Goal: Task Accomplishment & Management: Use online tool/utility

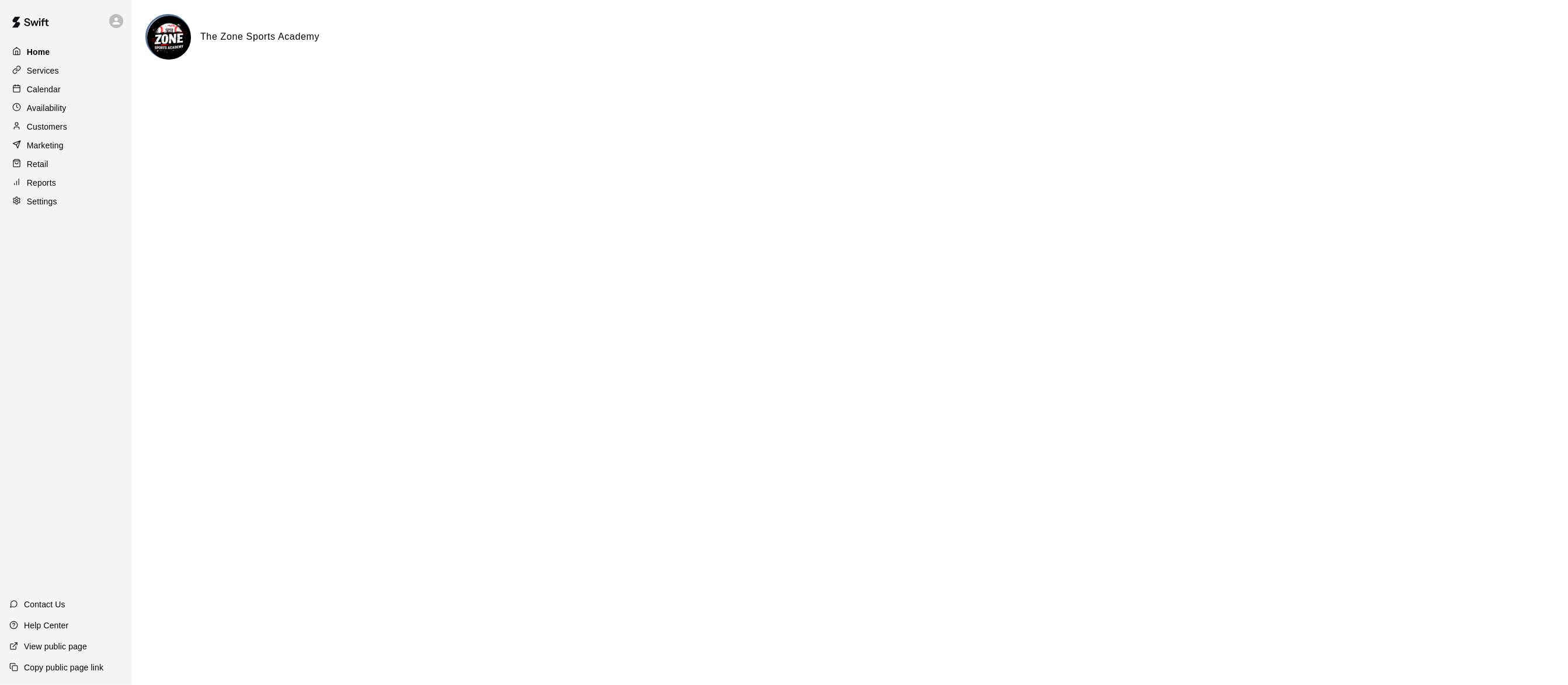
drag, startPoint x: 0, startPoint y: 0, endPoint x: 37, endPoint y: 46, distance: 59.0
click at [37, 46] on p "Home" at bounding box center [38, 52] width 23 height 11
click at [54, 93] on p "Calendar" at bounding box center [43, 89] width 34 height 11
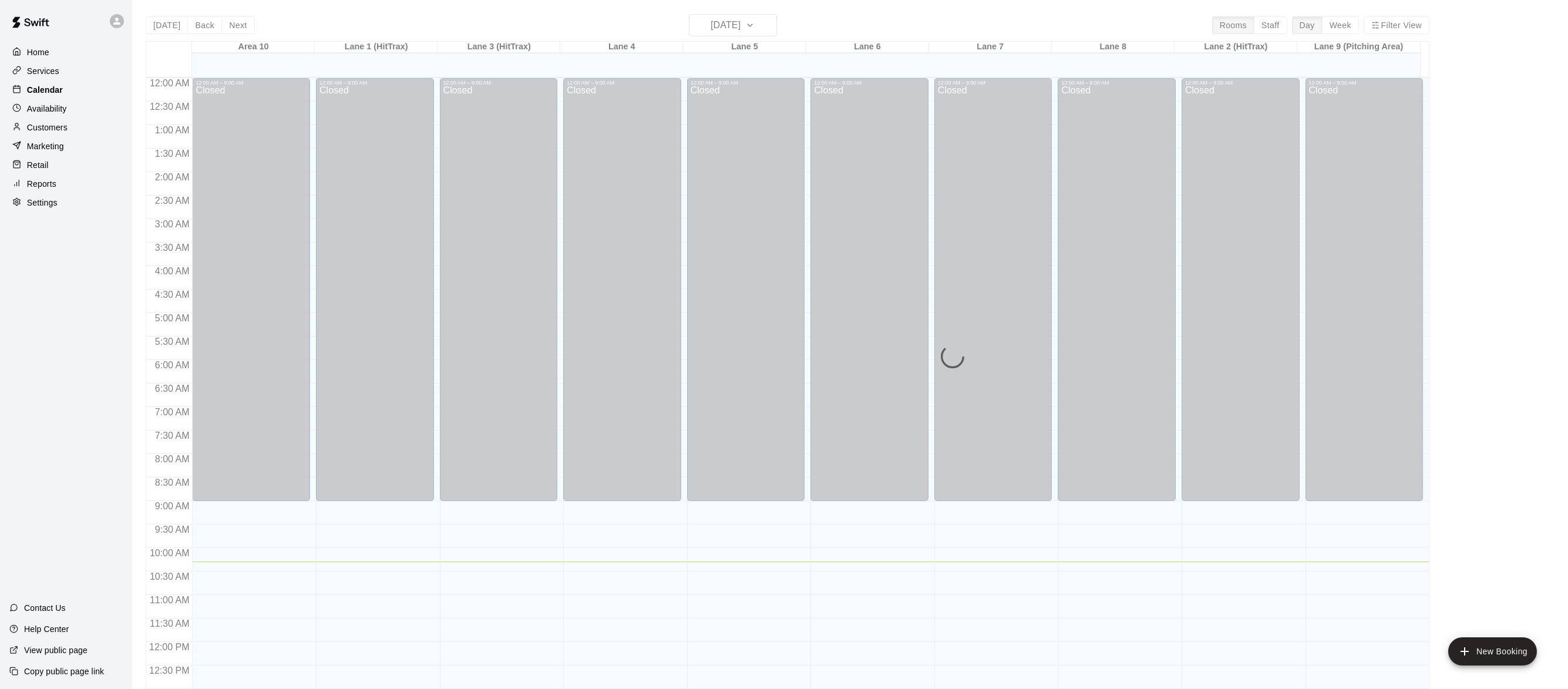
scroll to position [467, 0]
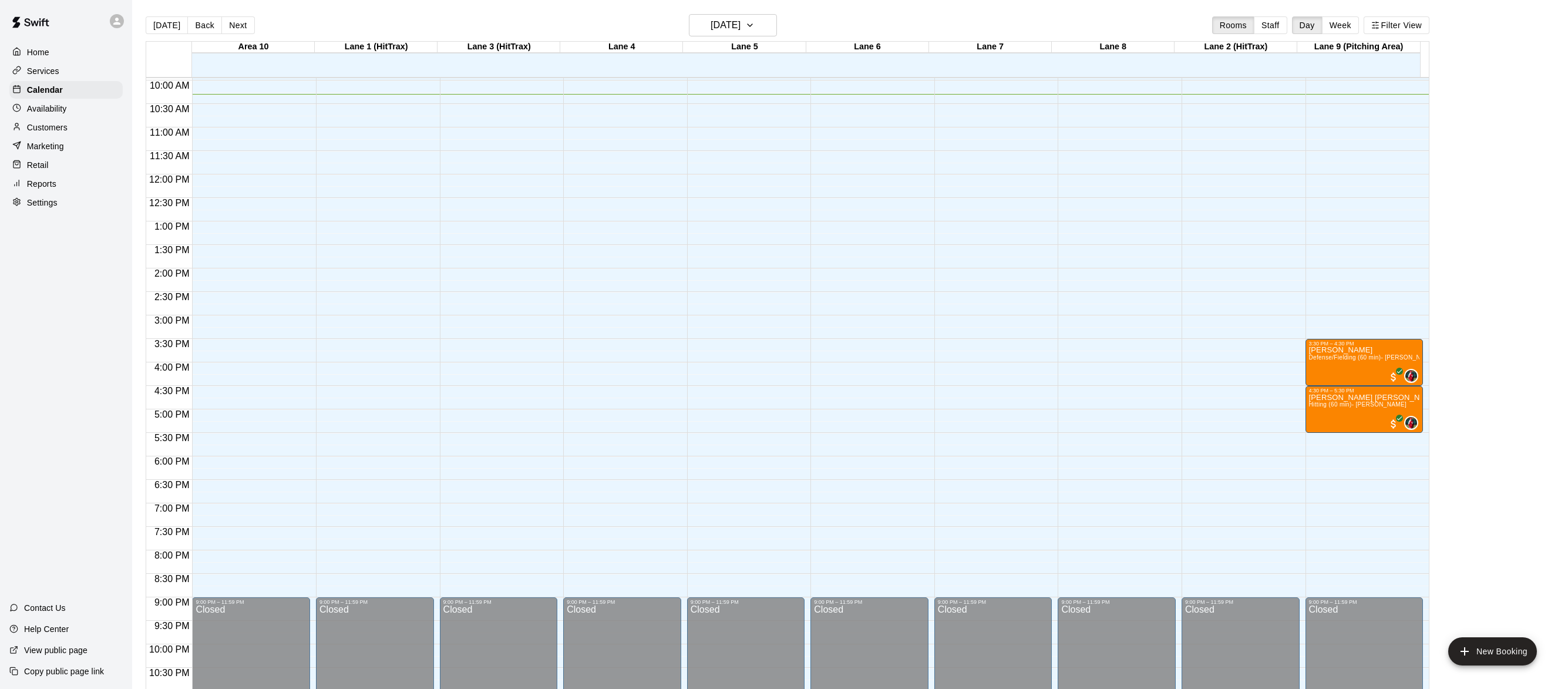
click at [57, 125] on p "Customers" at bounding box center [47, 127] width 40 height 11
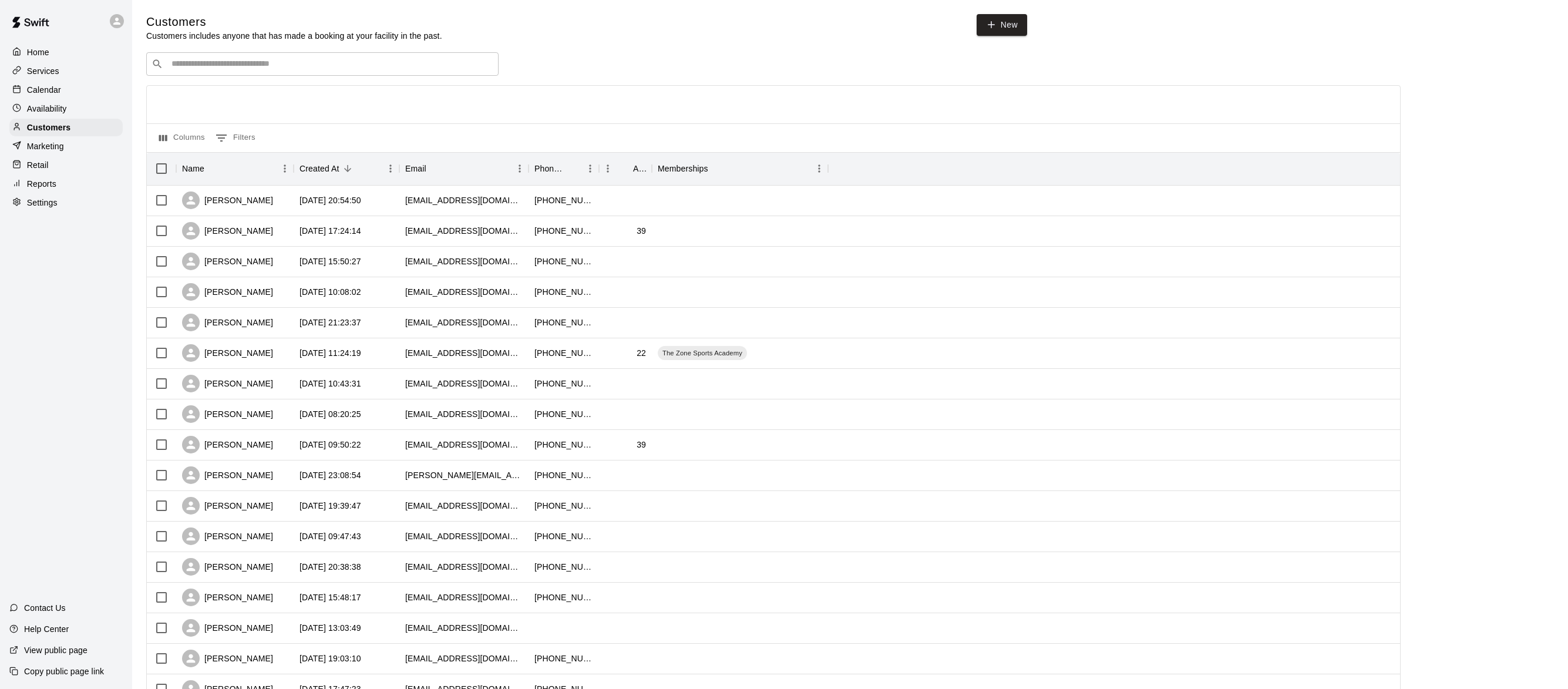
click at [42, 91] on p "Calendar" at bounding box center [43, 89] width 34 height 11
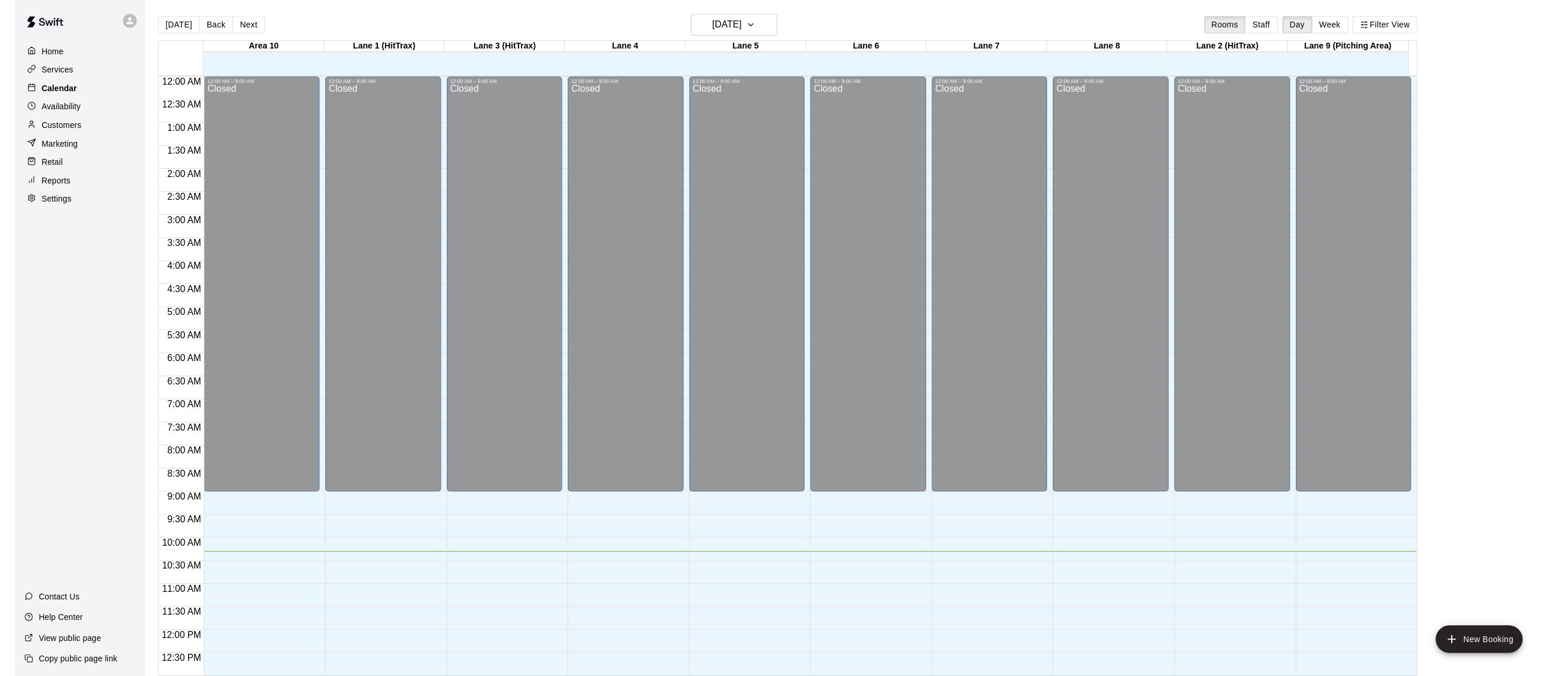
scroll to position [465, 0]
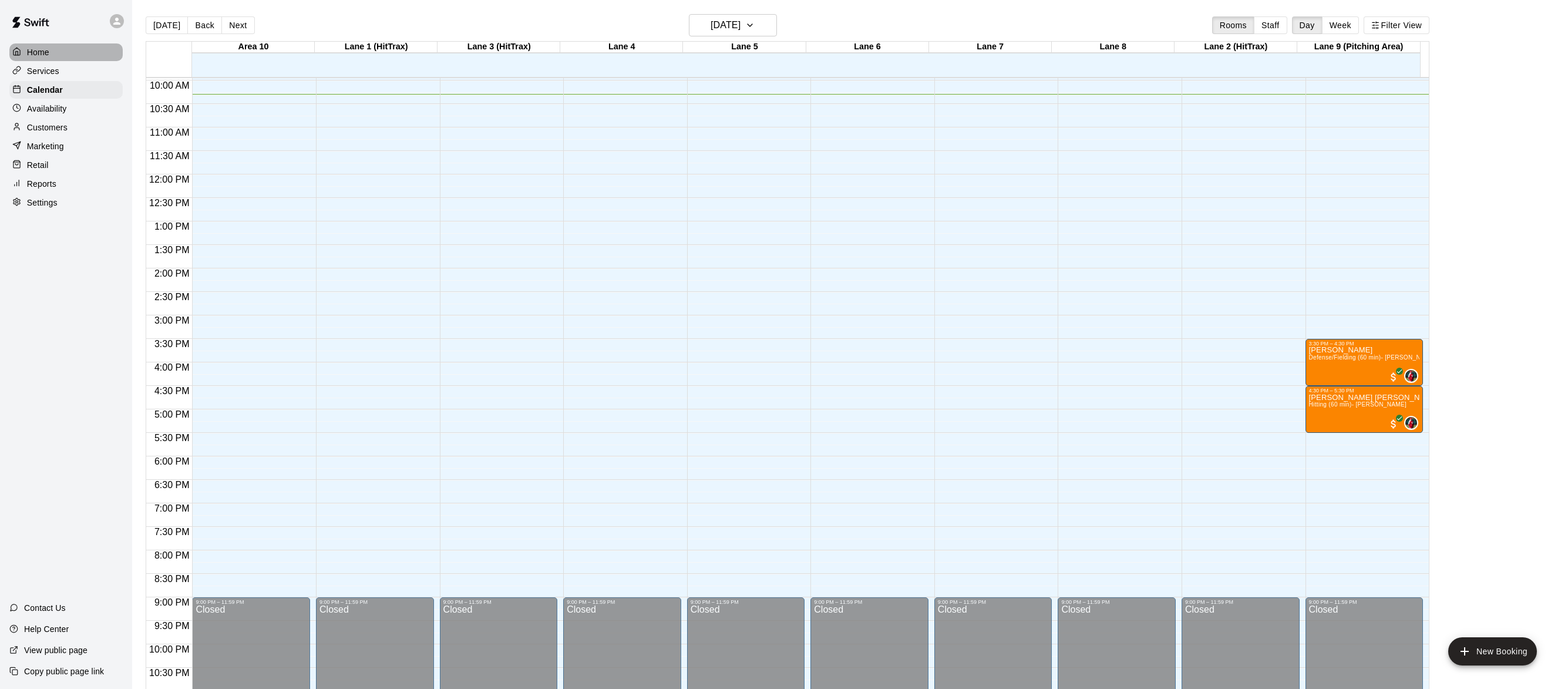
click at [40, 55] on p "Home" at bounding box center [38, 52] width 22 height 11
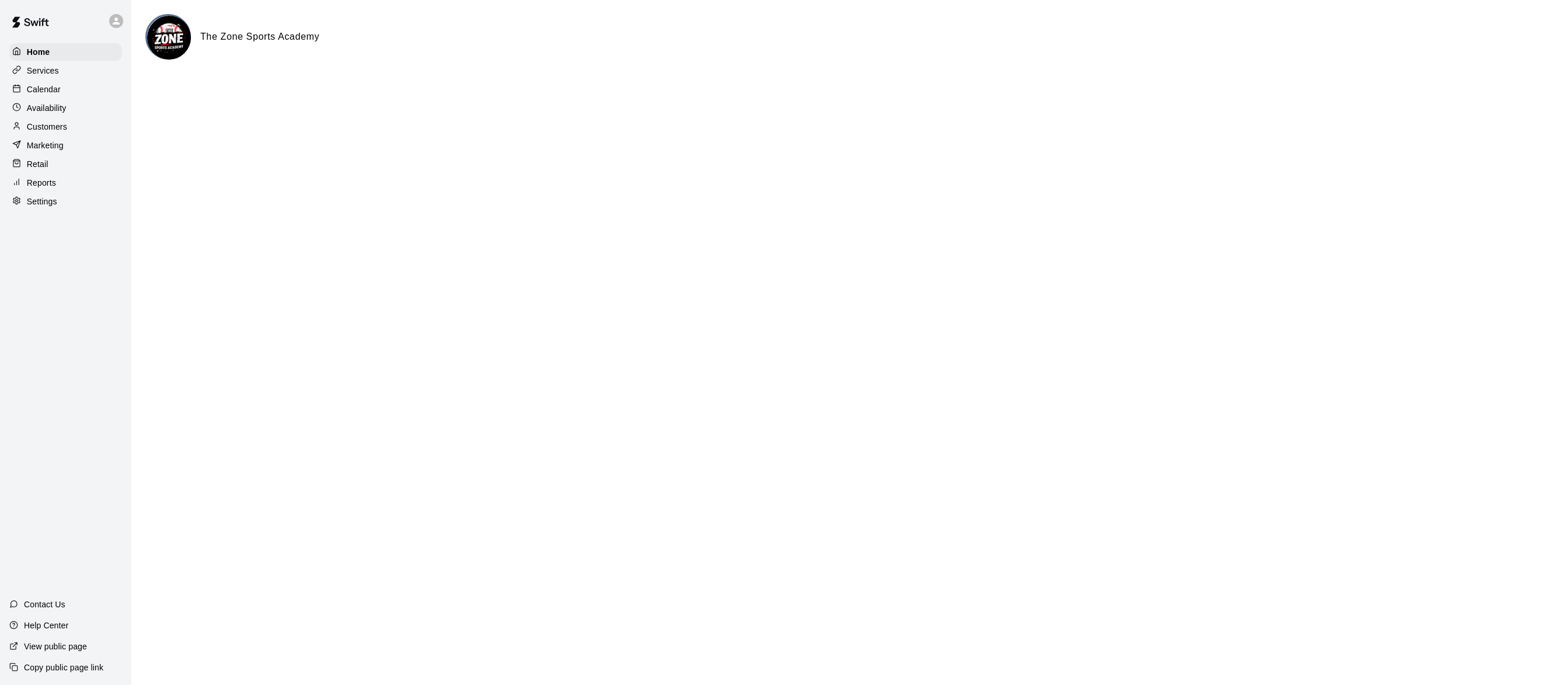
click at [37, 182] on p "Reports" at bounding box center [41, 183] width 29 height 11
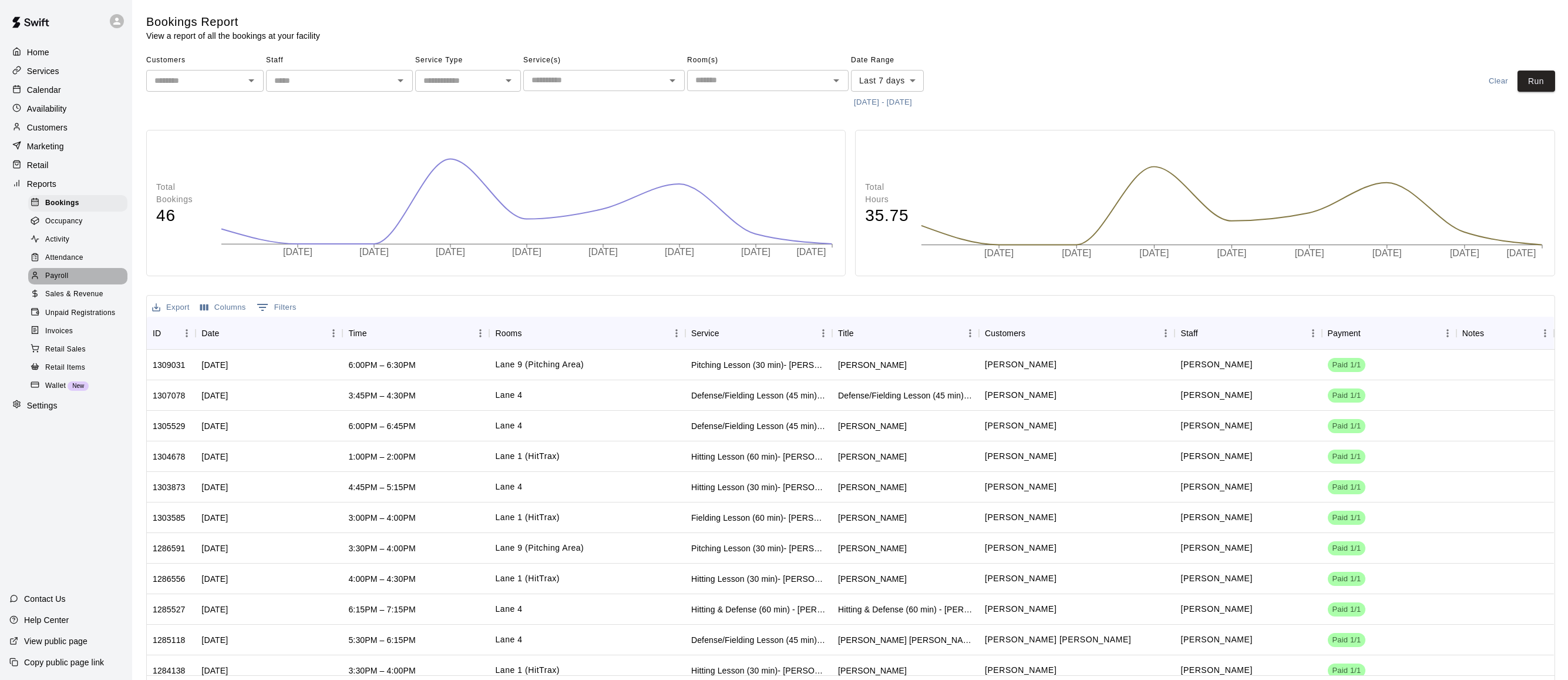
click at [58, 282] on span "Payroll" at bounding box center [57, 276] width 23 height 12
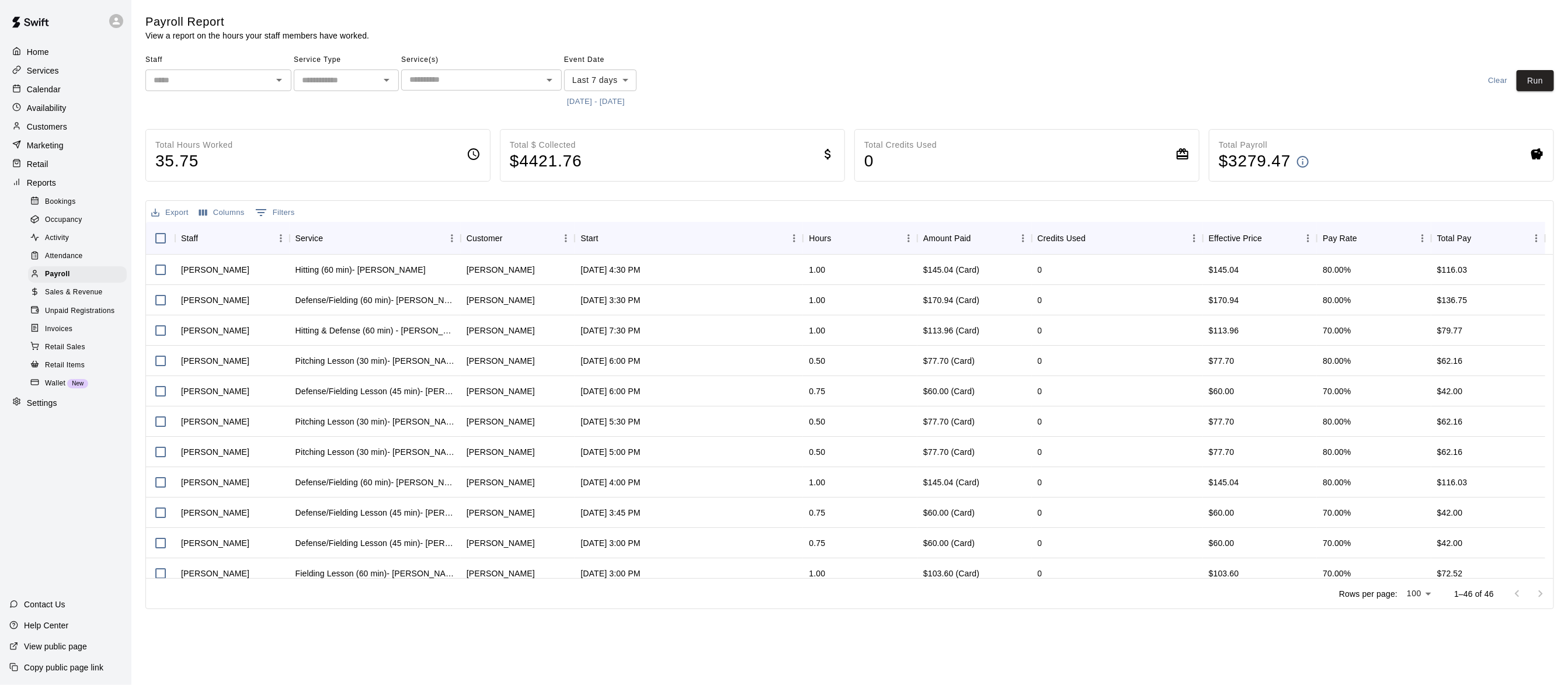
click at [276, 84] on icon "Open" at bounding box center [279, 80] width 14 height 14
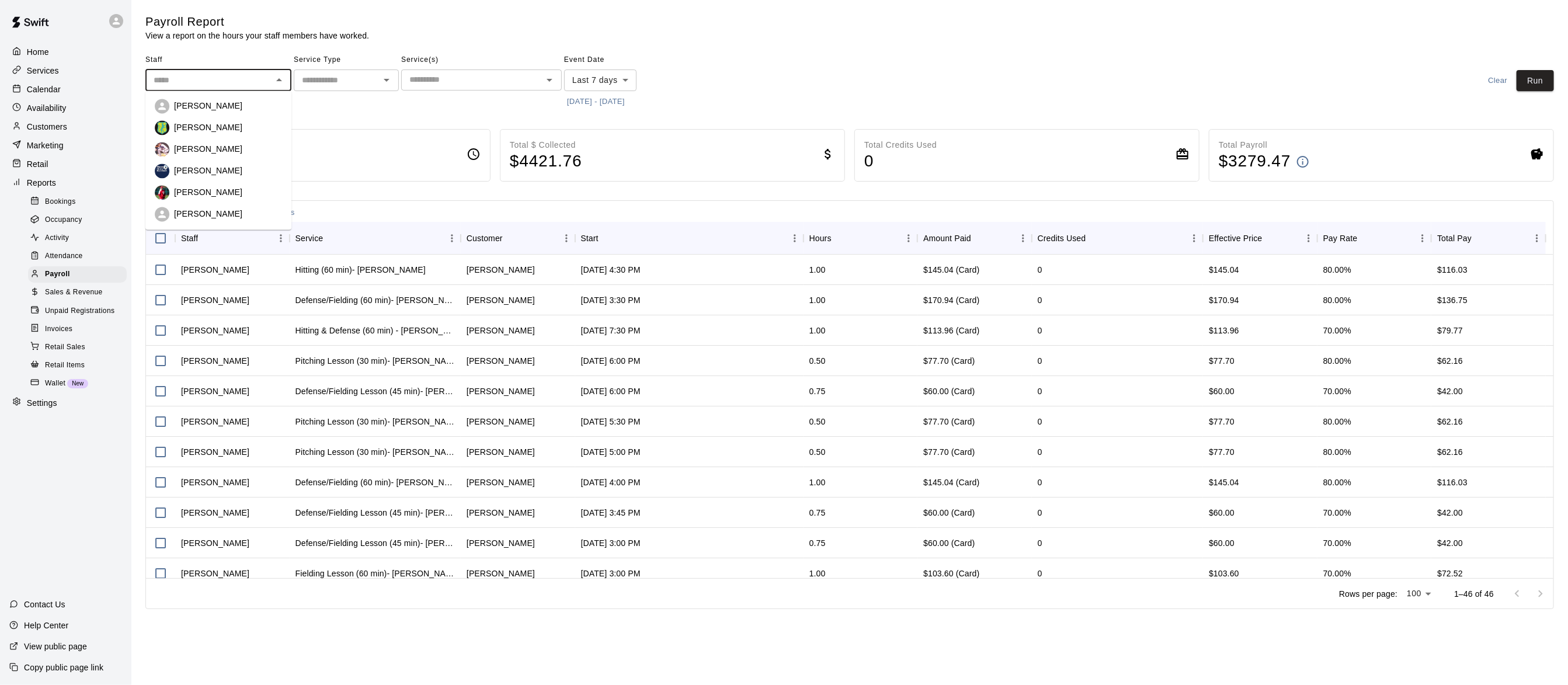
click at [250, 114] on li "[PERSON_NAME]" at bounding box center [218, 106] width 146 height 22
type input "**********"
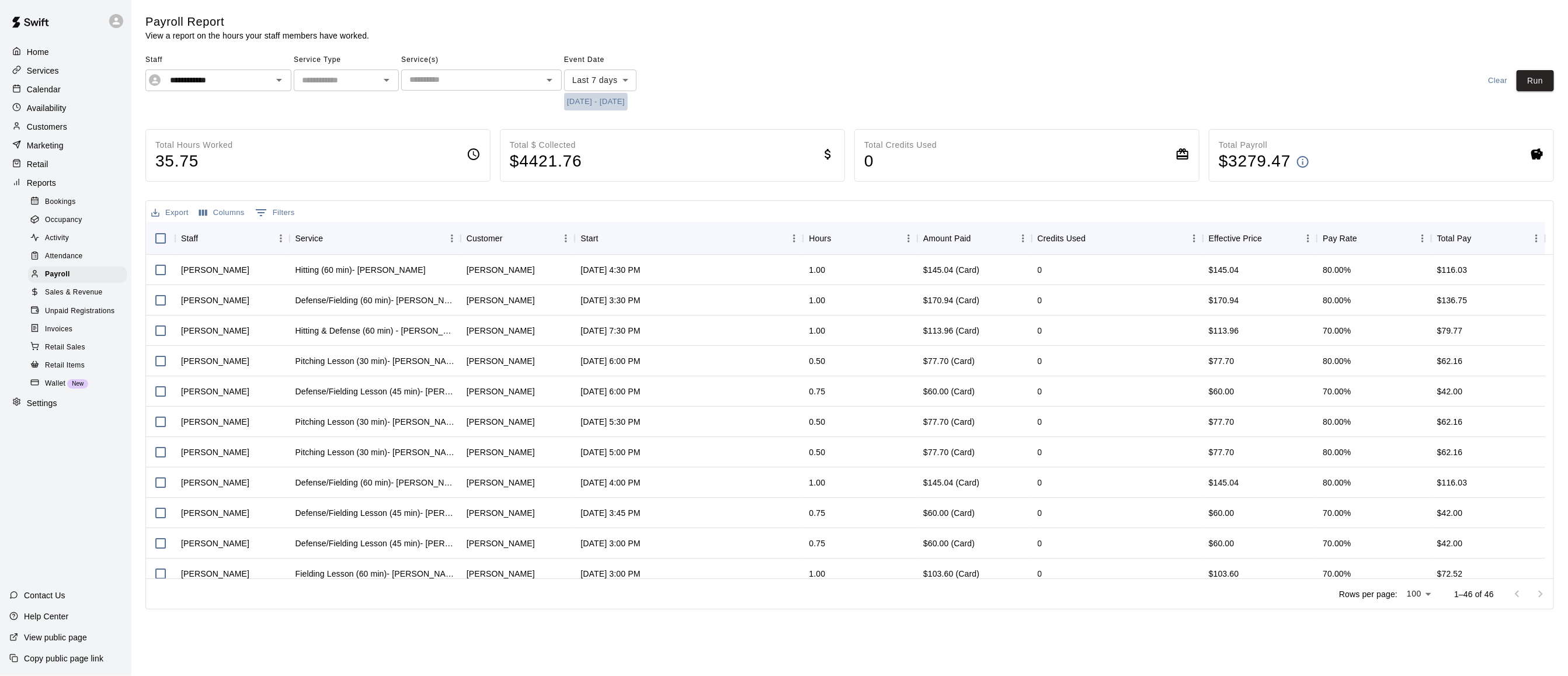
click at [579, 104] on button "[DATE] - [DATE]" at bounding box center [596, 102] width 64 height 18
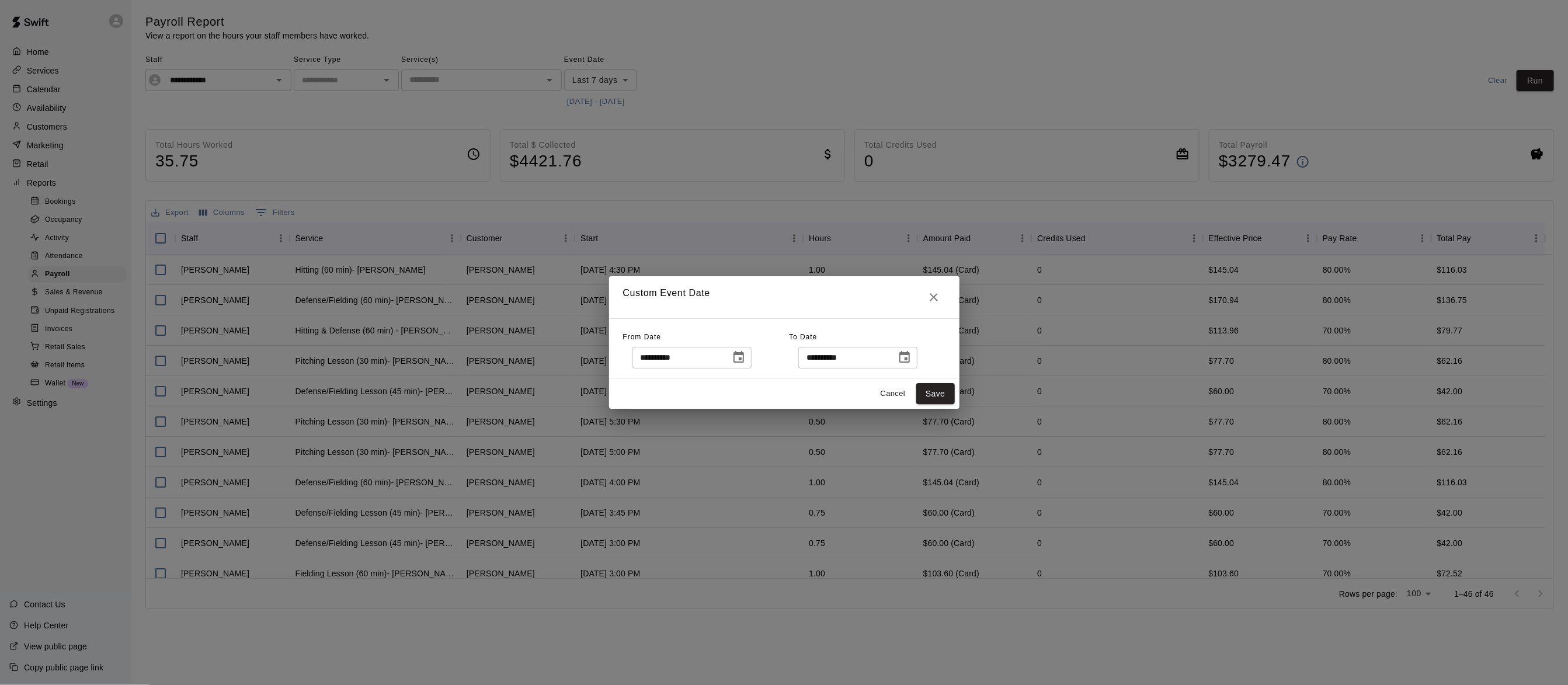
click at [746, 356] on icon "Choose date, selected date is Aug 8, 2025" at bounding box center [739, 357] width 14 height 14
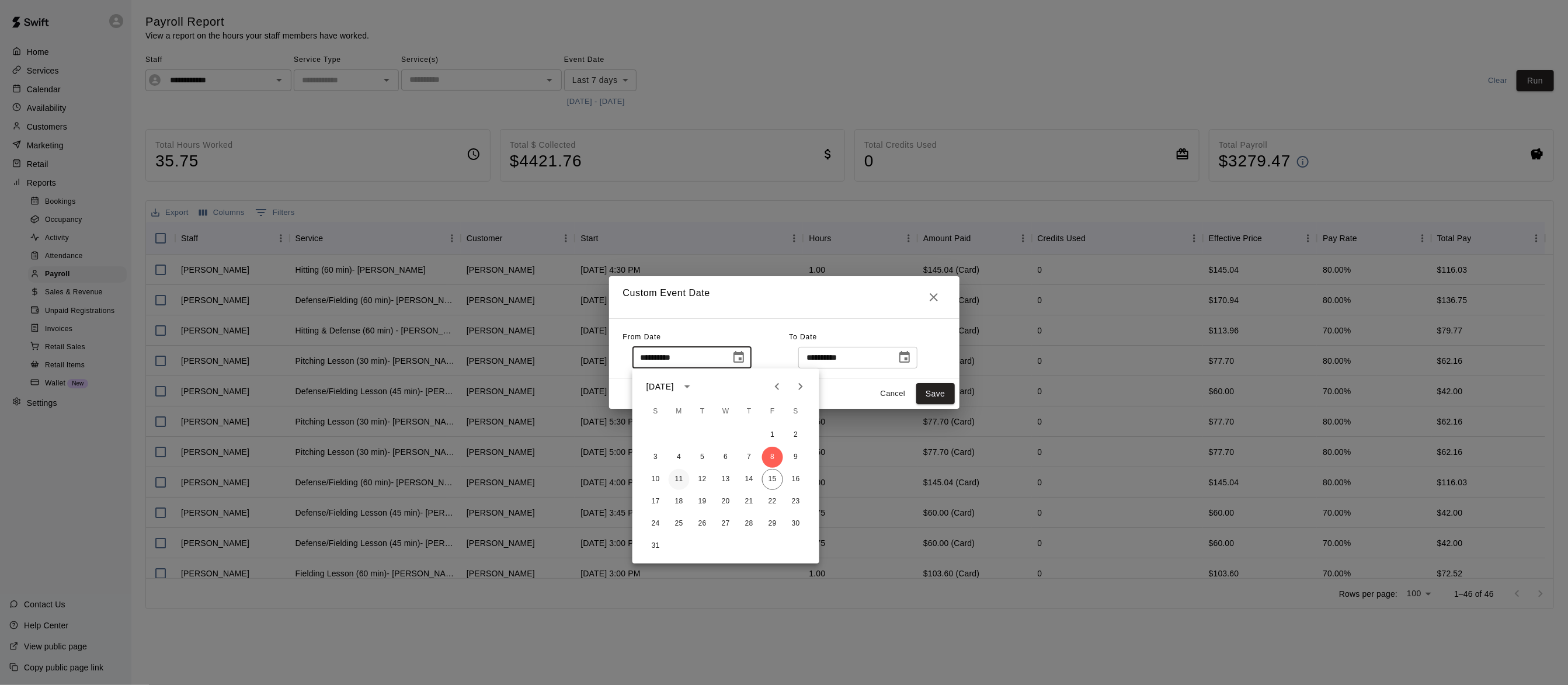
click at [673, 479] on button "11" at bounding box center [679, 479] width 21 height 21
type input "**********"
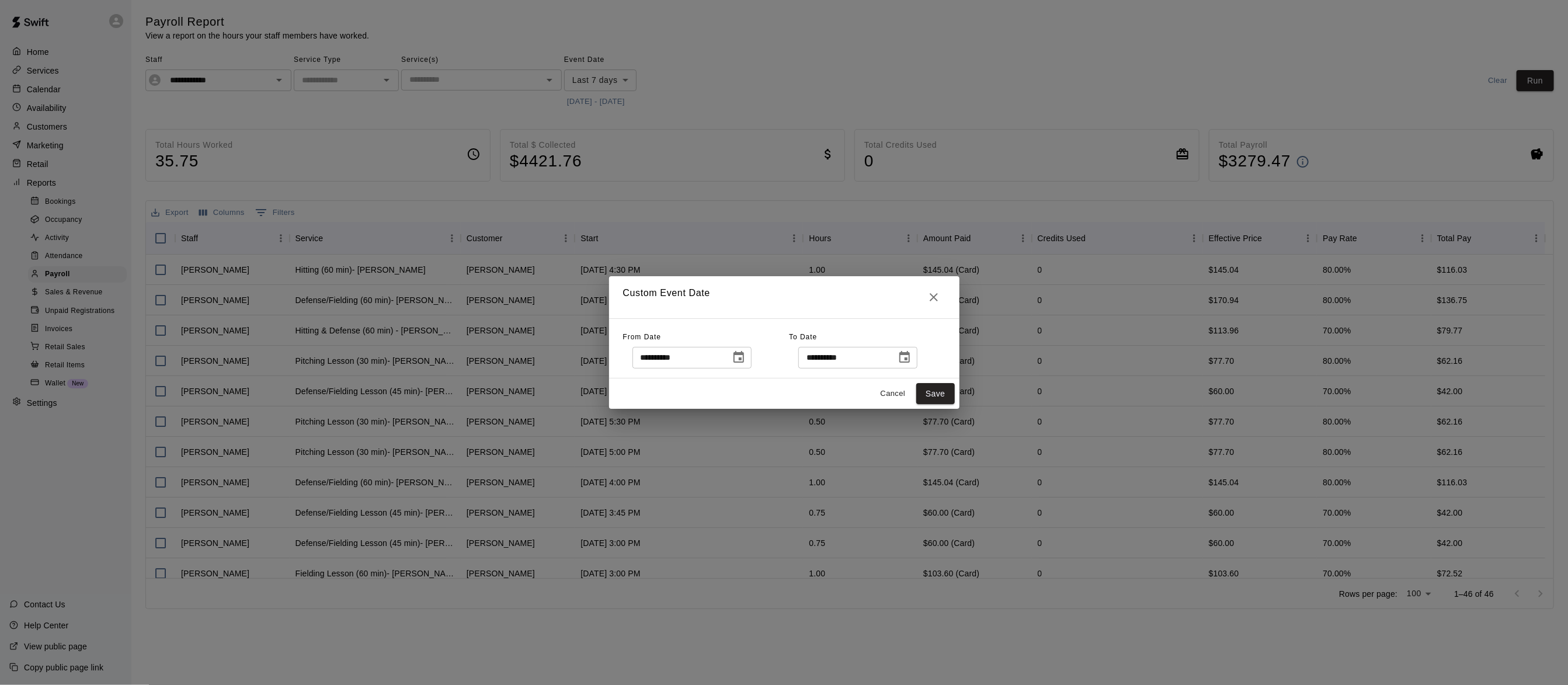
click at [911, 356] on icon "Choose date, selected date is Aug 15, 2025" at bounding box center [904, 357] width 14 height 14
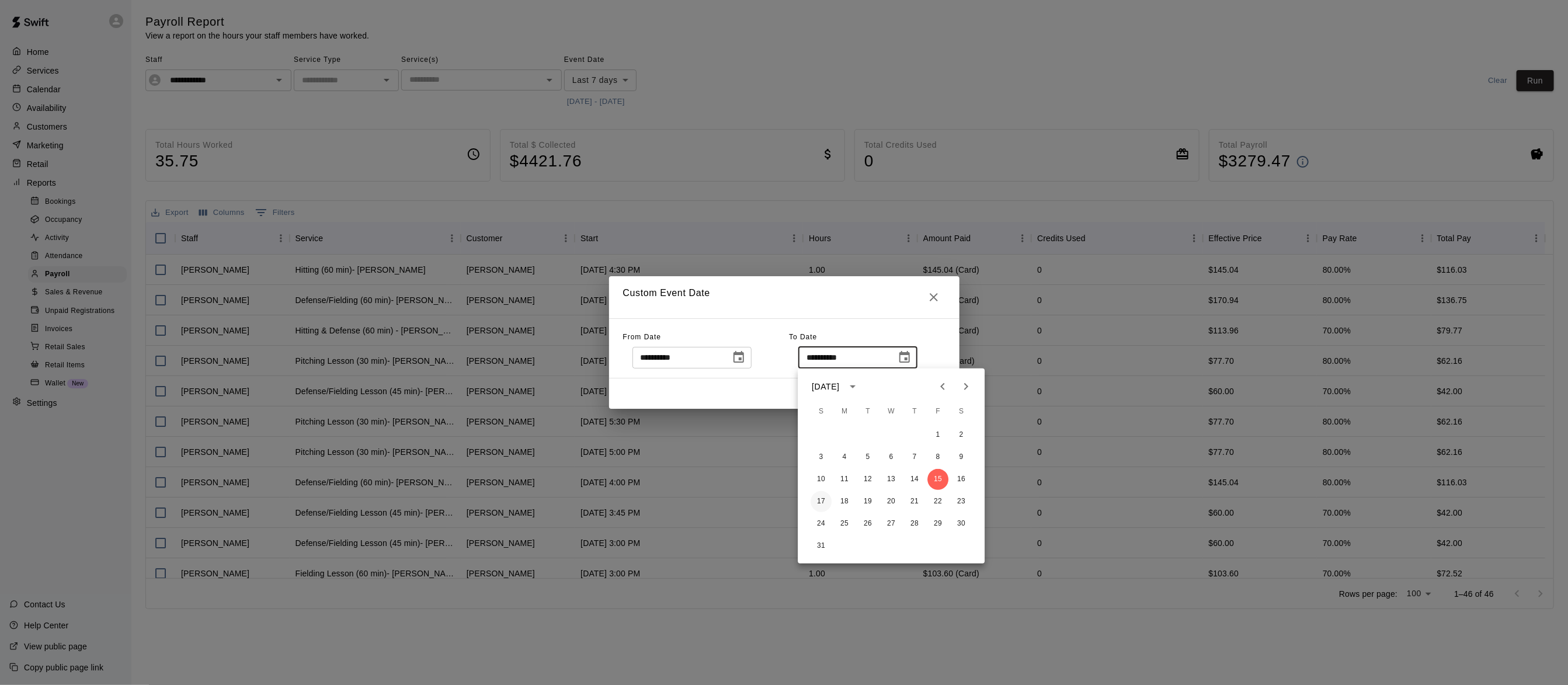
click at [817, 497] on button "17" at bounding box center [821, 501] width 21 height 21
type input "**********"
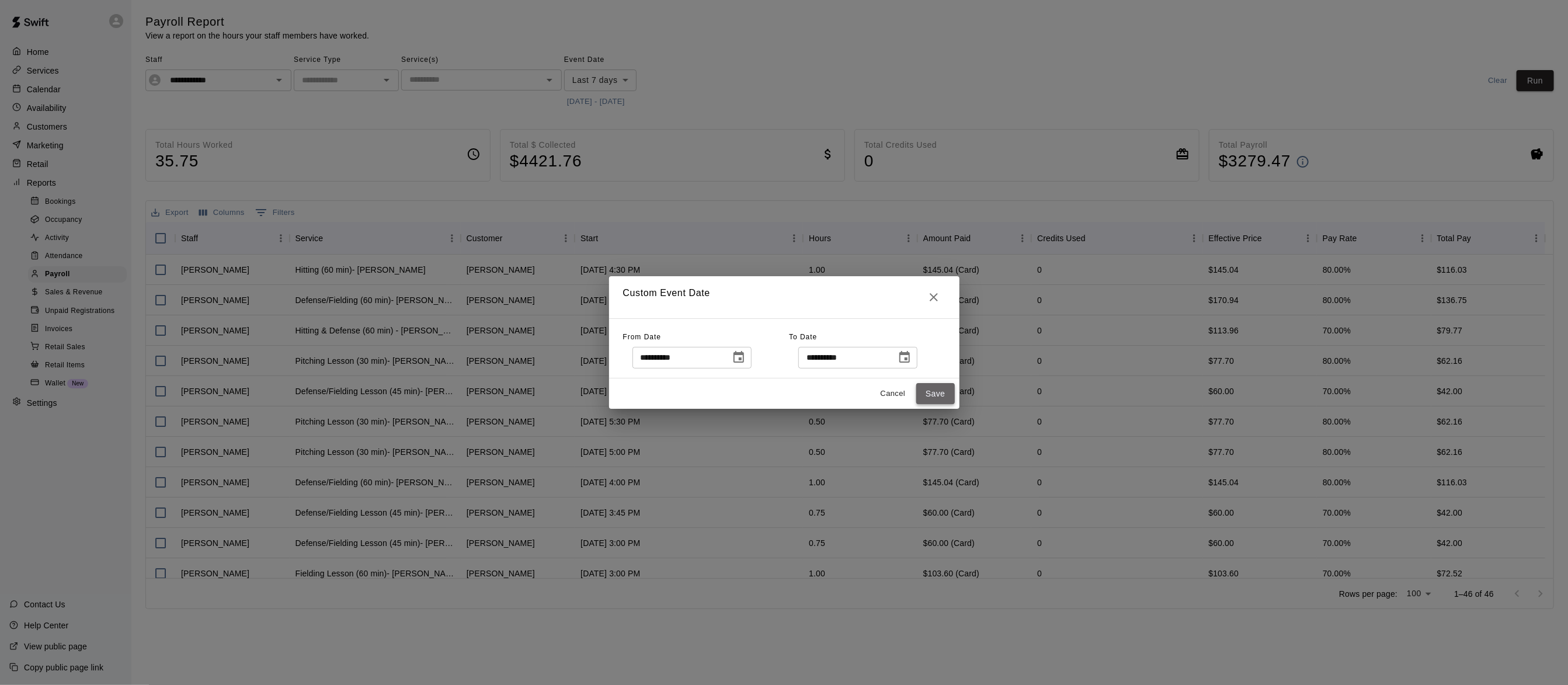
click at [931, 391] on button "Save" at bounding box center [935, 394] width 39 height 22
type input "******"
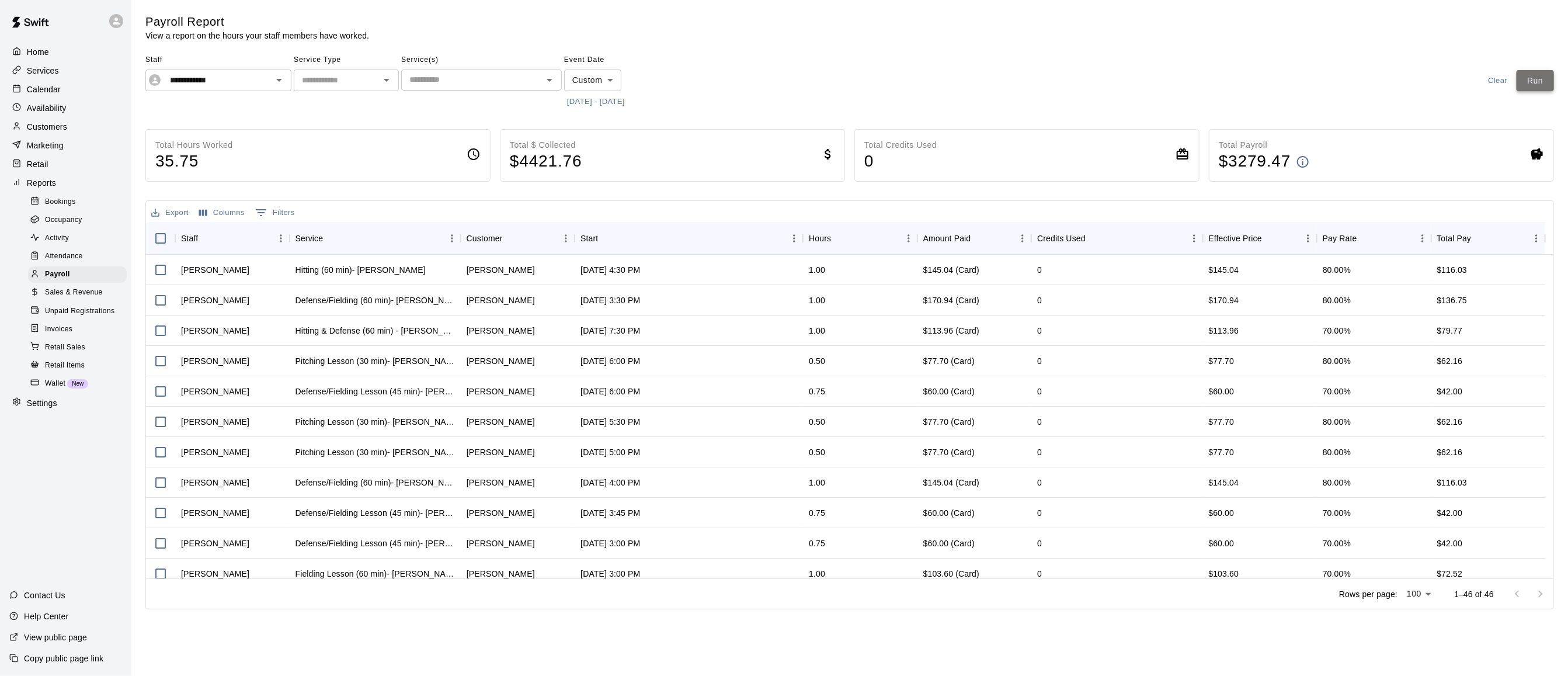
click at [1527, 81] on button "Run" at bounding box center [1535, 81] width 37 height 22
click at [278, 81] on icon "Open" at bounding box center [279, 80] width 14 height 14
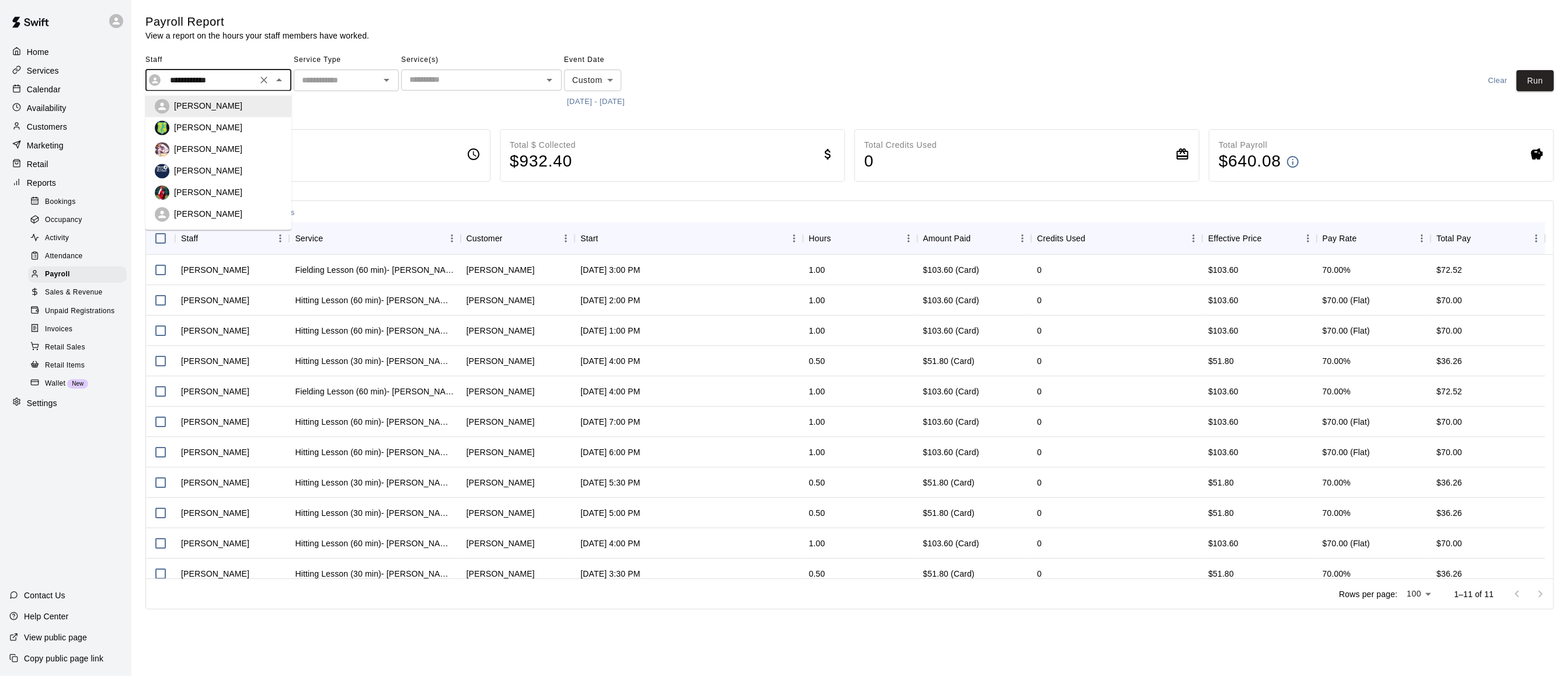
click at [464, 129] on div "Total Hours Worked 9.00 Total $ Collected $ 932.40 Total Credits Used 0 Total P…" at bounding box center [850, 155] width 1409 height 53
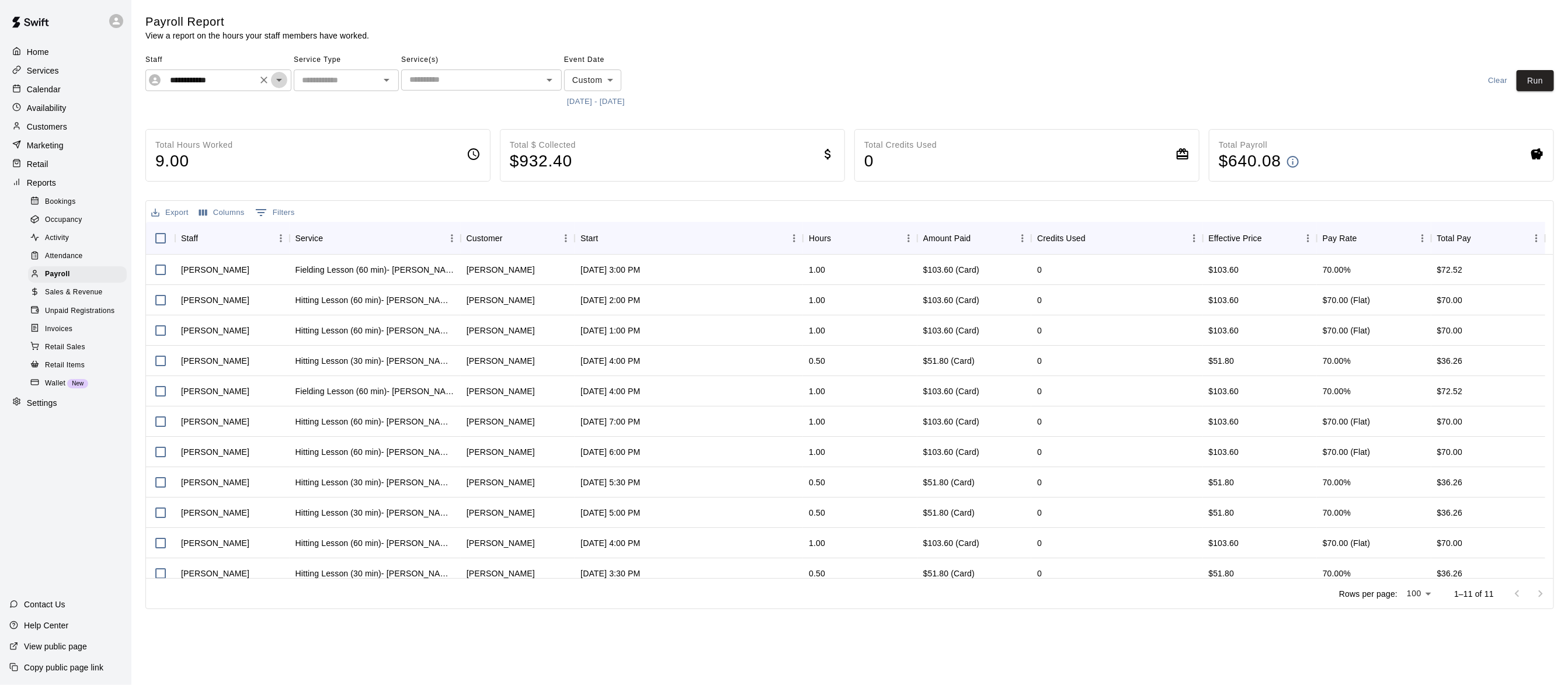
click at [283, 83] on icon "Open" at bounding box center [279, 80] width 14 height 14
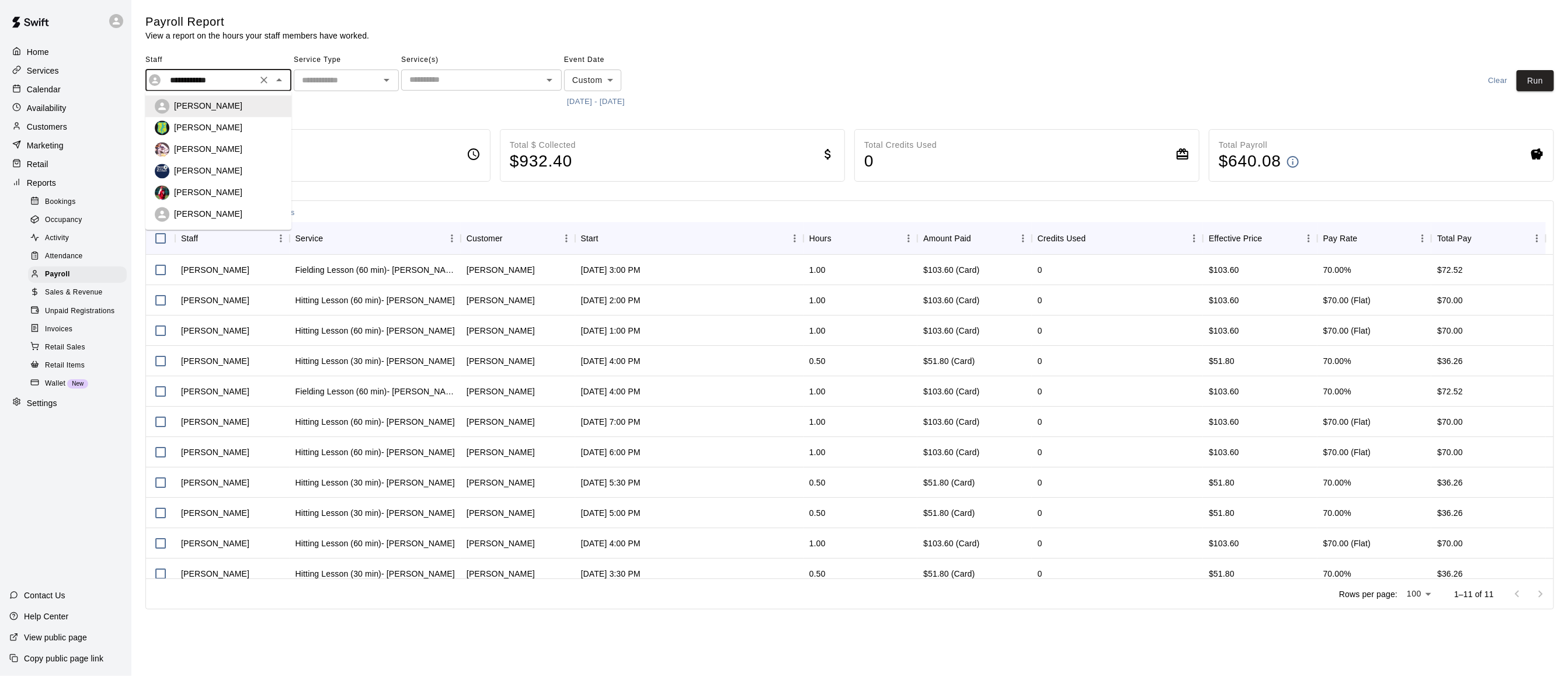
click at [227, 187] on div "Kyle Bunn" at bounding box center [228, 193] width 108 height 11
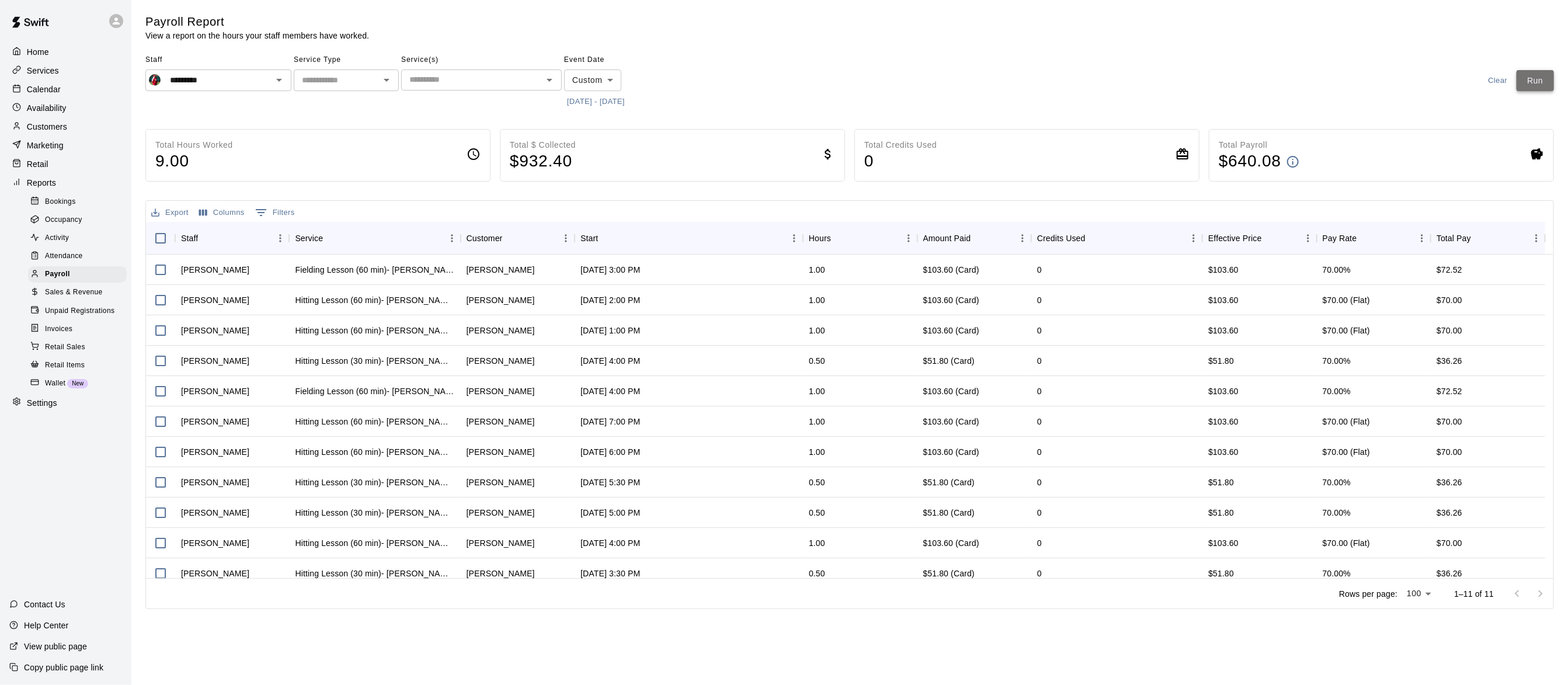
click at [1531, 83] on button "Run" at bounding box center [1535, 81] width 37 height 22
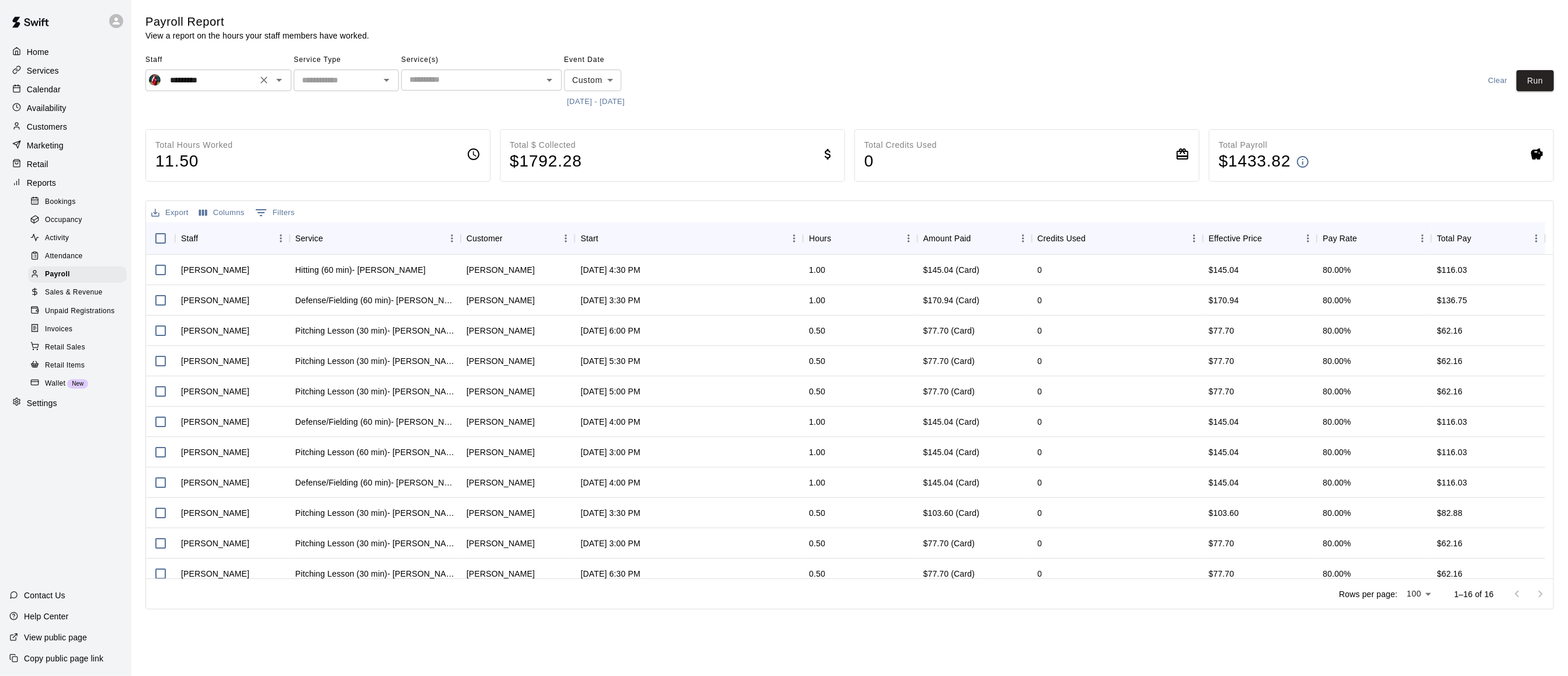
click at [285, 77] on icon "Open" at bounding box center [279, 80] width 14 height 14
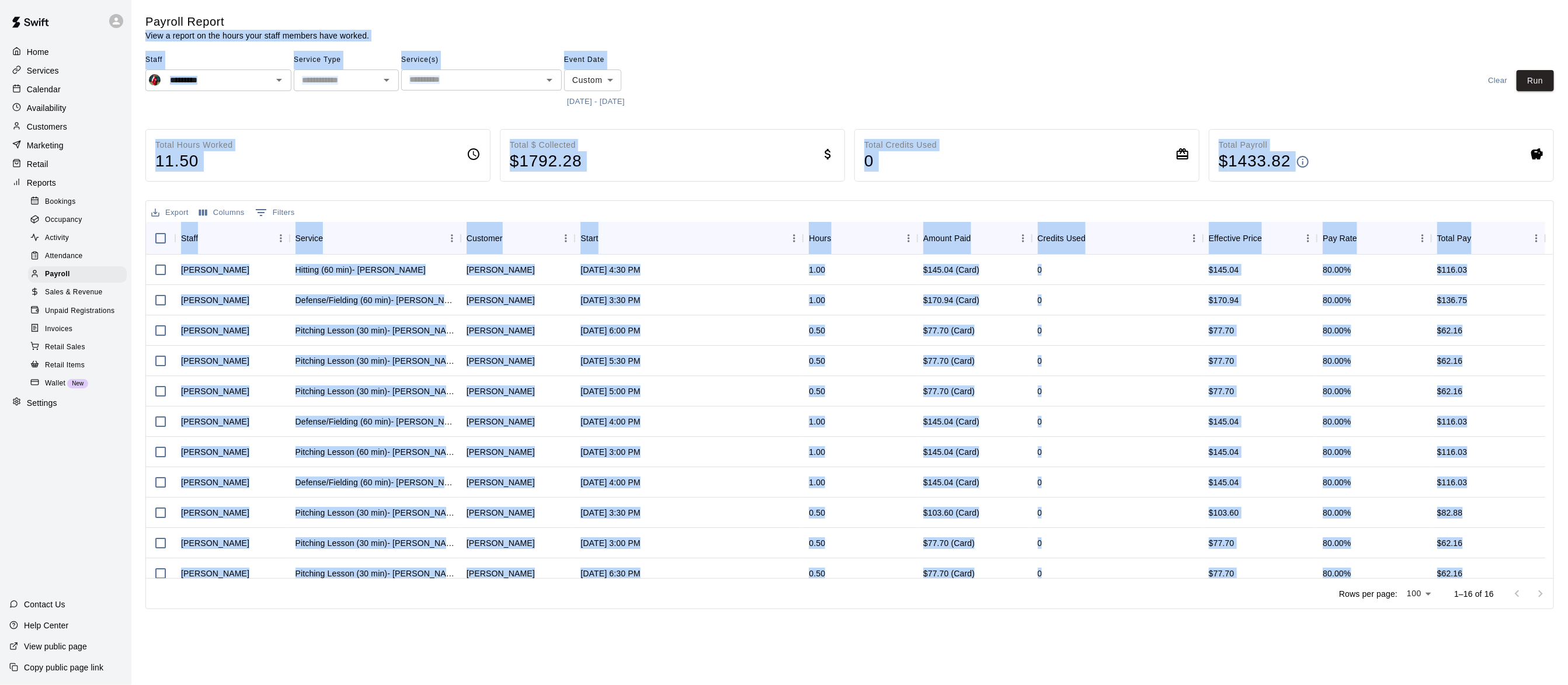
drag, startPoint x: 1042, startPoint y: 632, endPoint x: 235, endPoint y: -3, distance: 1026.9
click at [235, 0] on html "Home Services Calendar Availability Customers Marketing Retail Reports Bookings…" at bounding box center [784, 307] width 1568 height 613
drag, startPoint x: 235, startPoint y: -3, endPoint x: 530, endPoint y: 38, distance: 297.8
click at [279, 85] on icon "Open" at bounding box center [279, 80] width 14 height 14
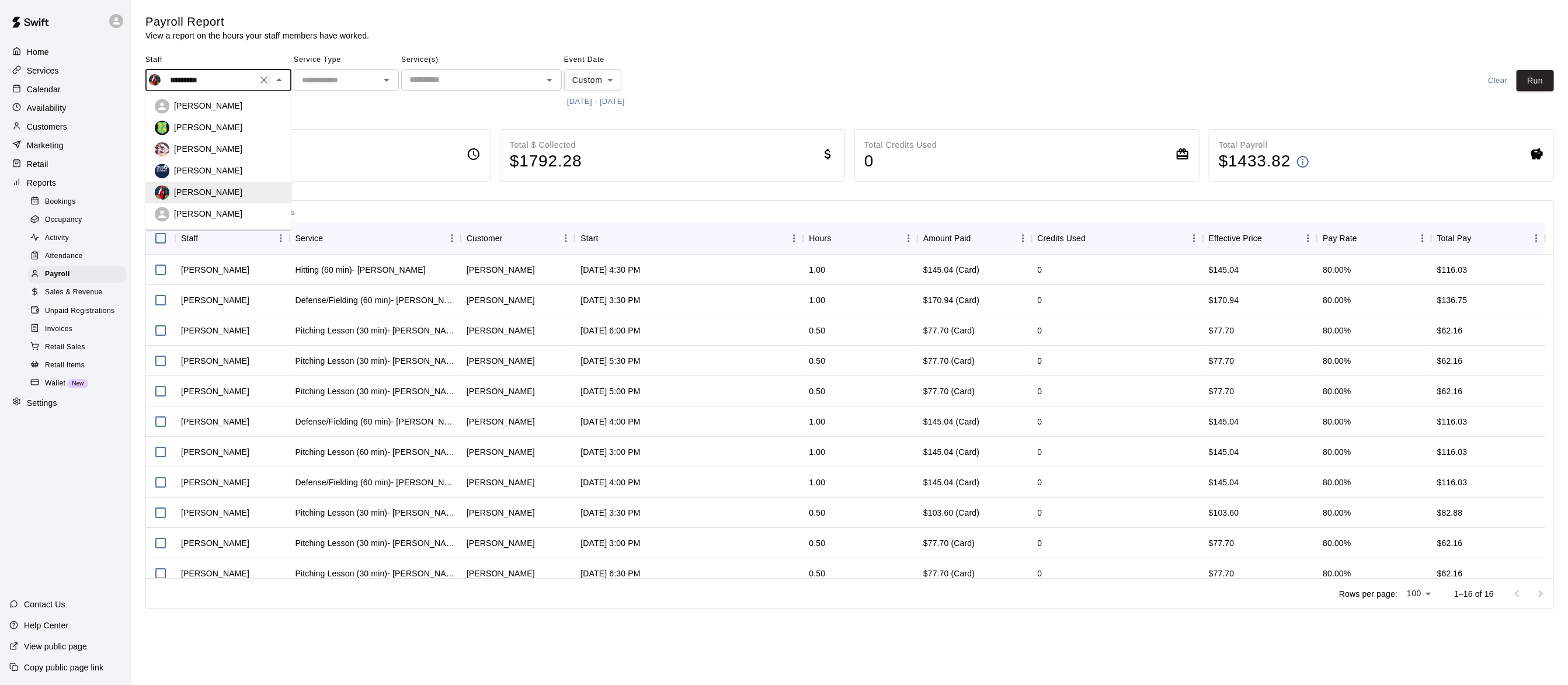
click at [264, 100] on div "Eric Opelski" at bounding box center [228, 106] width 108 height 11
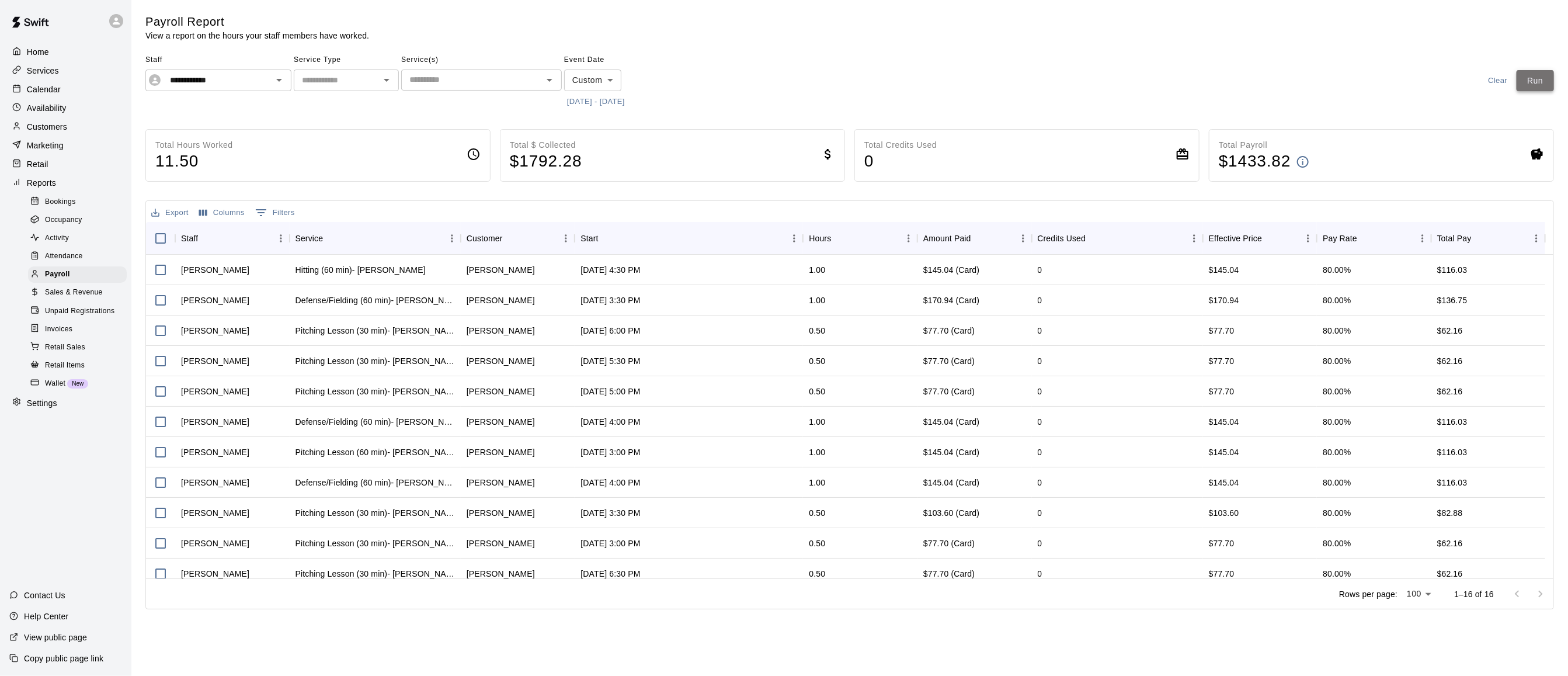
click at [1534, 86] on button "Run" at bounding box center [1535, 81] width 37 height 22
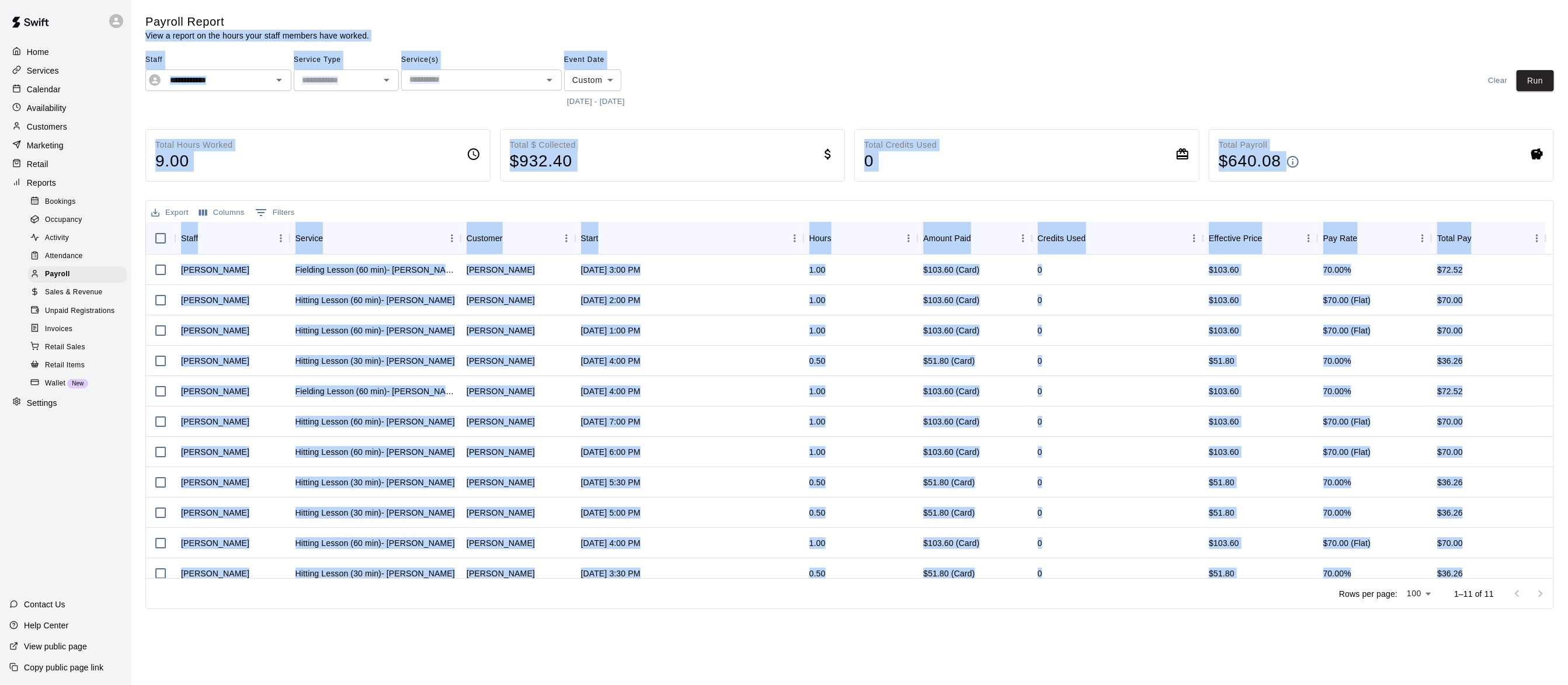
drag, startPoint x: 1025, startPoint y: 616, endPoint x: 362, endPoint y: 23, distance: 889.5
click at [362, 23] on html "**********" at bounding box center [784, 307] width 1568 height 613
click at [278, 85] on icon "Open" at bounding box center [279, 80] width 14 height 14
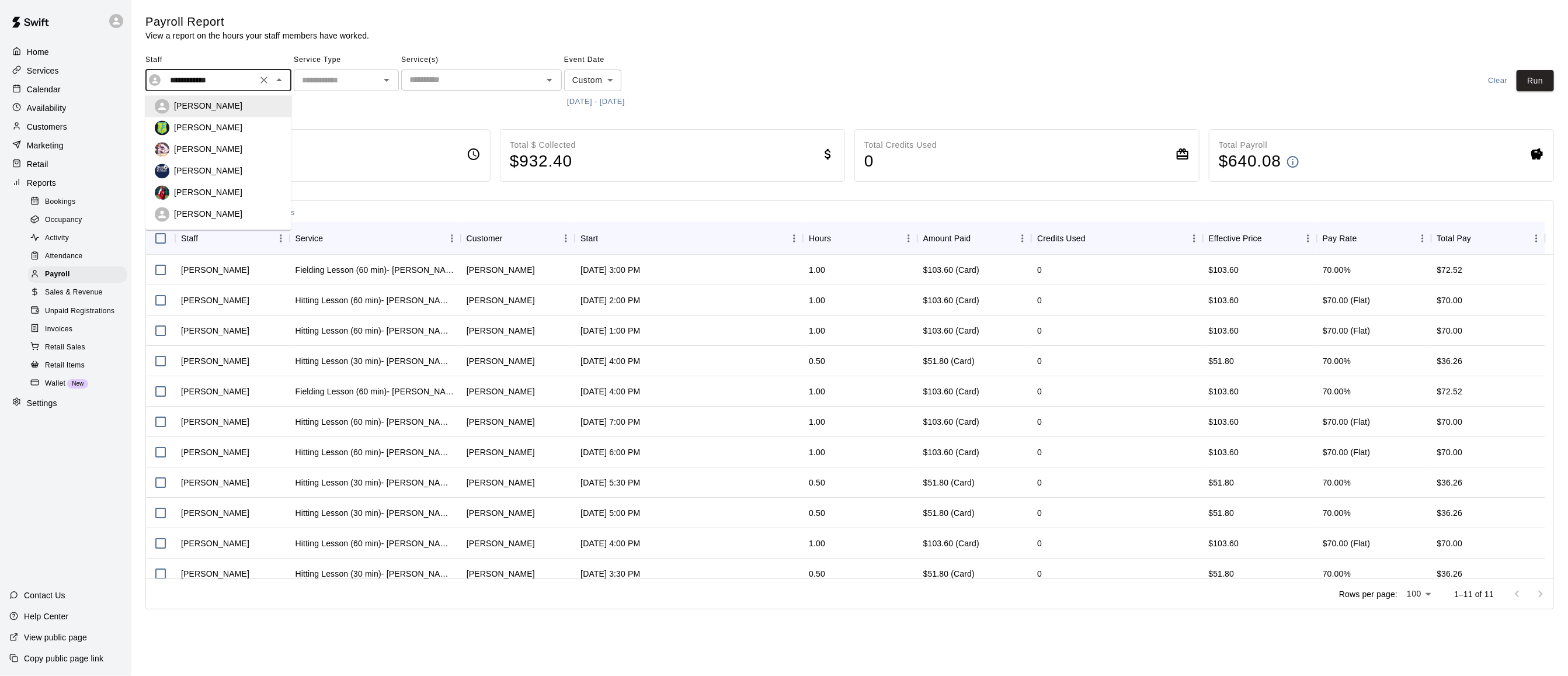
click at [256, 147] on div "Michael Johnson" at bounding box center [228, 149] width 108 height 11
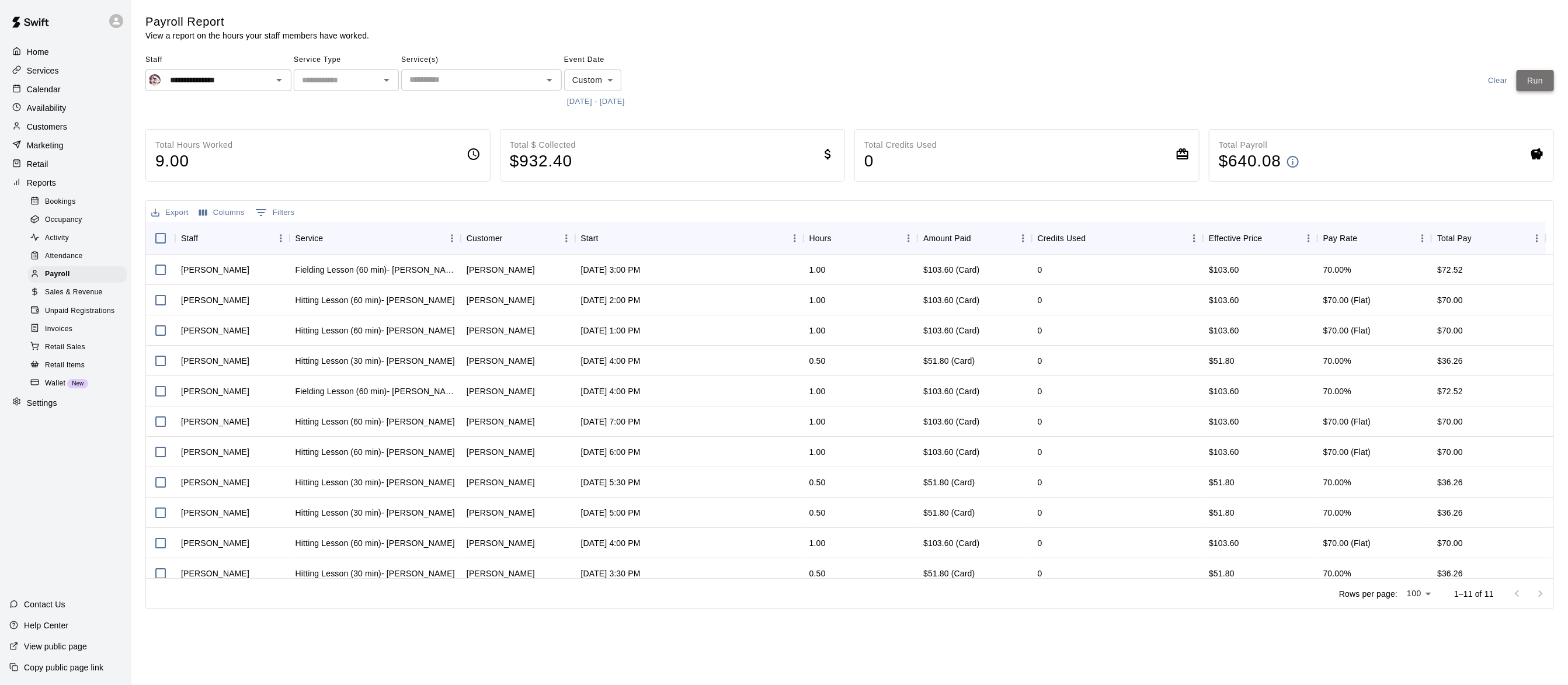
click at [1531, 81] on button "Run" at bounding box center [1535, 81] width 37 height 22
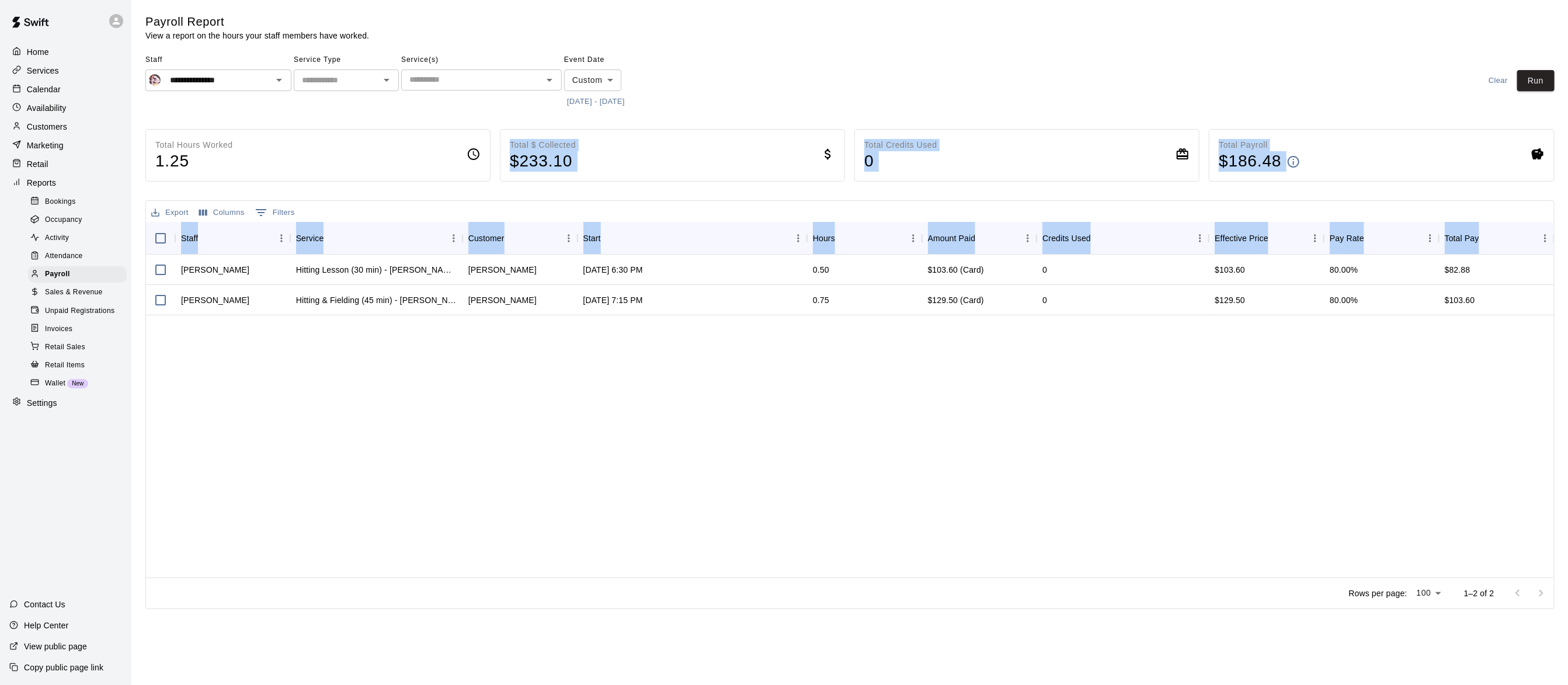
drag, startPoint x: 1224, startPoint y: 499, endPoint x: 486, endPoint y: 112, distance: 833.3
click at [486, 112] on main "**********" at bounding box center [850, 311] width 1409 height 595
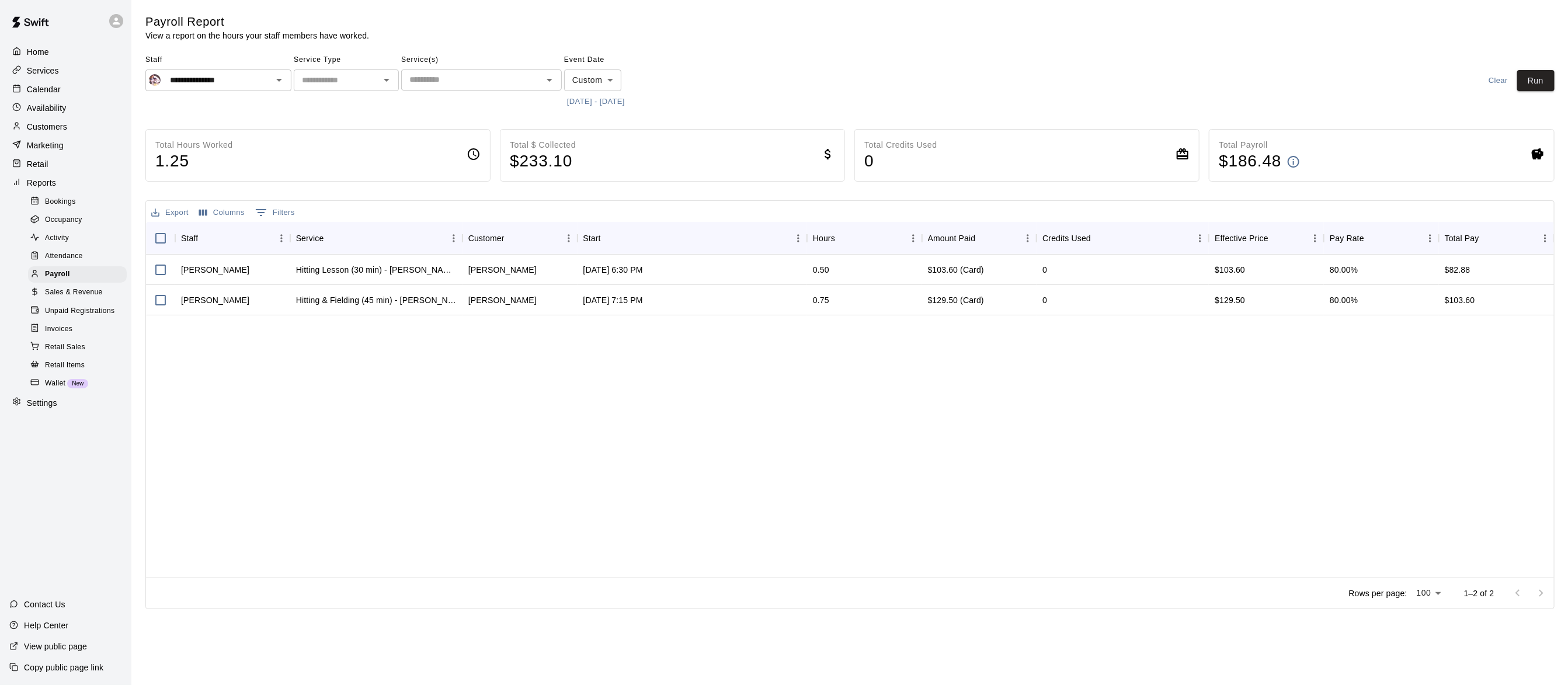
click at [486, 112] on main "**********" at bounding box center [850, 311] width 1409 height 595
drag, startPoint x: 486, startPoint y: 112, endPoint x: 441, endPoint y: 95, distance: 48.1
click at [441, 95] on main "**********" at bounding box center [850, 311] width 1409 height 595
drag, startPoint x: 441, startPoint y: 95, endPoint x: 143, endPoint y: 20, distance: 307.3
click at [143, 20] on div "**********" at bounding box center [850, 311] width 1428 height 595
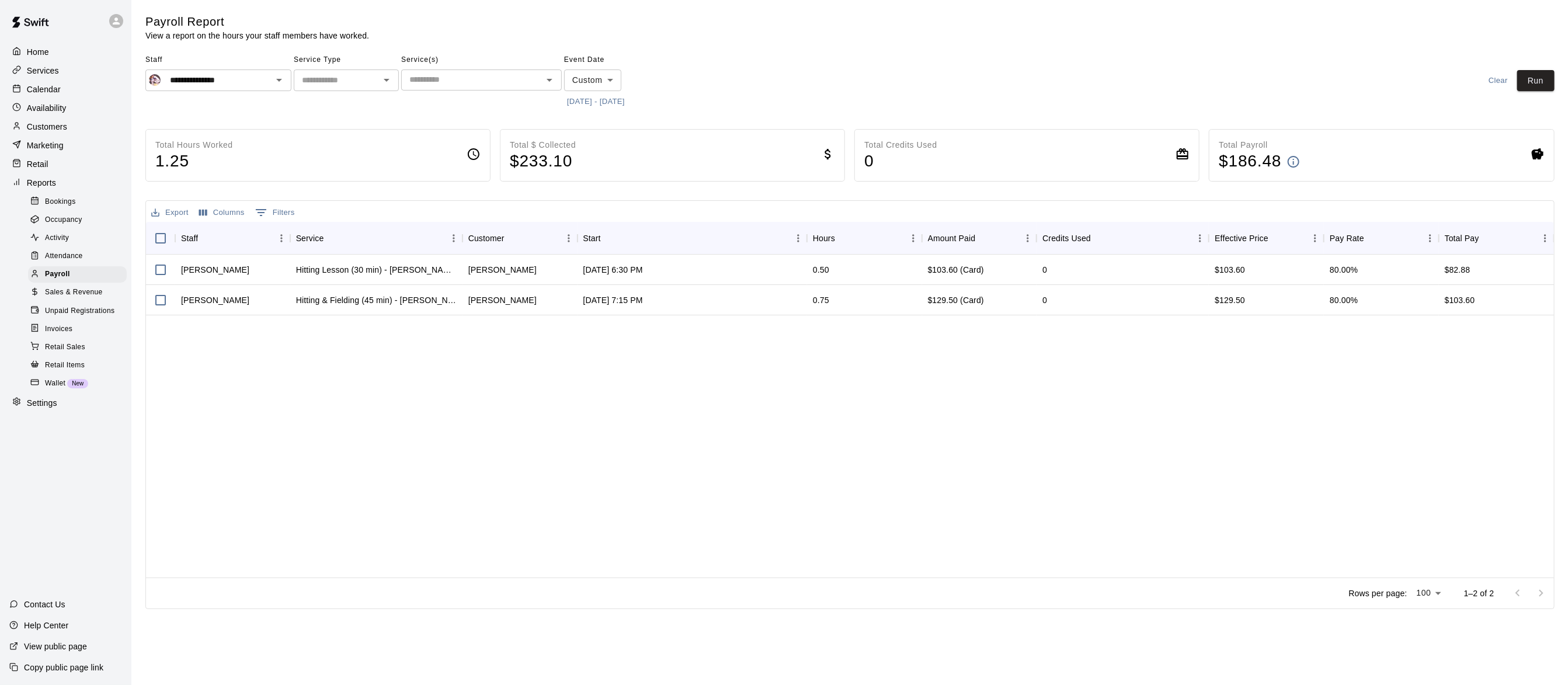
click at [145, 19] on h5 "Payroll Report" at bounding box center [257, 22] width 224 height 16
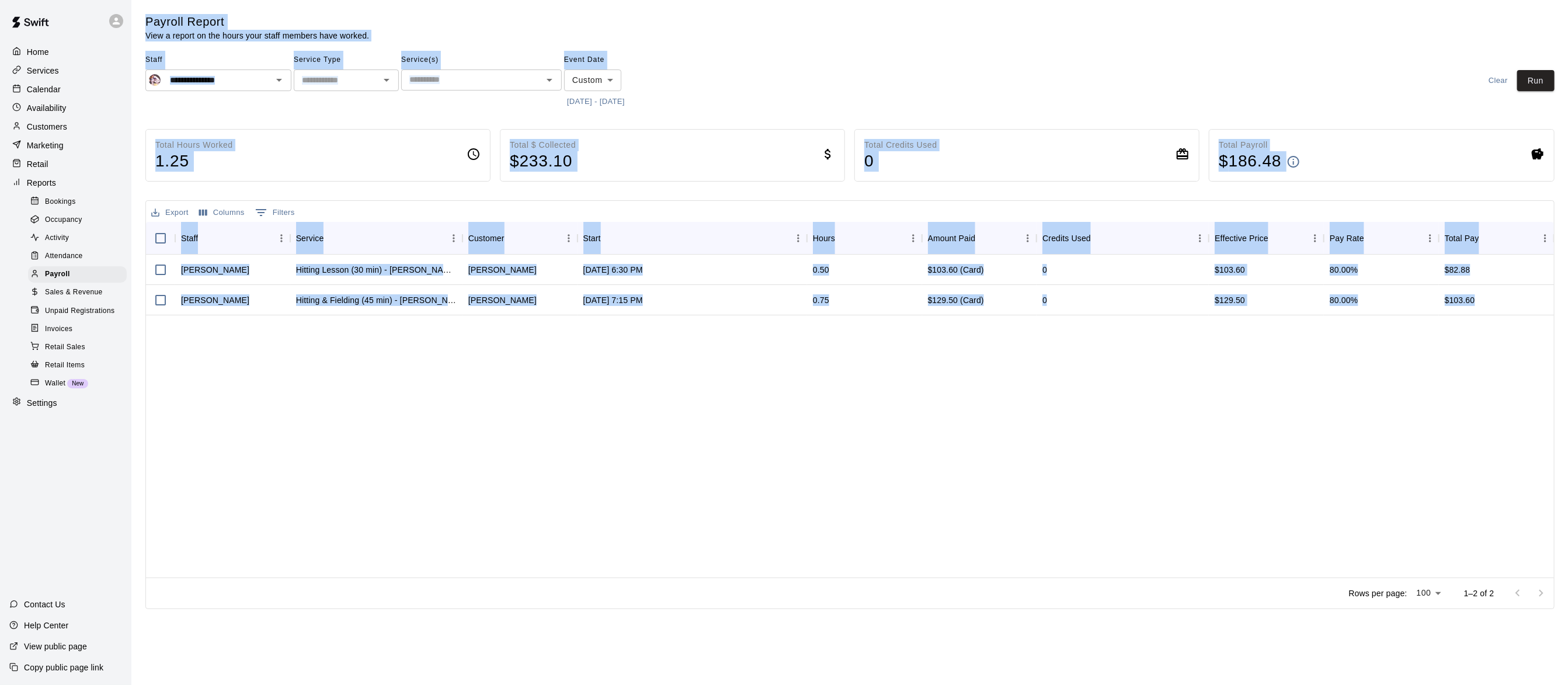
drag, startPoint x: 145, startPoint y: 17, endPoint x: 1482, endPoint y: 300, distance: 1366.6
click at [1482, 300] on main "**********" at bounding box center [850, 311] width 1409 height 595
drag, startPoint x: 493, startPoint y: 371, endPoint x: 488, endPoint y: 359, distance: 13.0
click at [493, 371] on div "Michael Johnson Hitting Lesson (30 min) - Michael Johnson Justin Coker Aug 13, …" at bounding box center [850, 416] width 1408 height 323
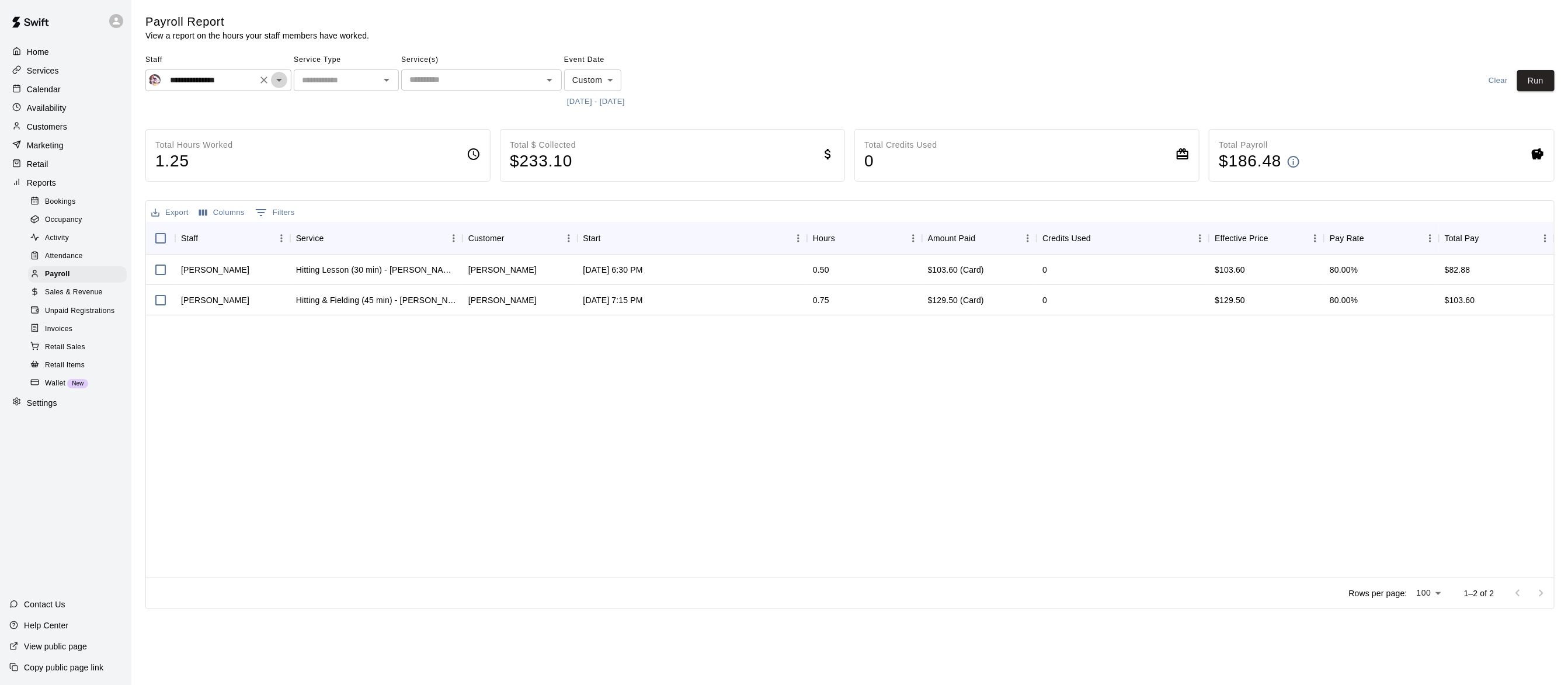
click at [279, 84] on icon "Open" at bounding box center [279, 80] width 14 height 14
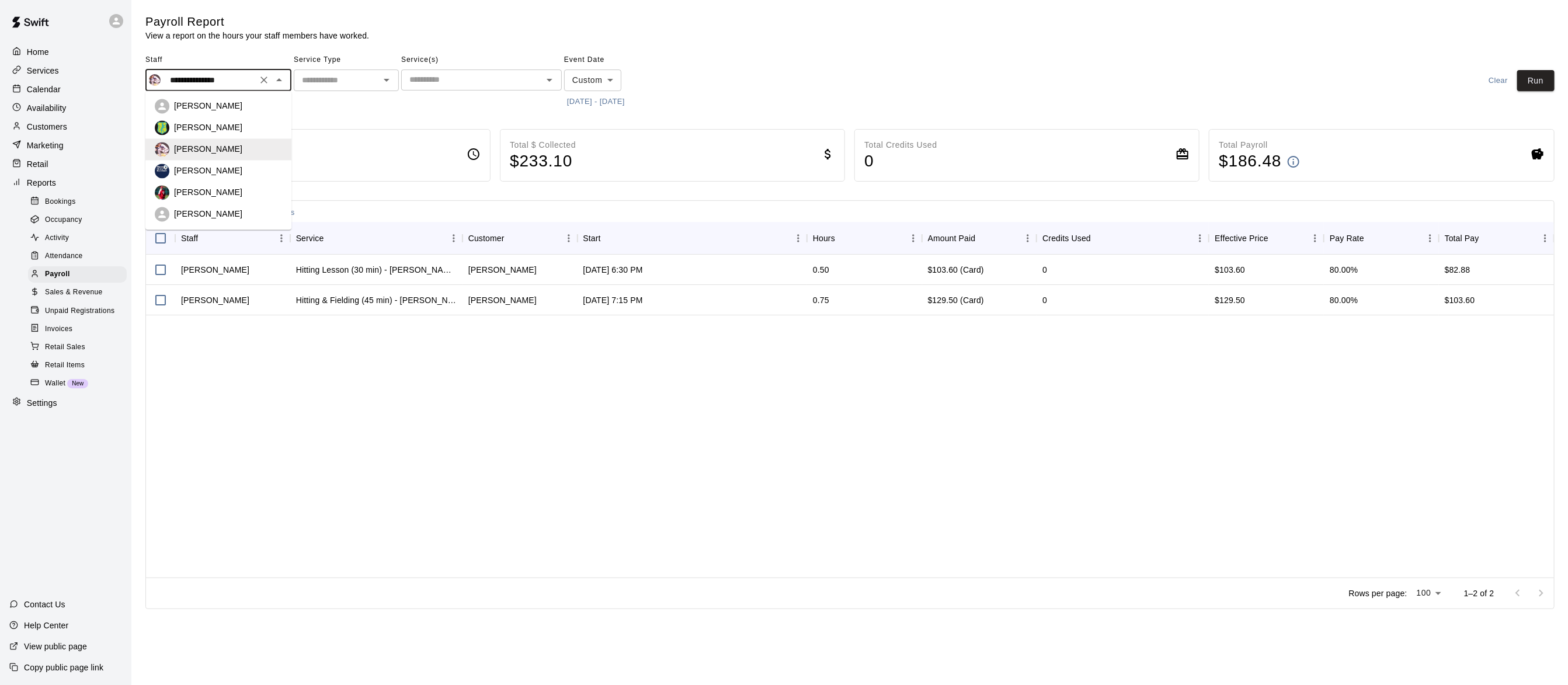
click at [226, 176] on div "Jose Polanco" at bounding box center [228, 171] width 108 height 11
type input "**********"
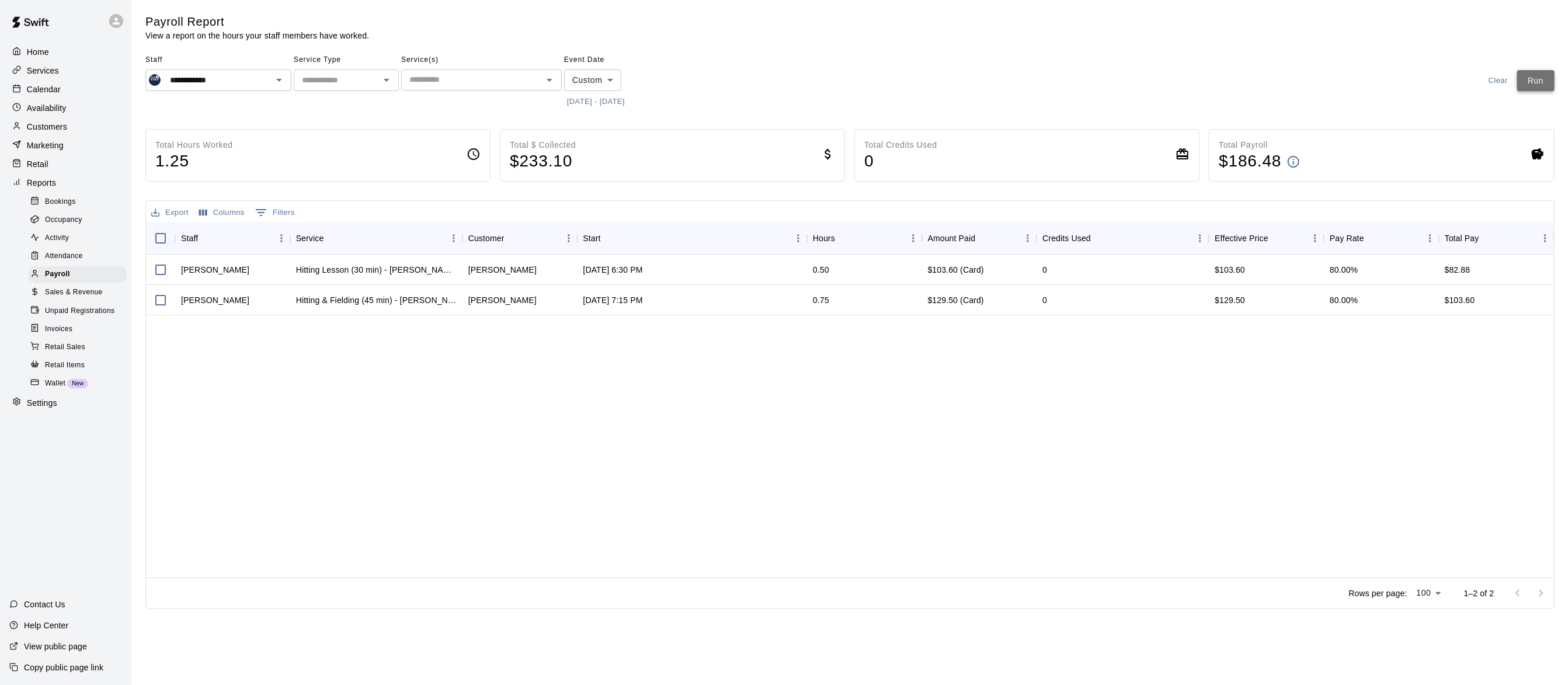
click at [1533, 86] on button "Run" at bounding box center [1536, 81] width 37 height 22
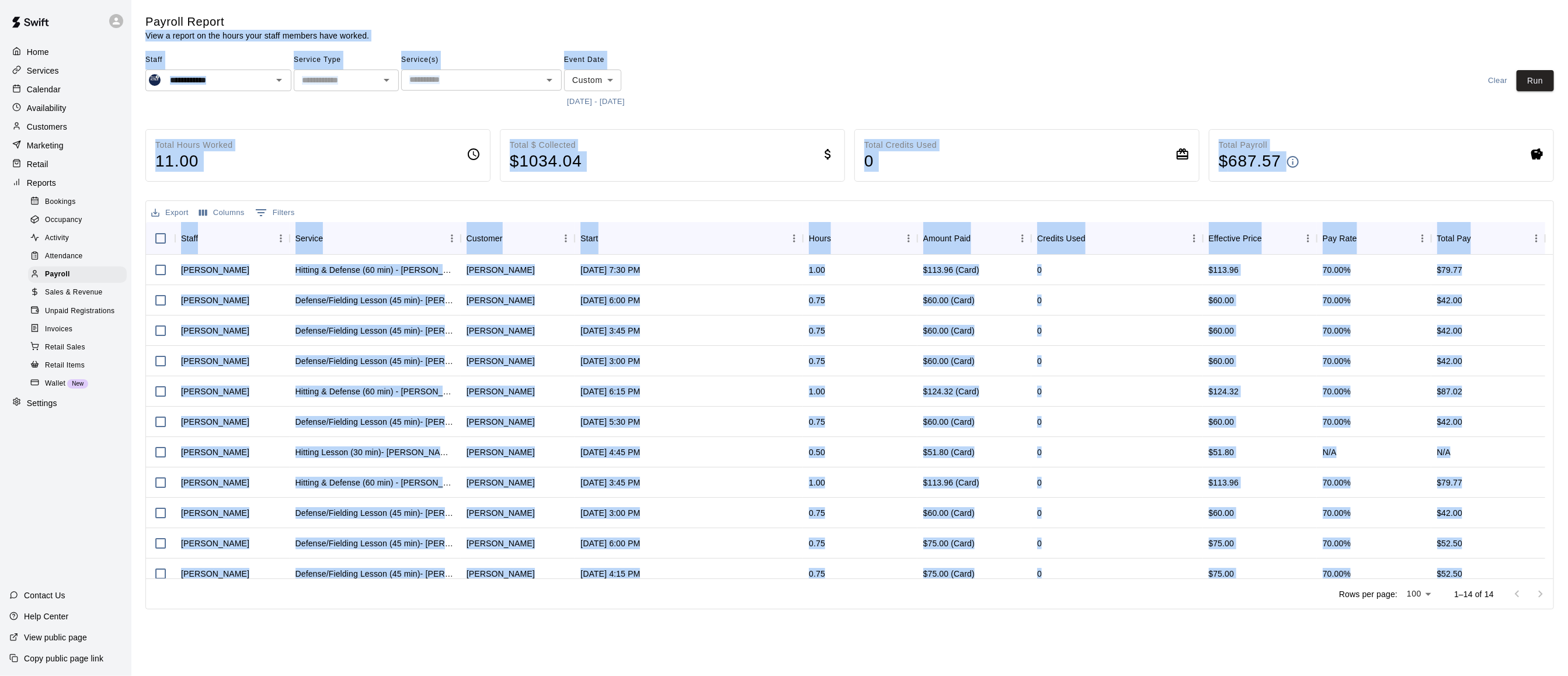
drag, startPoint x: 1170, startPoint y: 634, endPoint x: 239, endPoint y: 20, distance: 1115.2
click at [239, 20] on html "**********" at bounding box center [784, 307] width 1568 height 614
drag, startPoint x: 239, startPoint y: 20, endPoint x: 429, endPoint y: 117, distance: 213.3
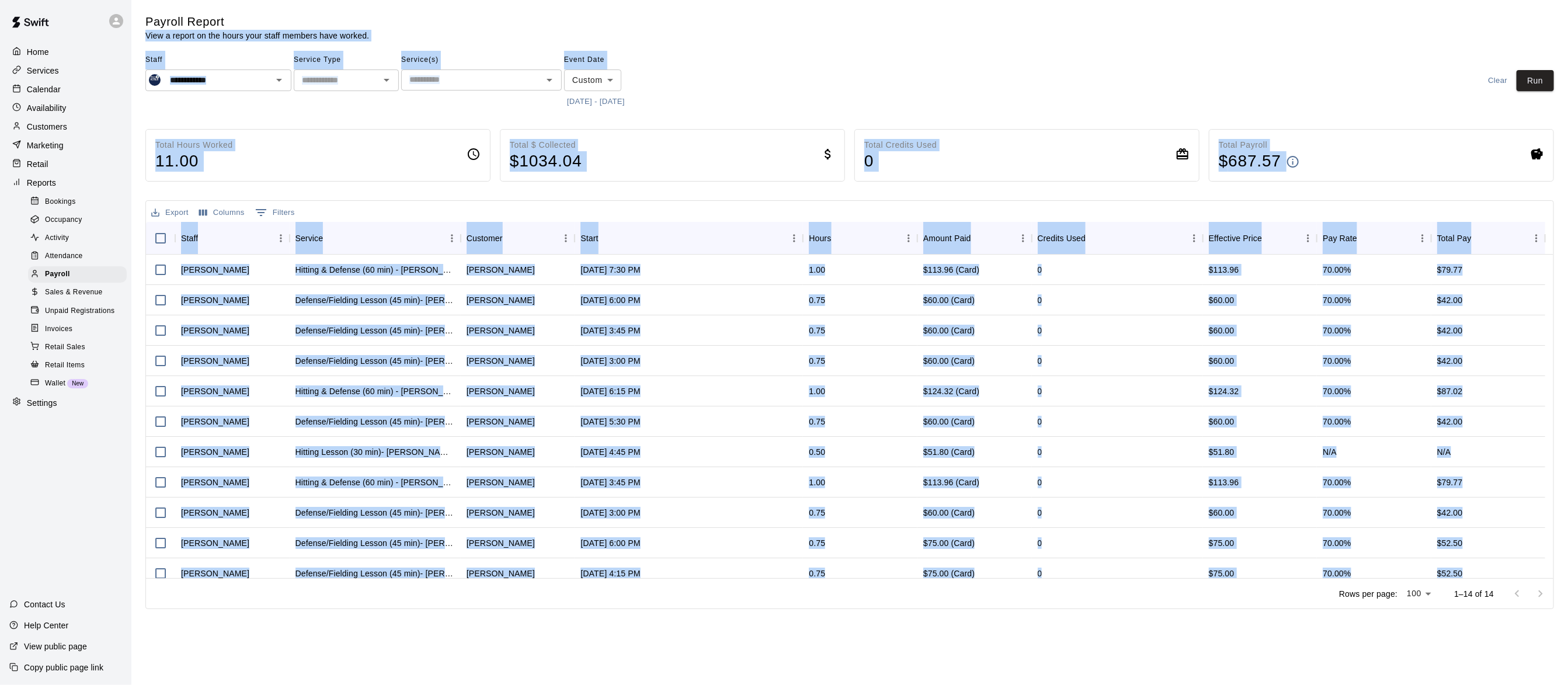
click at [768, 613] on html "**********" at bounding box center [784, 307] width 1568 height 613
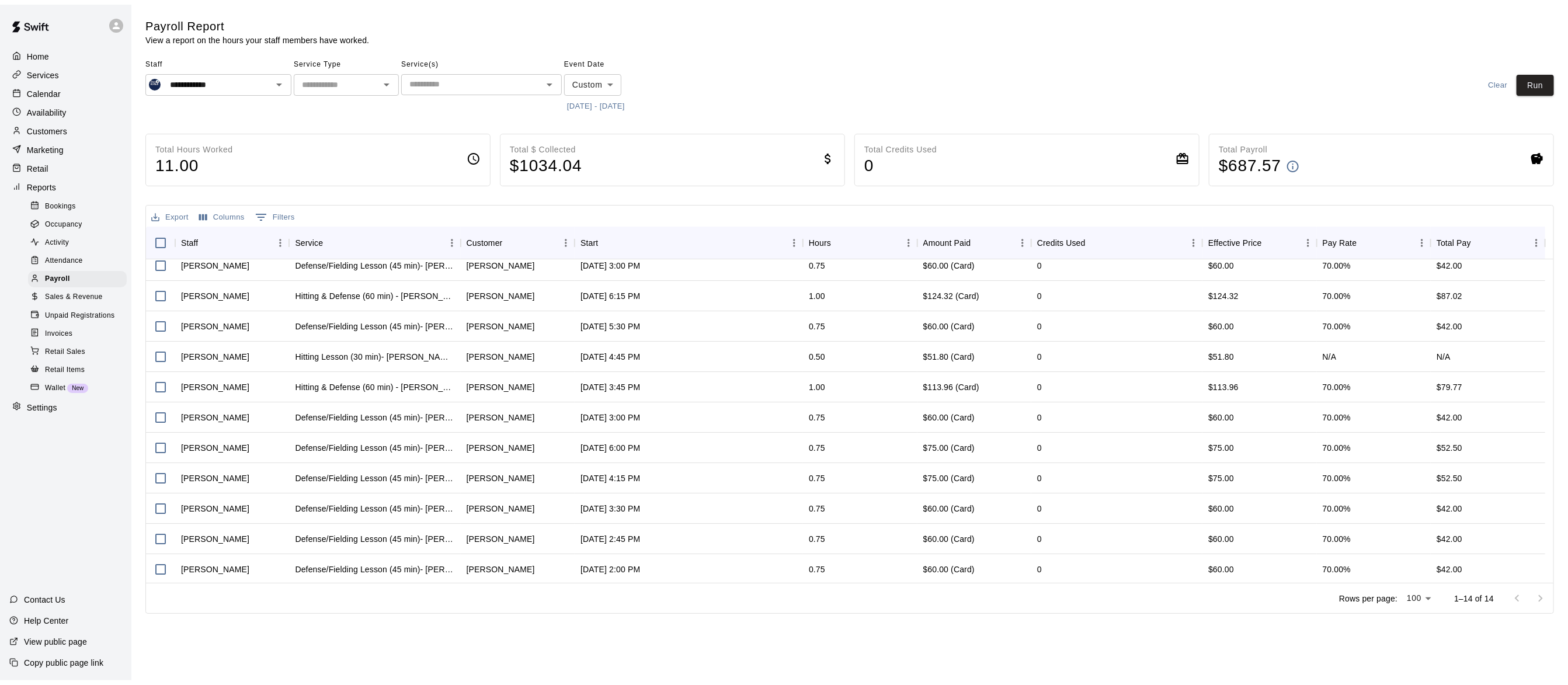
scroll to position [101, 0]
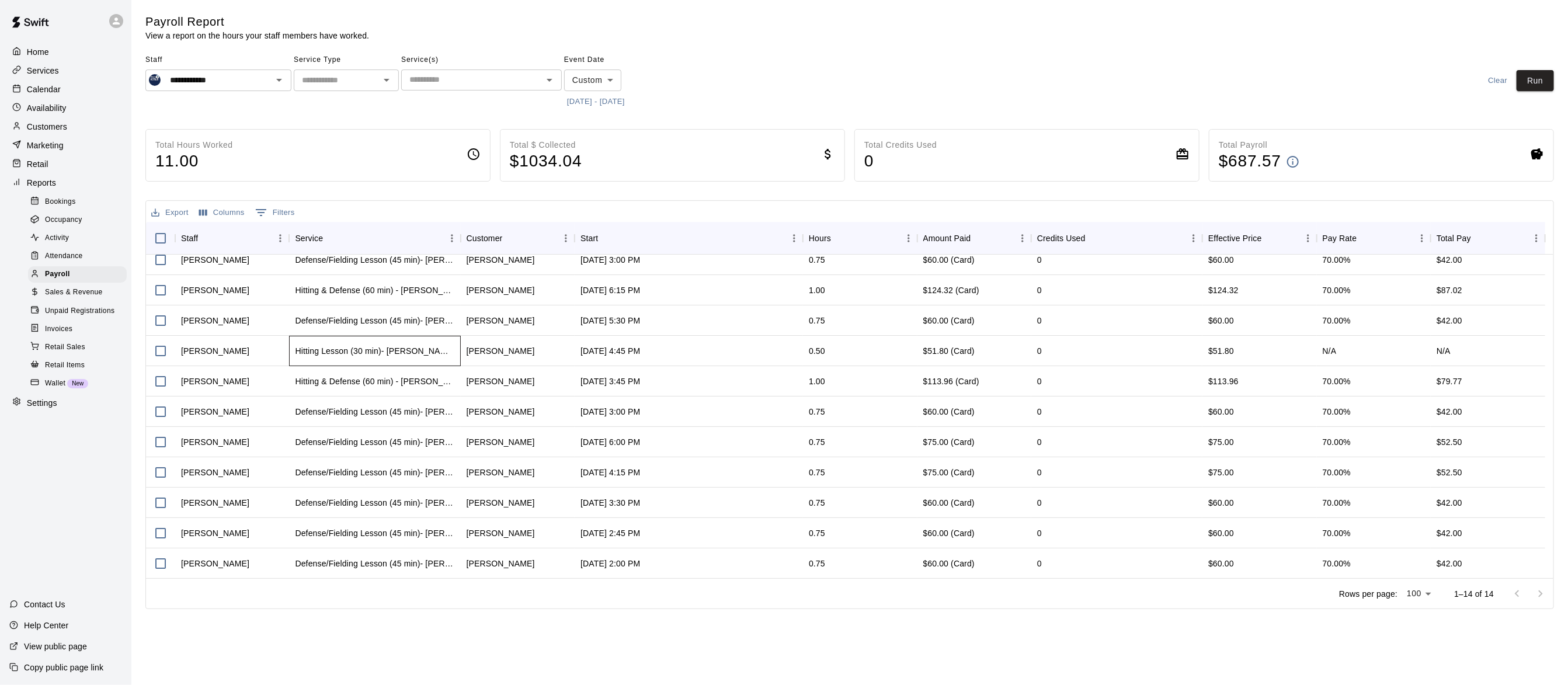
click at [438, 350] on div "Hitting Lesson (30 min)- Eric Opelski" at bounding box center [374, 351] width 171 height 30
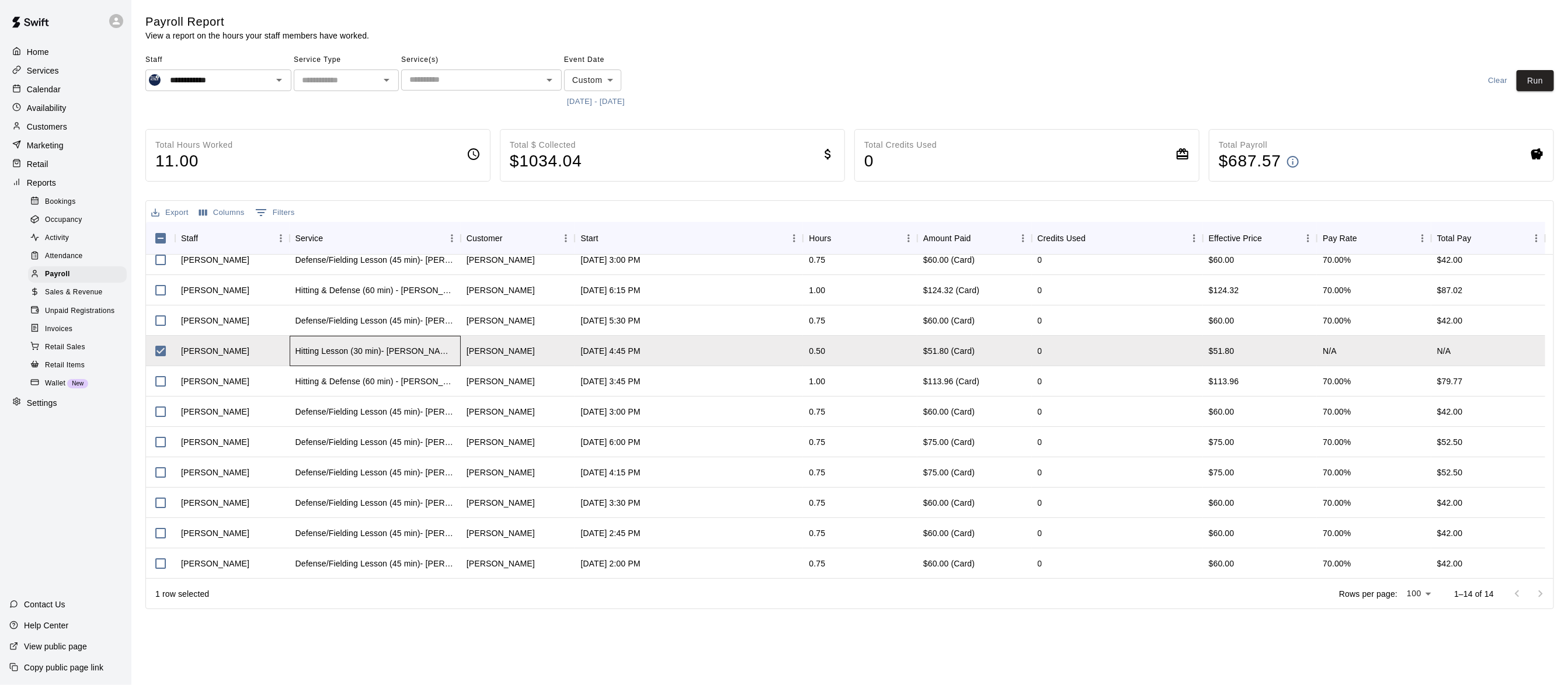
click at [438, 350] on div "Hitting Lesson (30 min)- Eric Opelski" at bounding box center [375, 351] width 171 height 30
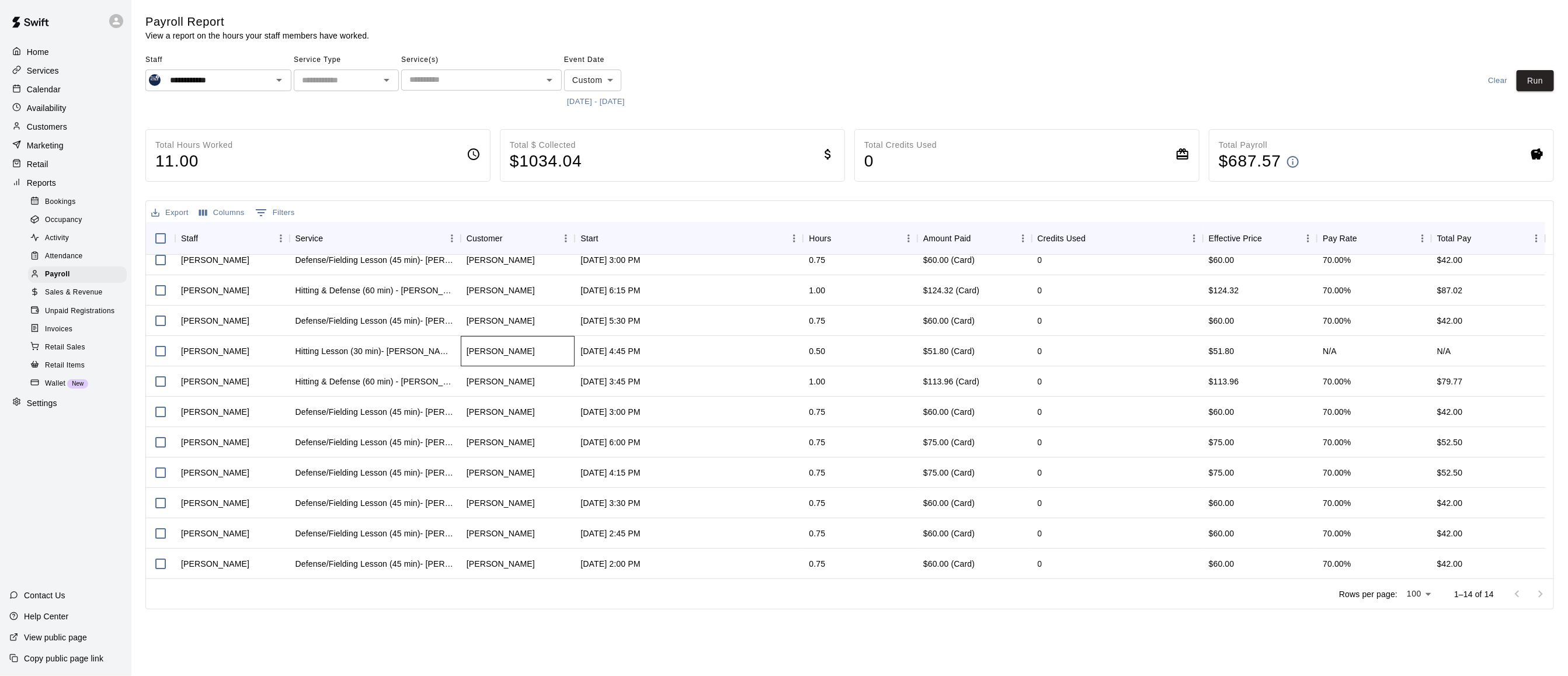
click at [488, 348] on div "sam casey" at bounding box center [501, 351] width 69 height 11
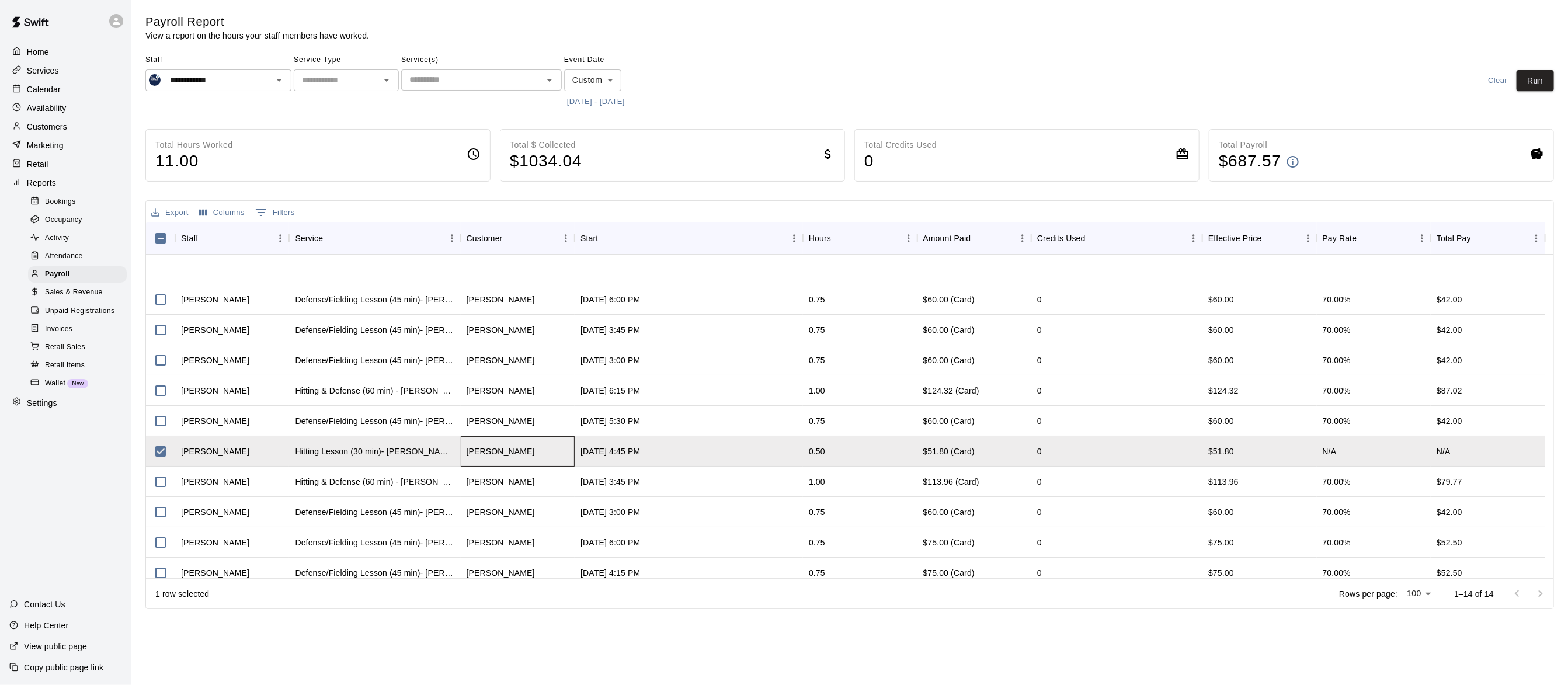
scroll to position [0, 0]
click at [37, 52] on p "Home" at bounding box center [37, 52] width 22 height 11
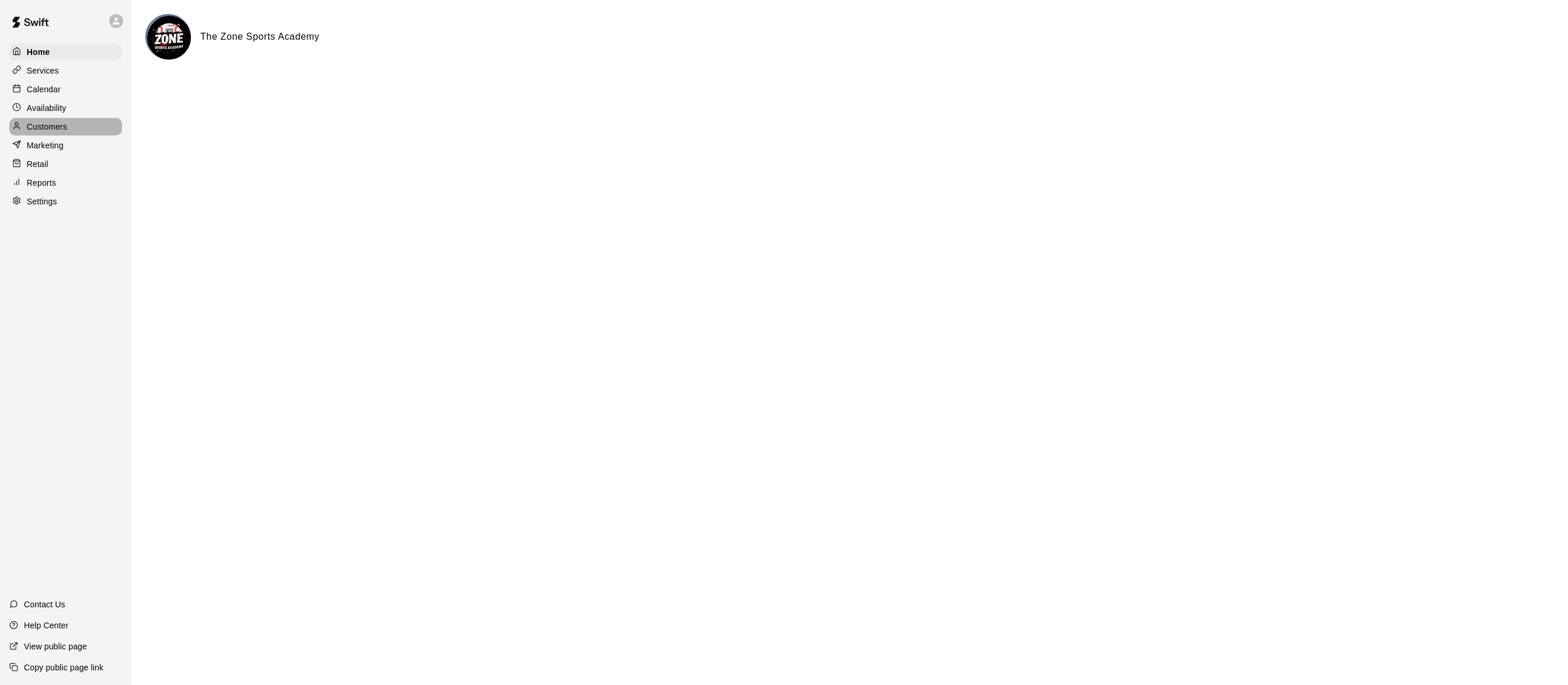
click at [42, 133] on p "Customers" at bounding box center [46, 126] width 40 height 11
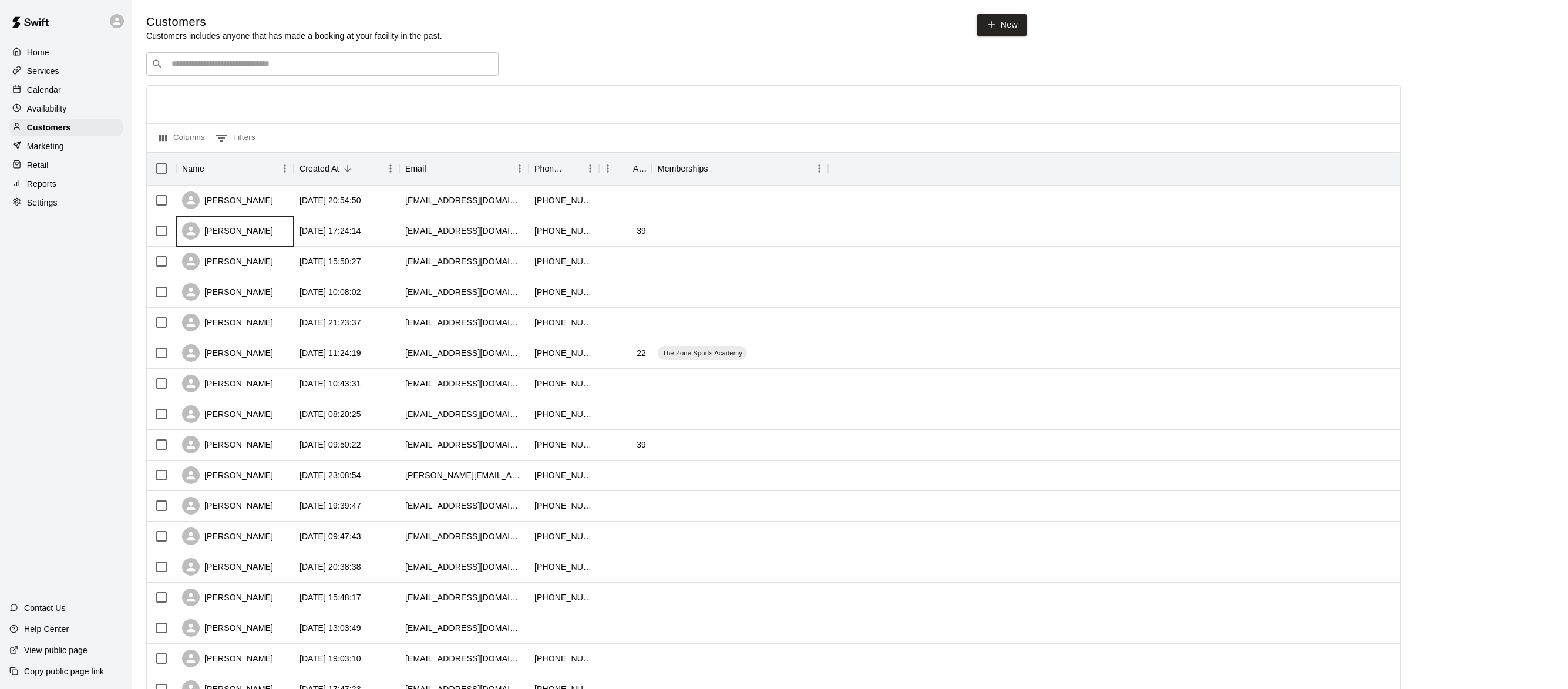
click at [229, 230] on div "sam casey" at bounding box center [227, 231] width 91 height 18
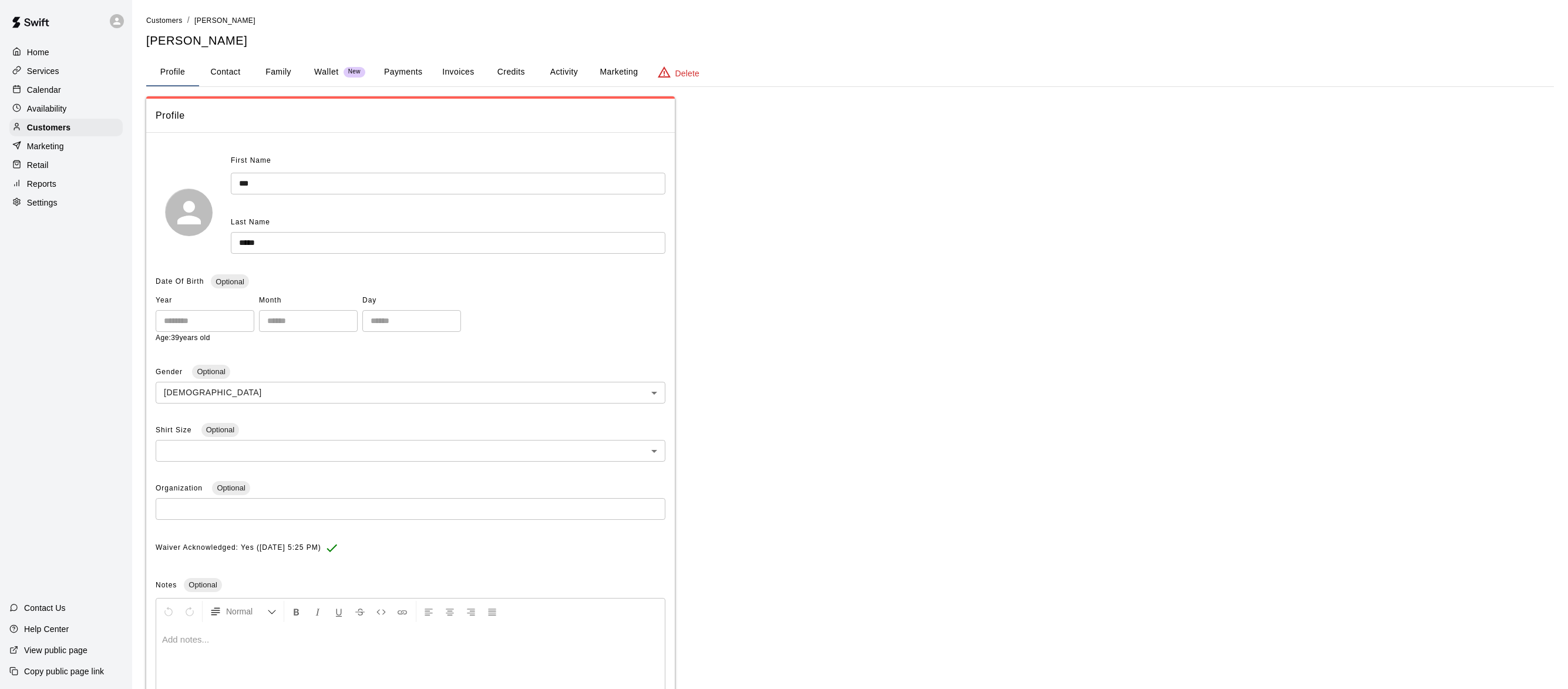
click at [407, 82] on button "Payments" at bounding box center [403, 72] width 57 height 28
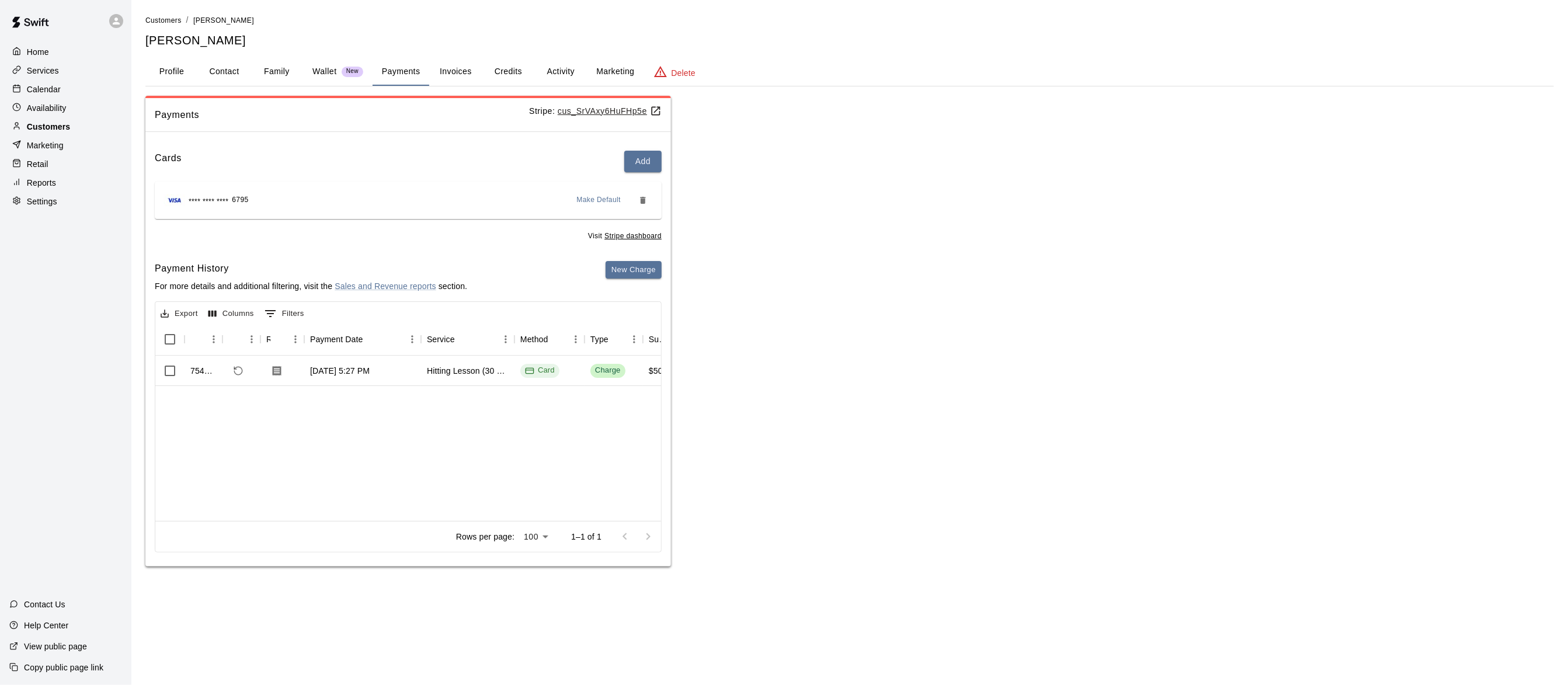
click at [51, 128] on p "Customers" at bounding box center [48, 126] width 43 height 11
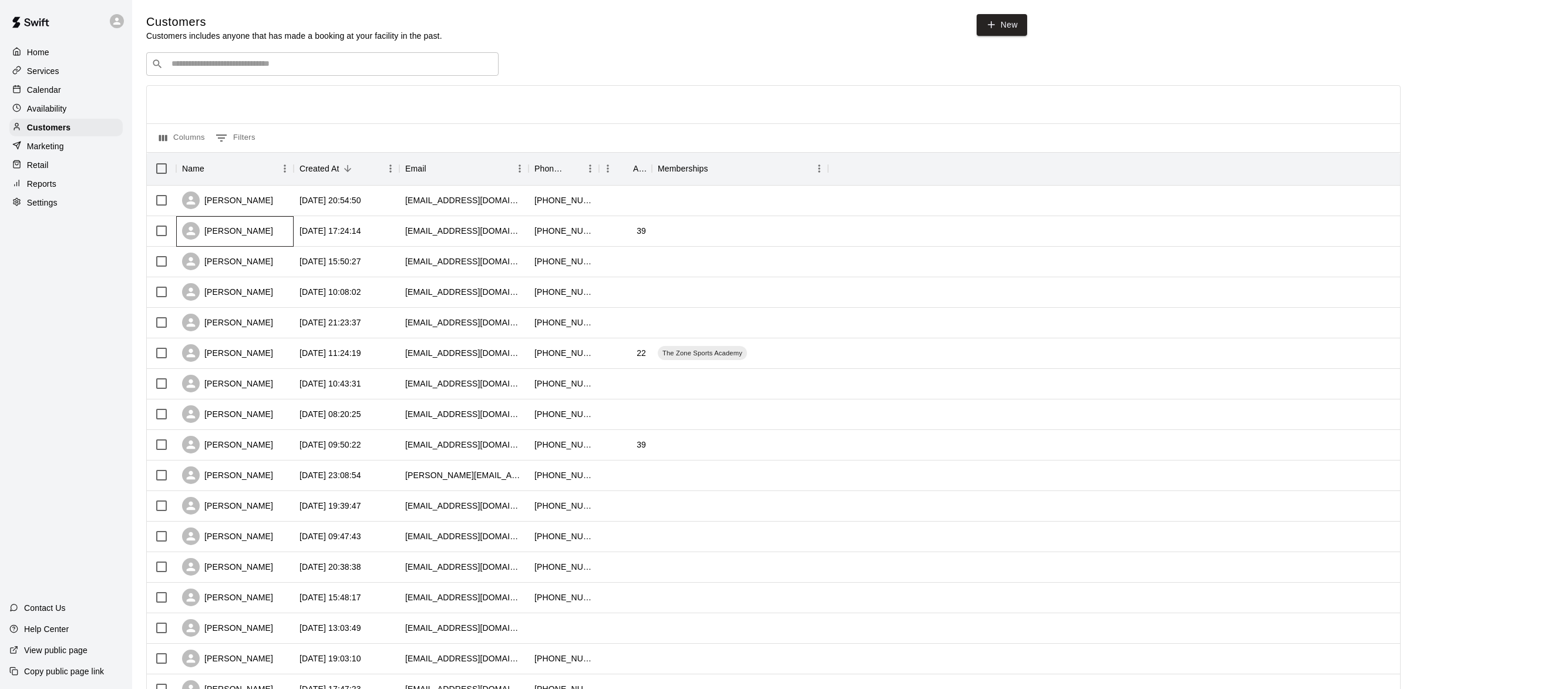
click at [227, 228] on div "sam casey" at bounding box center [227, 231] width 91 height 18
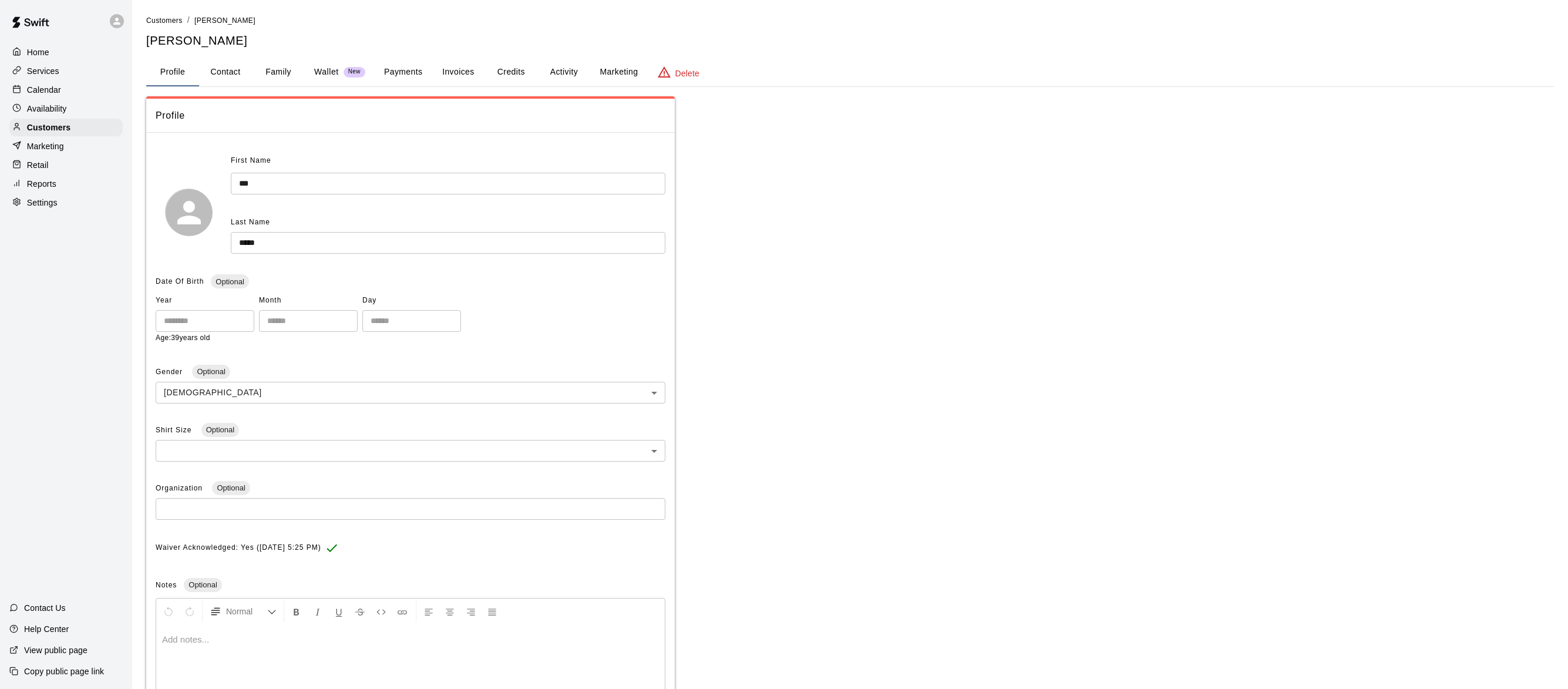
click at [416, 77] on button "Payments" at bounding box center [403, 72] width 57 height 28
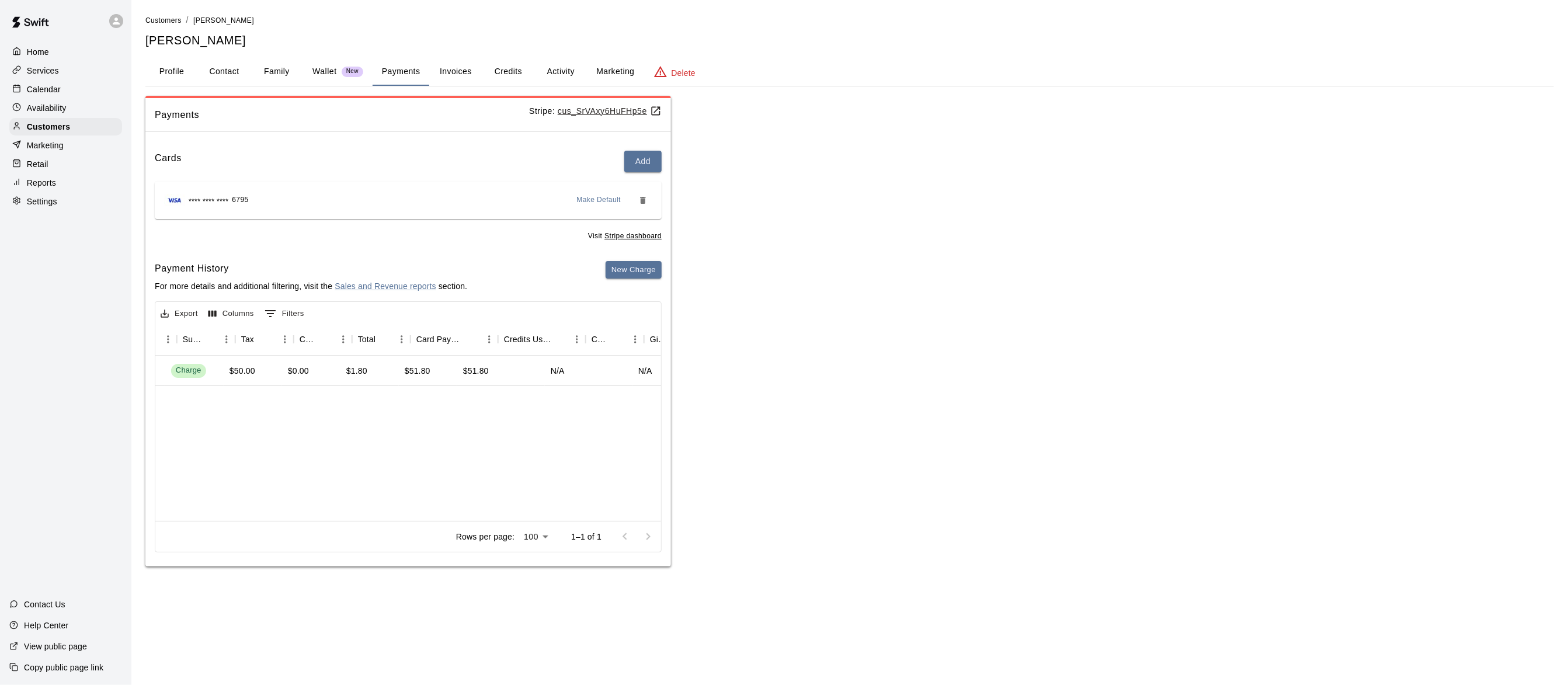
scroll to position [0, 466]
click at [43, 189] on p "Reports" at bounding box center [41, 183] width 29 height 11
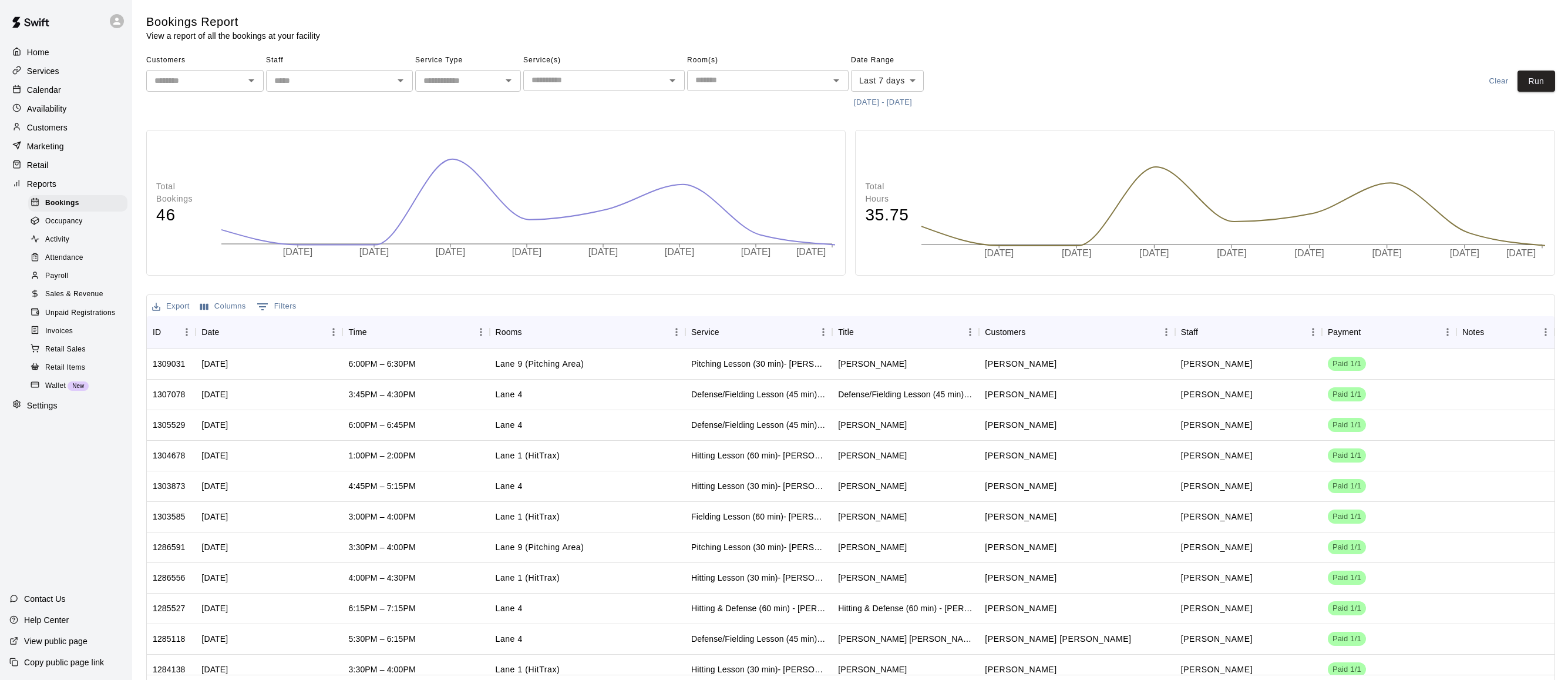
click at [57, 282] on span "Payroll" at bounding box center [57, 276] width 23 height 12
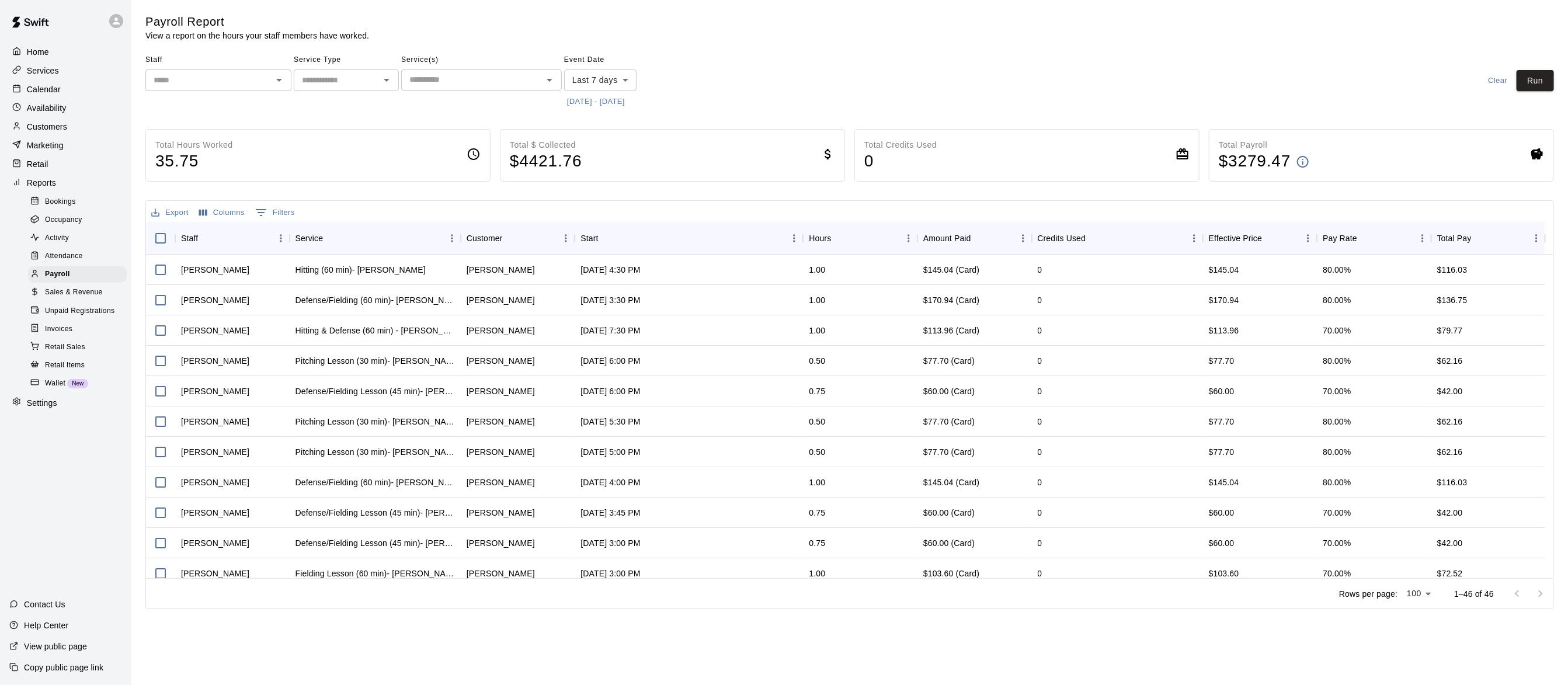
click at [581, 102] on button "8/8/2025 - 8/15/2025" at bounding box center [596, 102] width 64 height 18
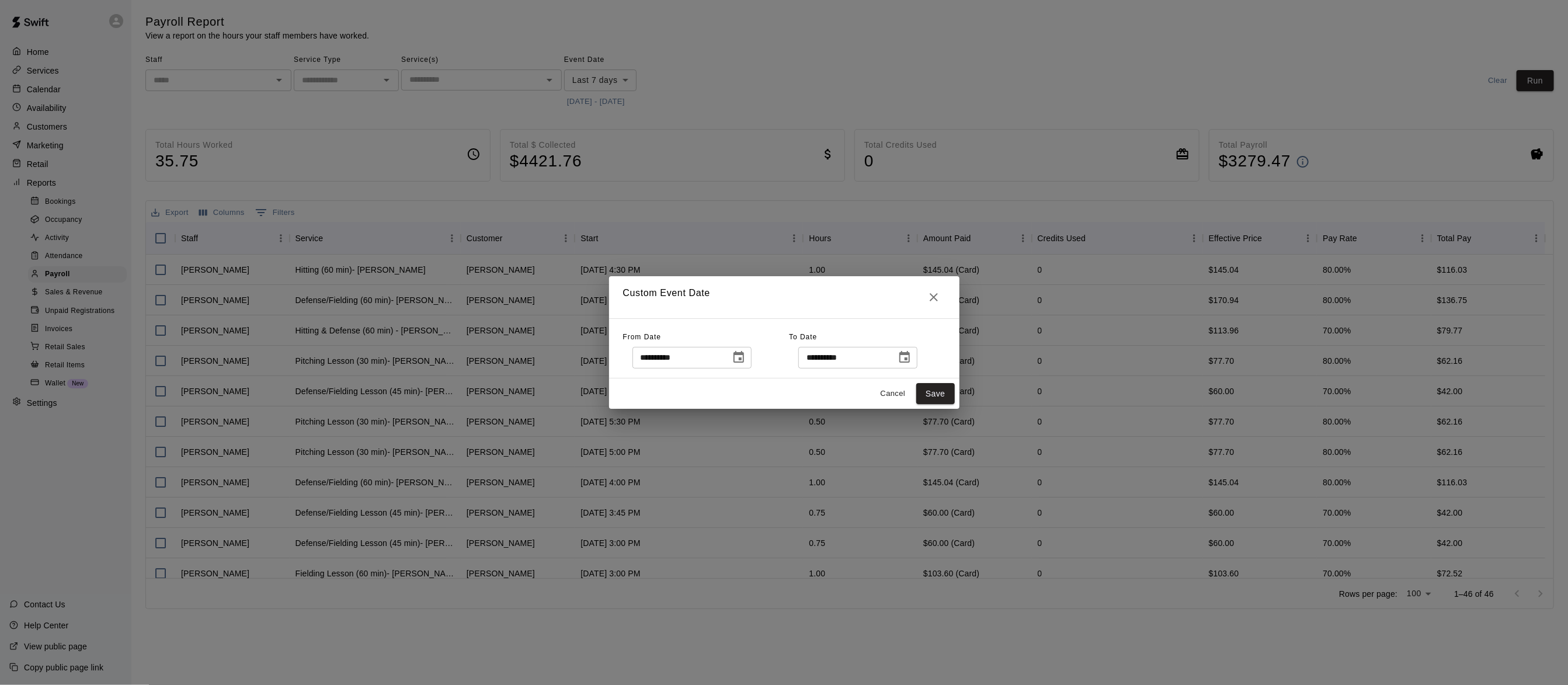
click at [744, 354] on icon "Choose date, selected date is Aug 8, 2025" at bounding box center [739, 357] width 11 height 11
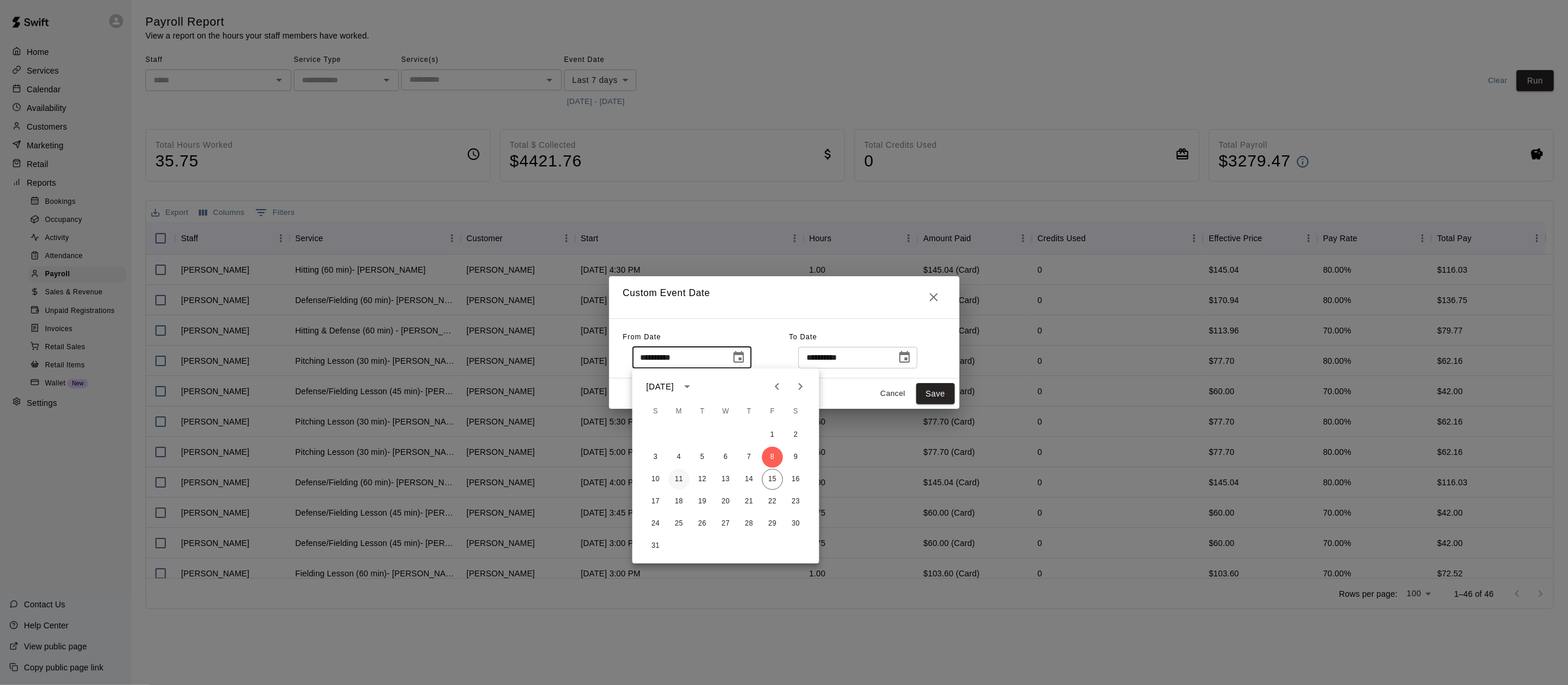
click at [681, 476] on button "11" at bounding box center [679, 479] width 21 height 21
type input "**********"
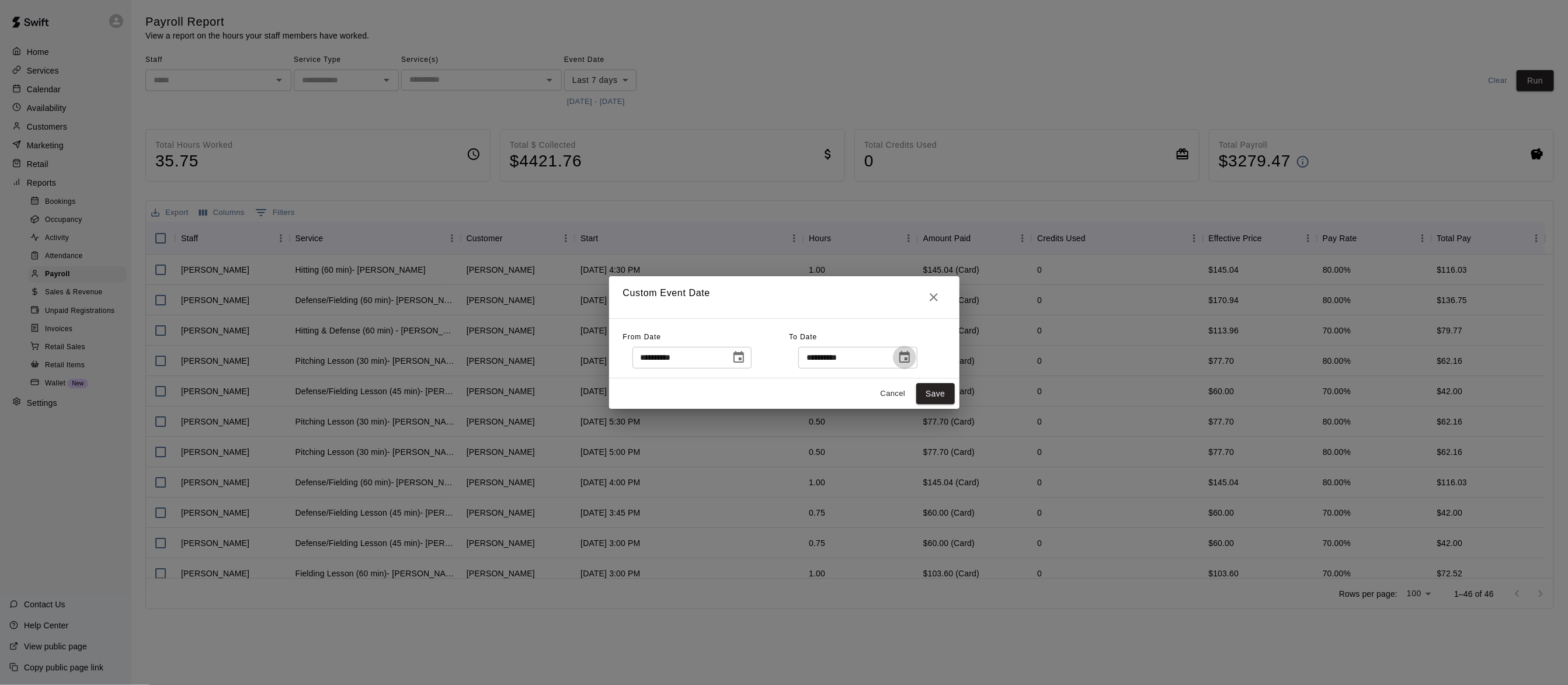
click at [911, 356] on icon "Choose date, selected date is Aug 15, 2025" at bounding box center [904, 357] width 14 height 14
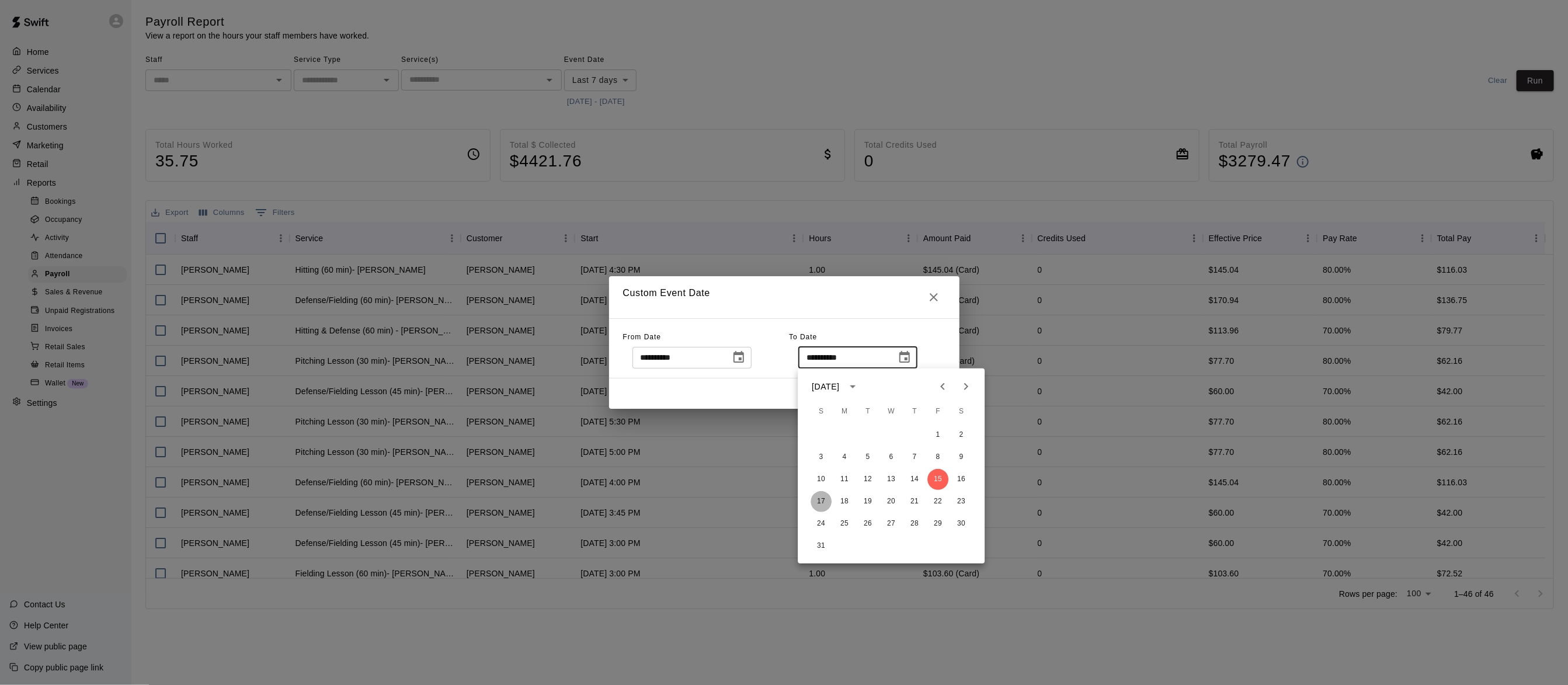
click at [826, 496] on button "17" at bounding box center [821, 501] width 21 height 21
type input "**********"
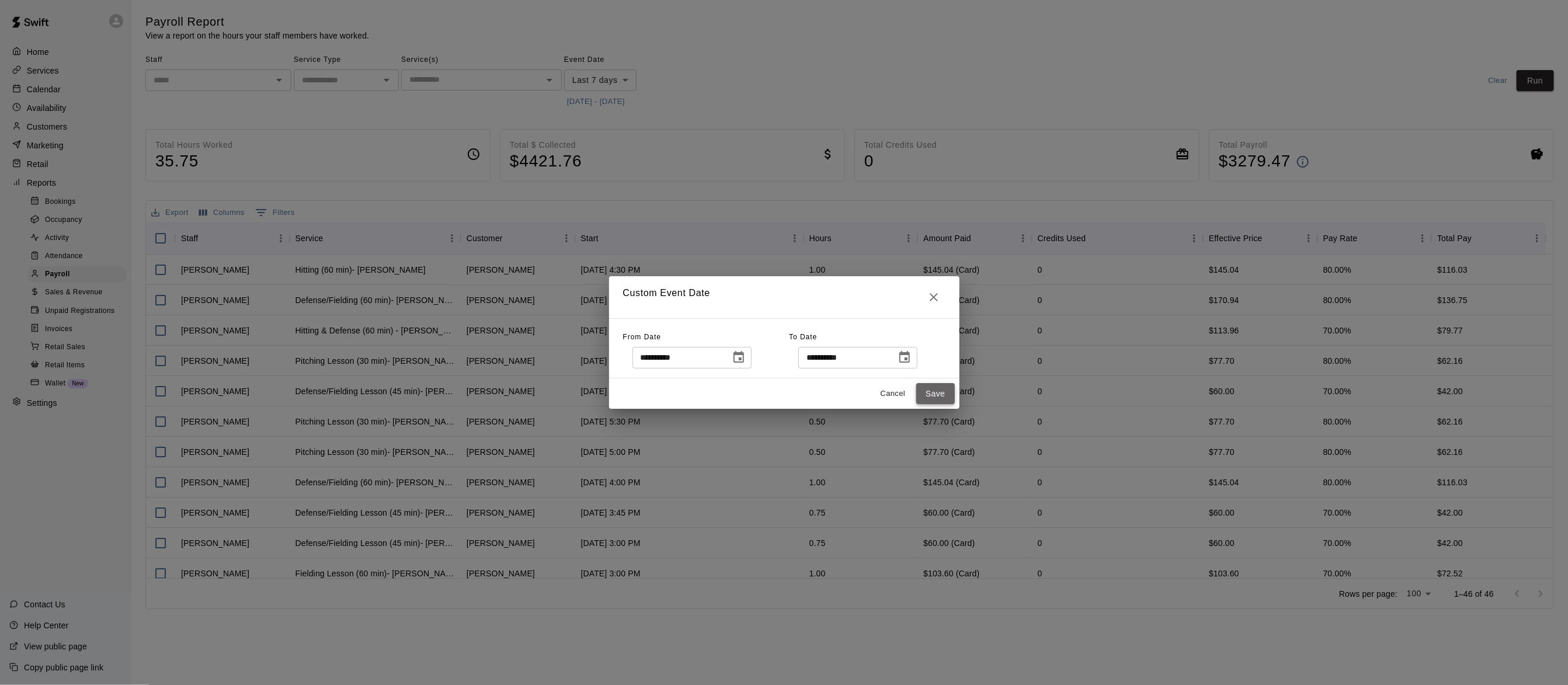
click at [937, 390] on button "Save" at bounding box center [935, 394] width 39 height 22
type input "******"
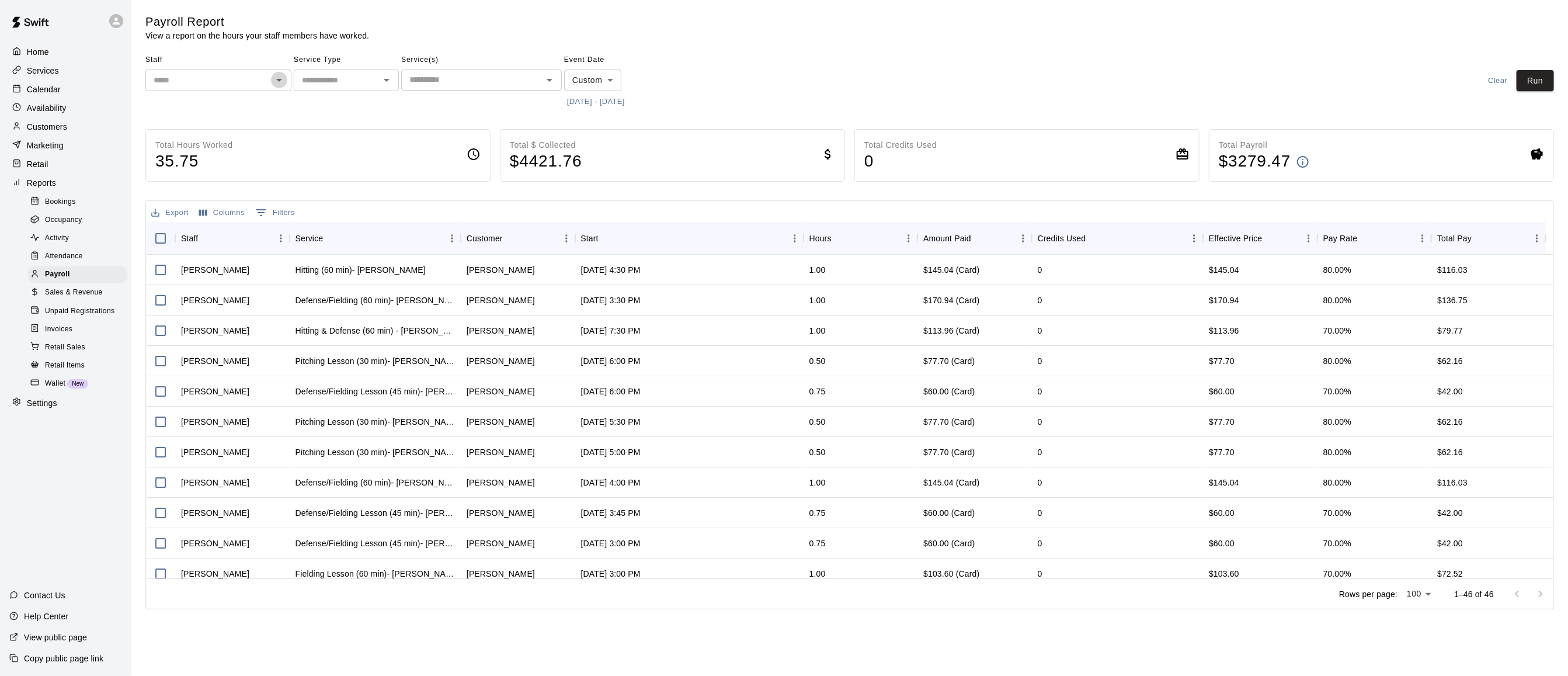
click at [277, 80] on icon "Open" at bounding box center [279, 80] width 14 height 14
click at [215, 112] on div "Eric Opelski" at bounding box center [218, 105] width 127 height 15
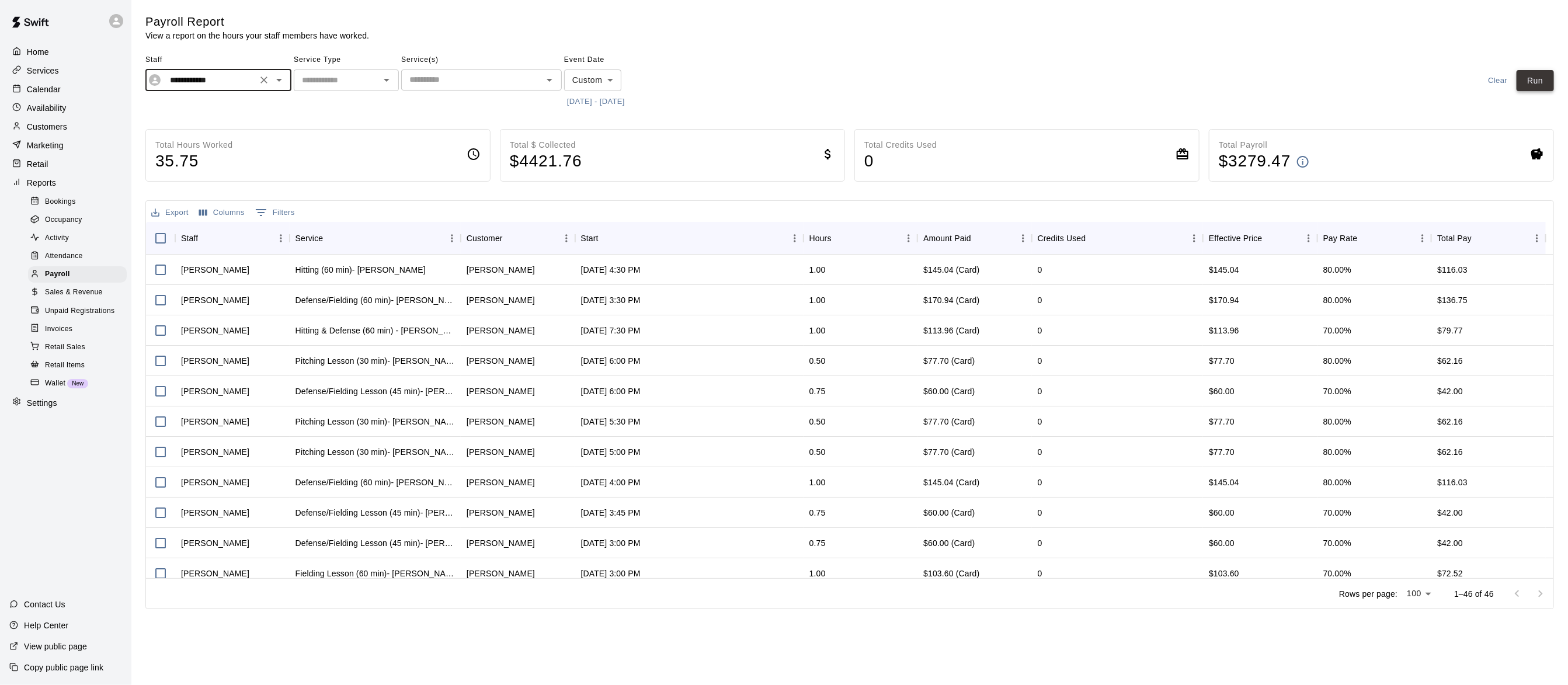
click at [1535, 82] on button "Run" at bounding box center [1535, 81] width 37 height 22
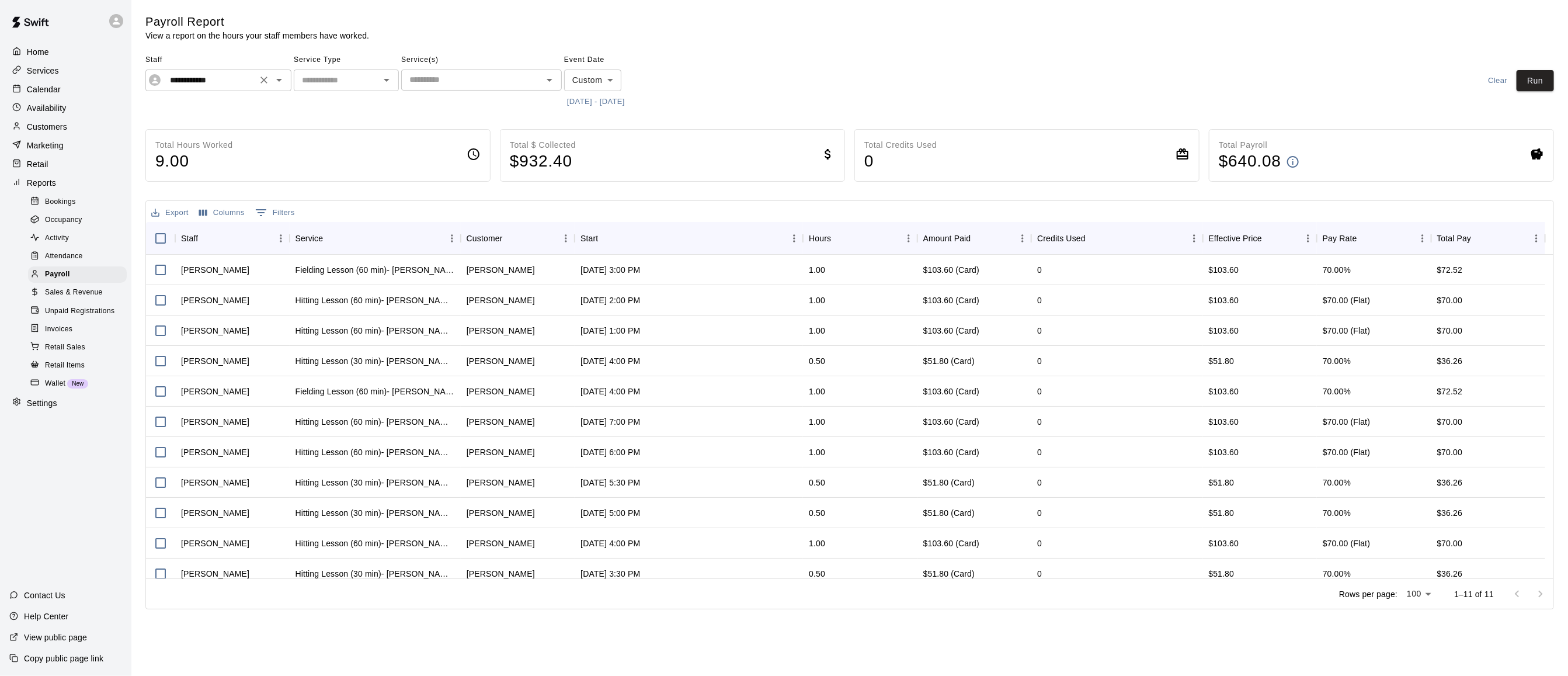
click at [280, 82] on icon "Open" at bounding box center [279, 80] width 14 height 14
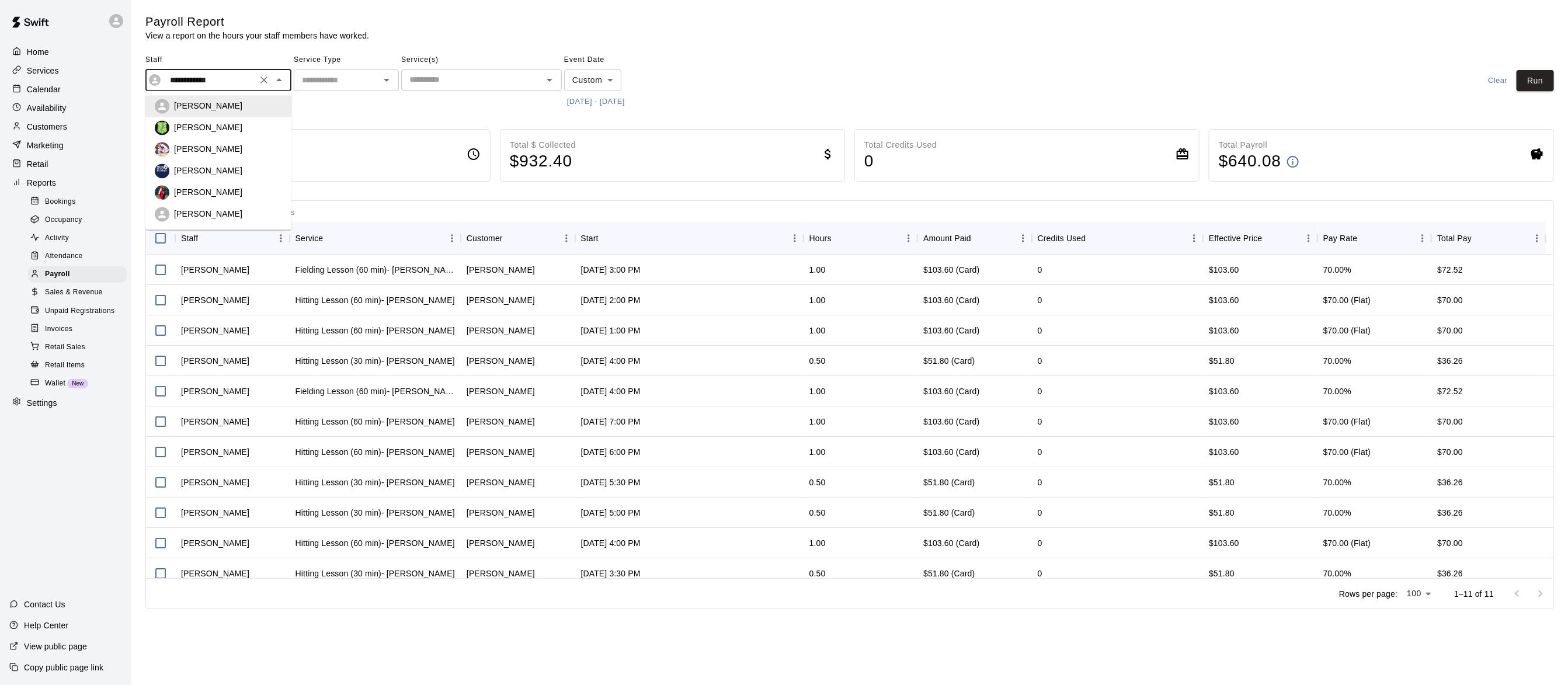
click at [229, 209] on div "Erica Hardwick" at bounding box center [228, 214] width 108 height 11
type input "**********"
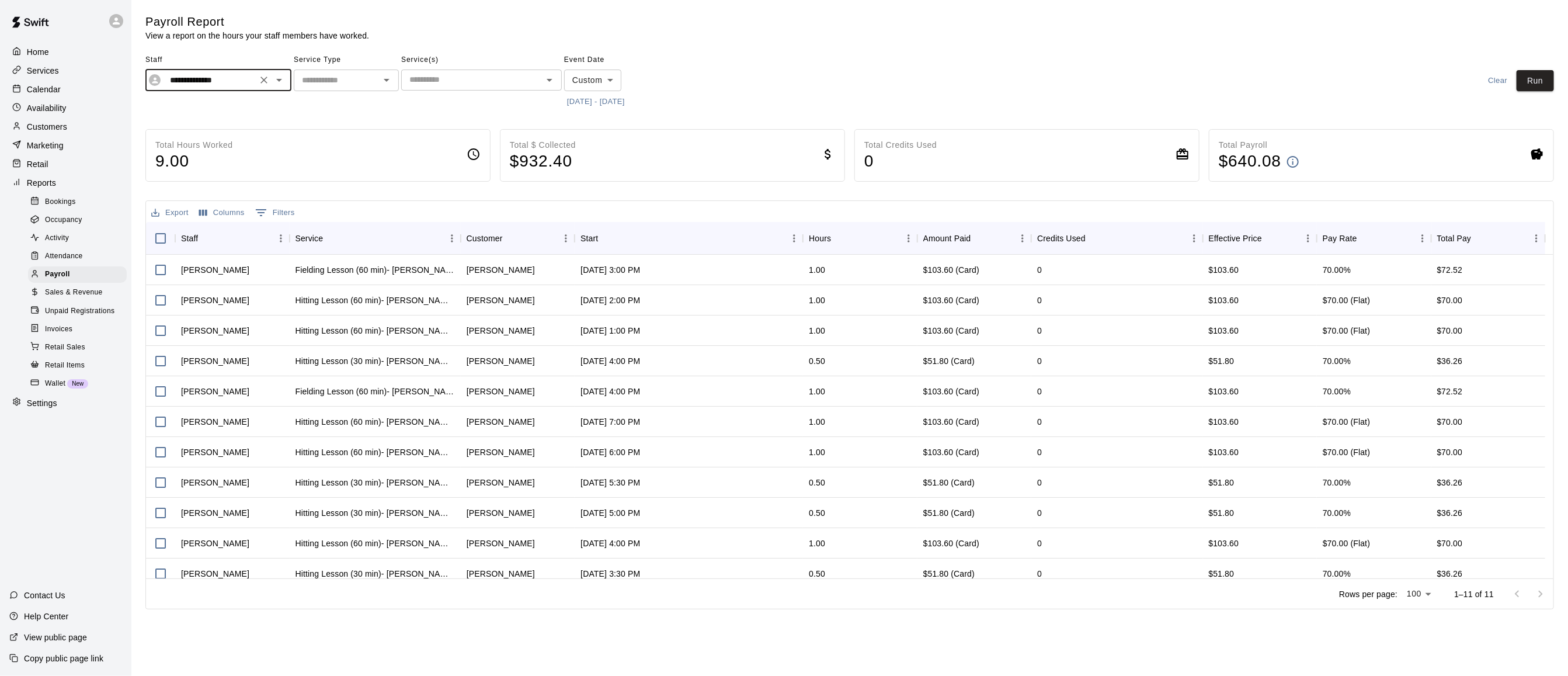
click at [285, 87] on div at bounding box center [271, 80] width 30 height 17
click at [279, 81] on icon "Open" at bounding box center [279, 80] width 14 height 14
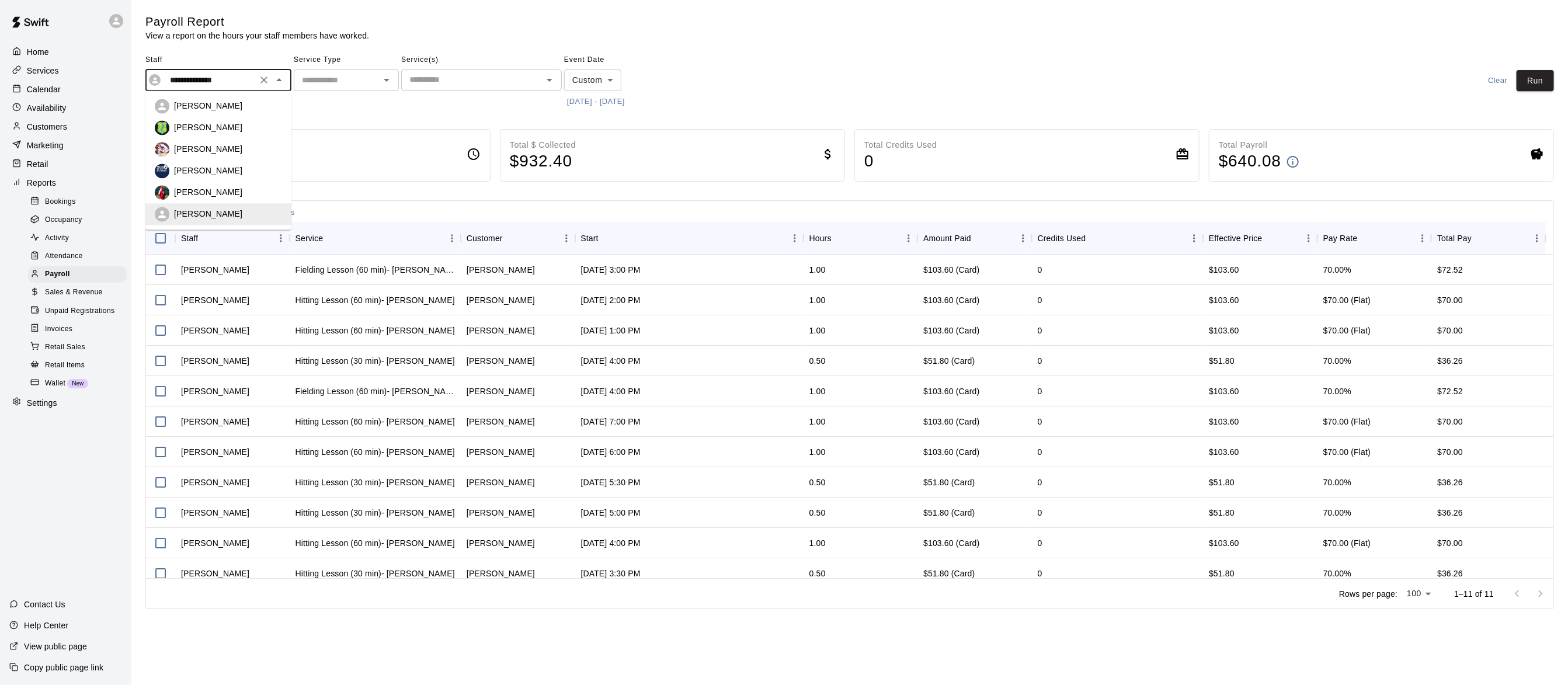
click at [254, 160] on li "[PERSON_NAME]" at bounding box center [218, 171] width 146 height 22
click at [1538, 79] on button "Run" at bounding box center [1535, 81] width 37 height 22
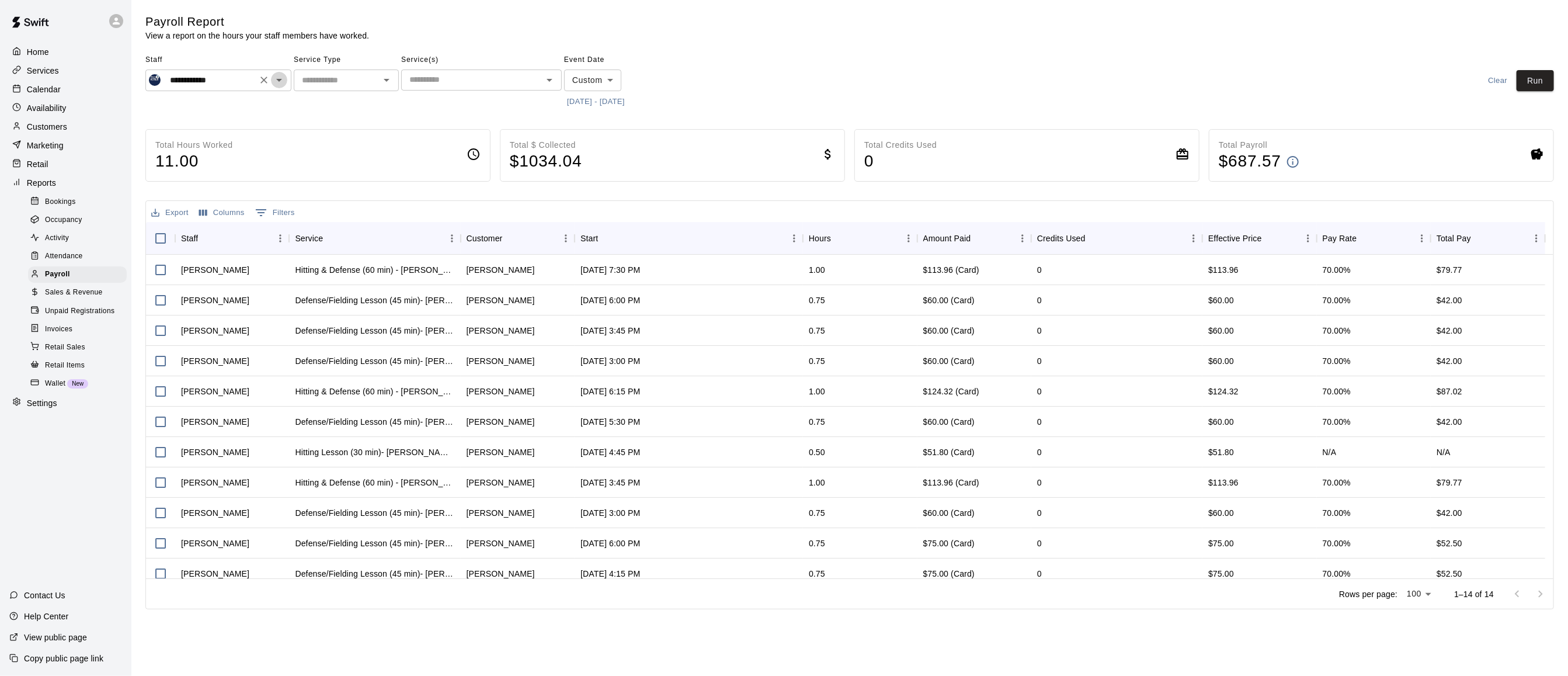
click at [278, 81] on icon "Open" at bounding box center [279, 80] width 14 height 14
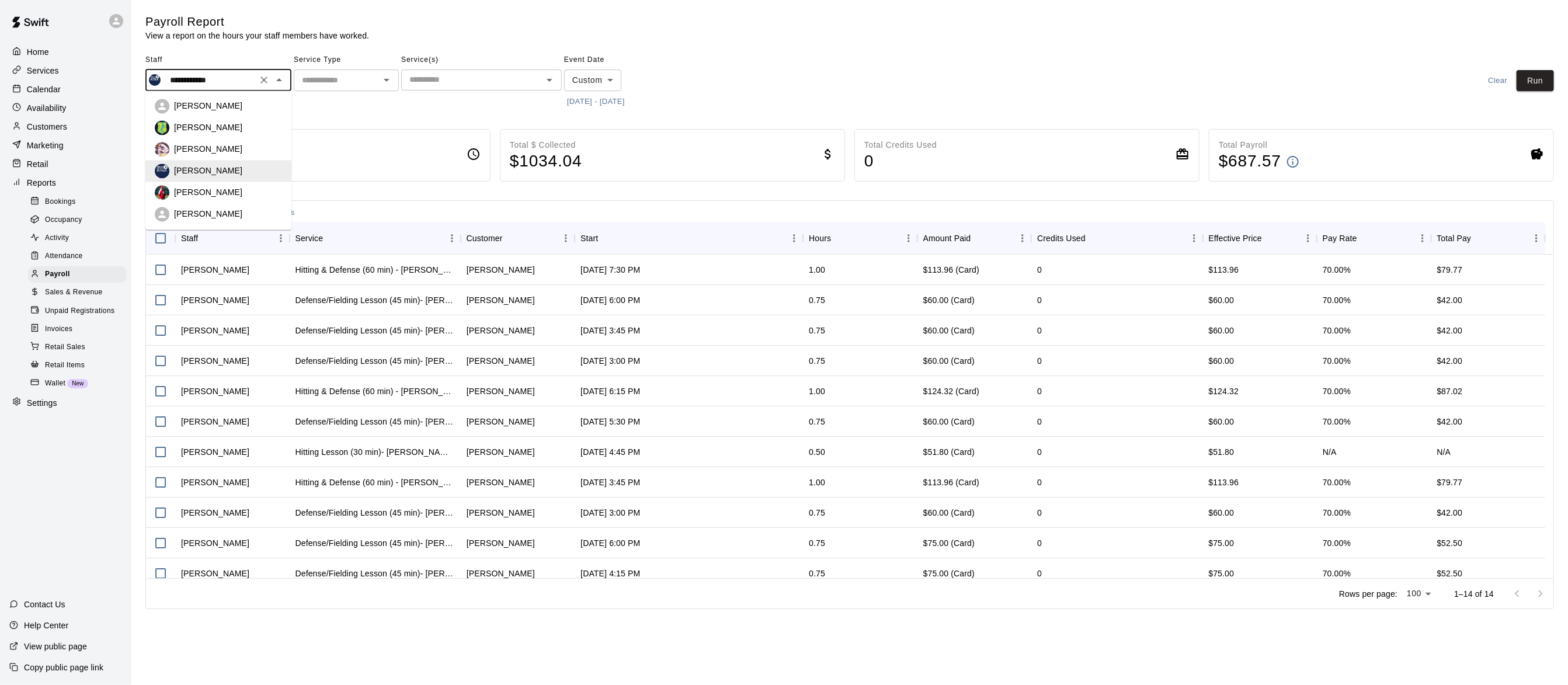
click at [237, 114] on li "[PERSON_NAME]" at bounding box center [218, 106] width 146 height 22
type input "**********"
click at [1531, 78] on button "Run" at bounding box center [1535, 81] width 37 height 22
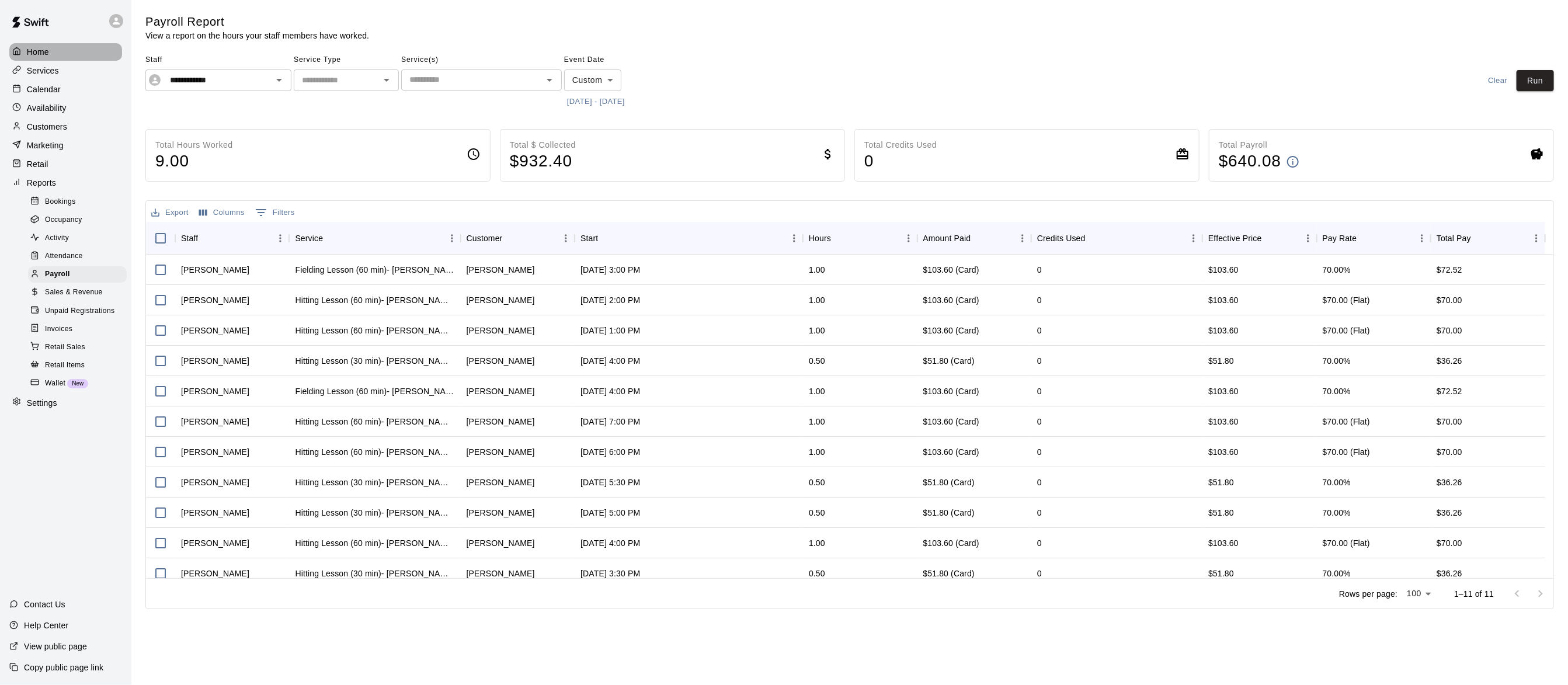
click at [36, 58] on p "Home" at bounding box center [37, 52] width 22 height 11
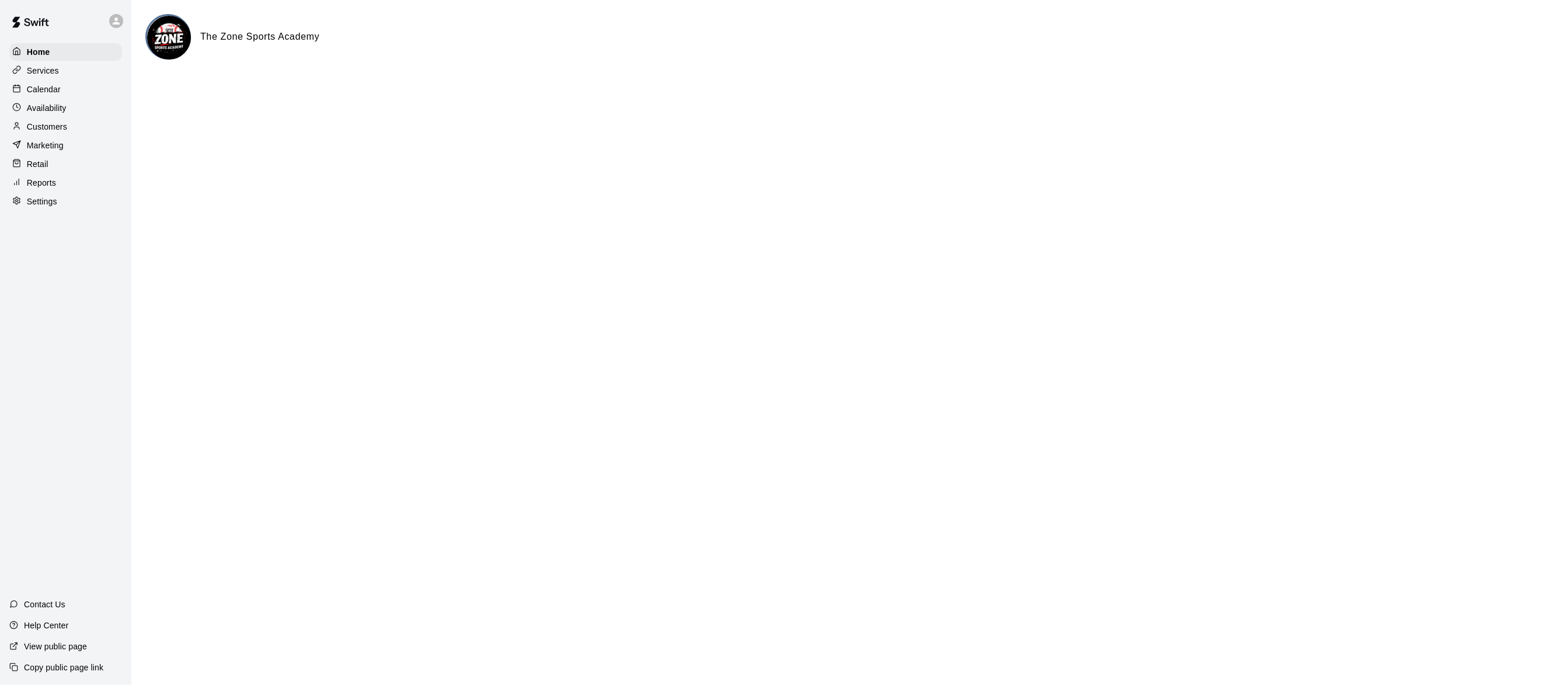
click at [50, 196] on link "Settings" at bounding box center [65, 201] width 112 height 18
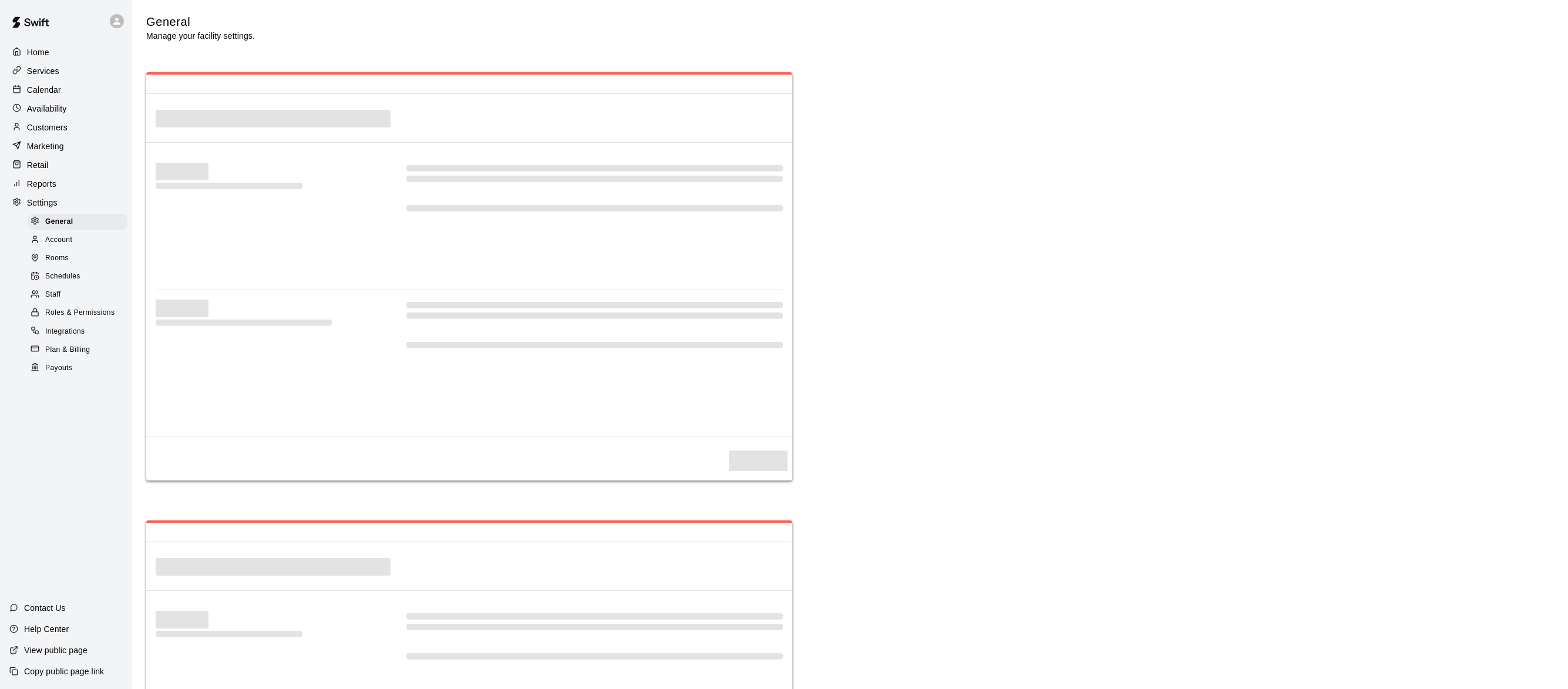
select select "**"
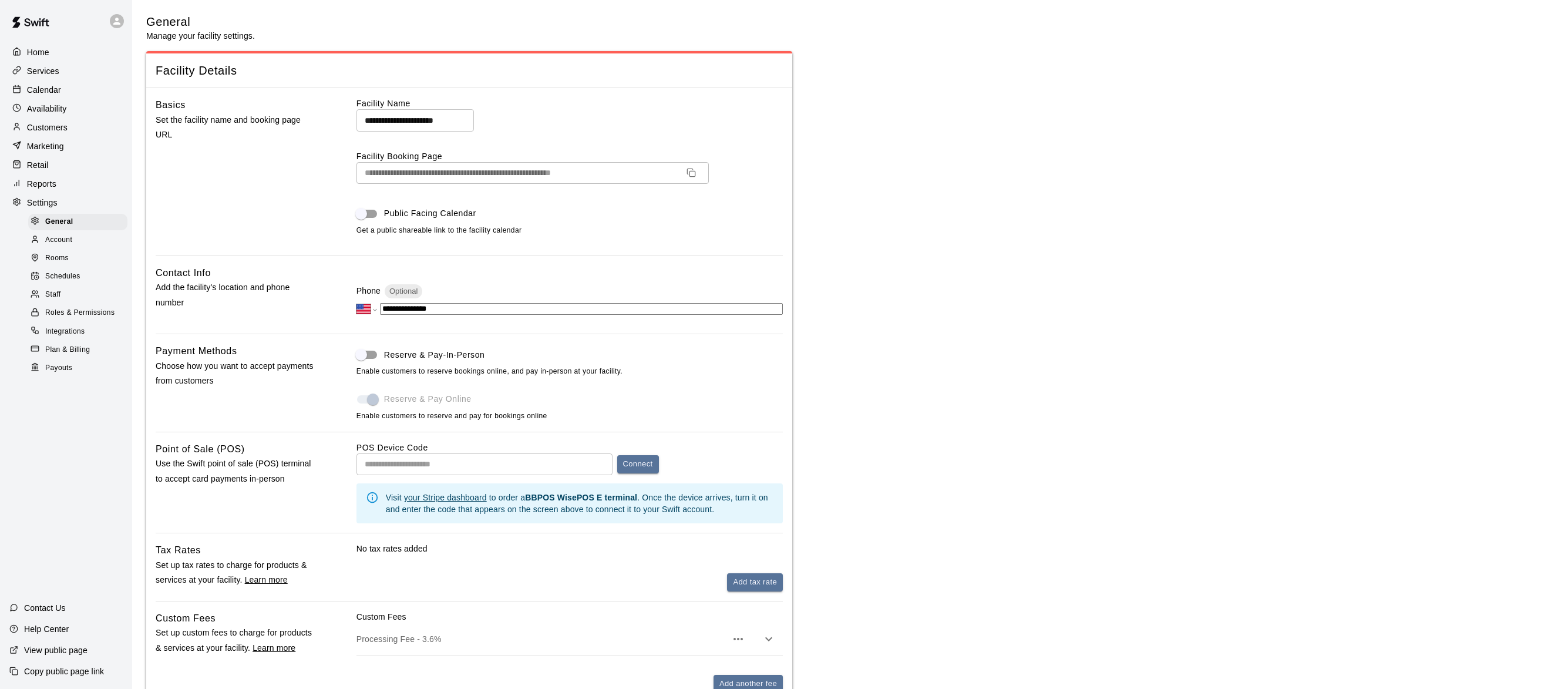
scroll to position [2007, 0]
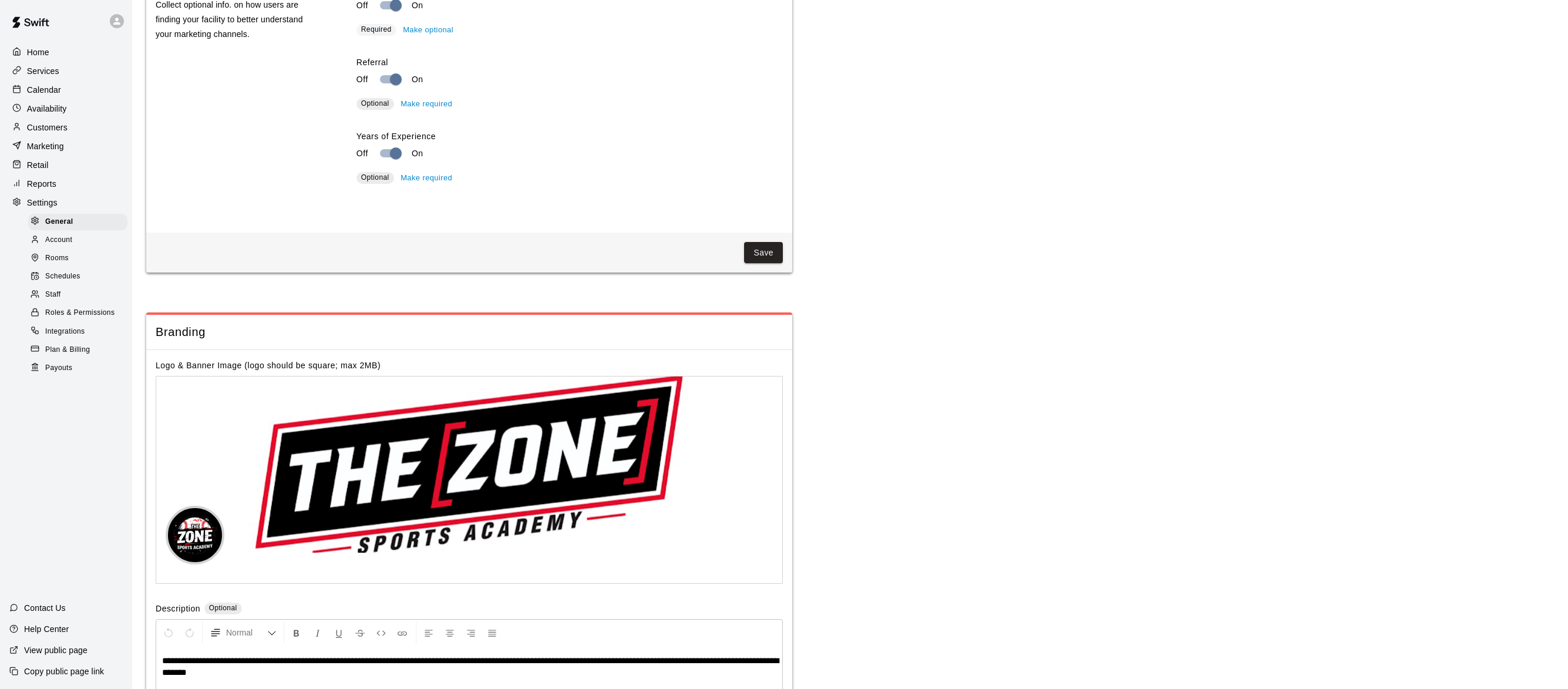
click at [49, 190] on p "Reports" at bounding box center [42, 184] width 29 height 11
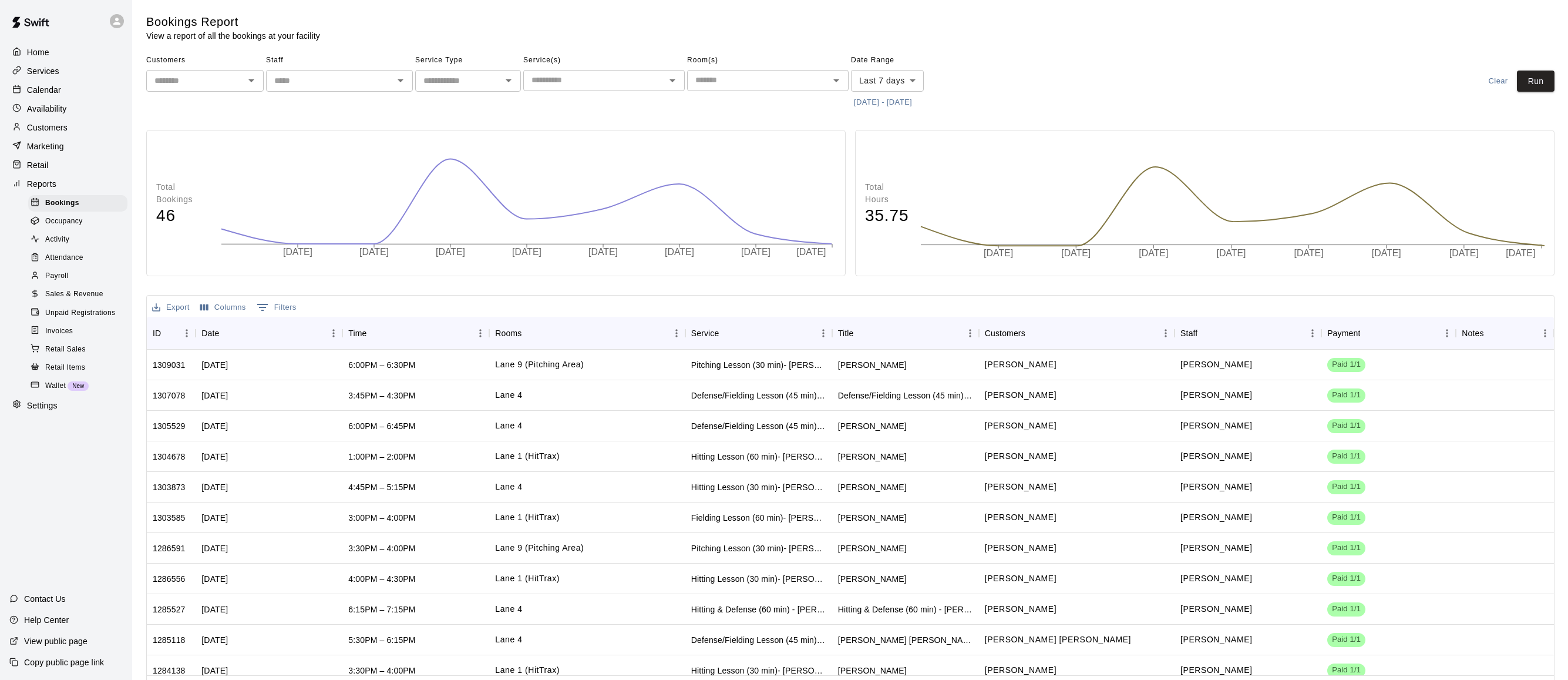
click at [867, 102] on button "8/8/2025 - 8/15/2025" at bounding box center [883, 102] width 64 height 19
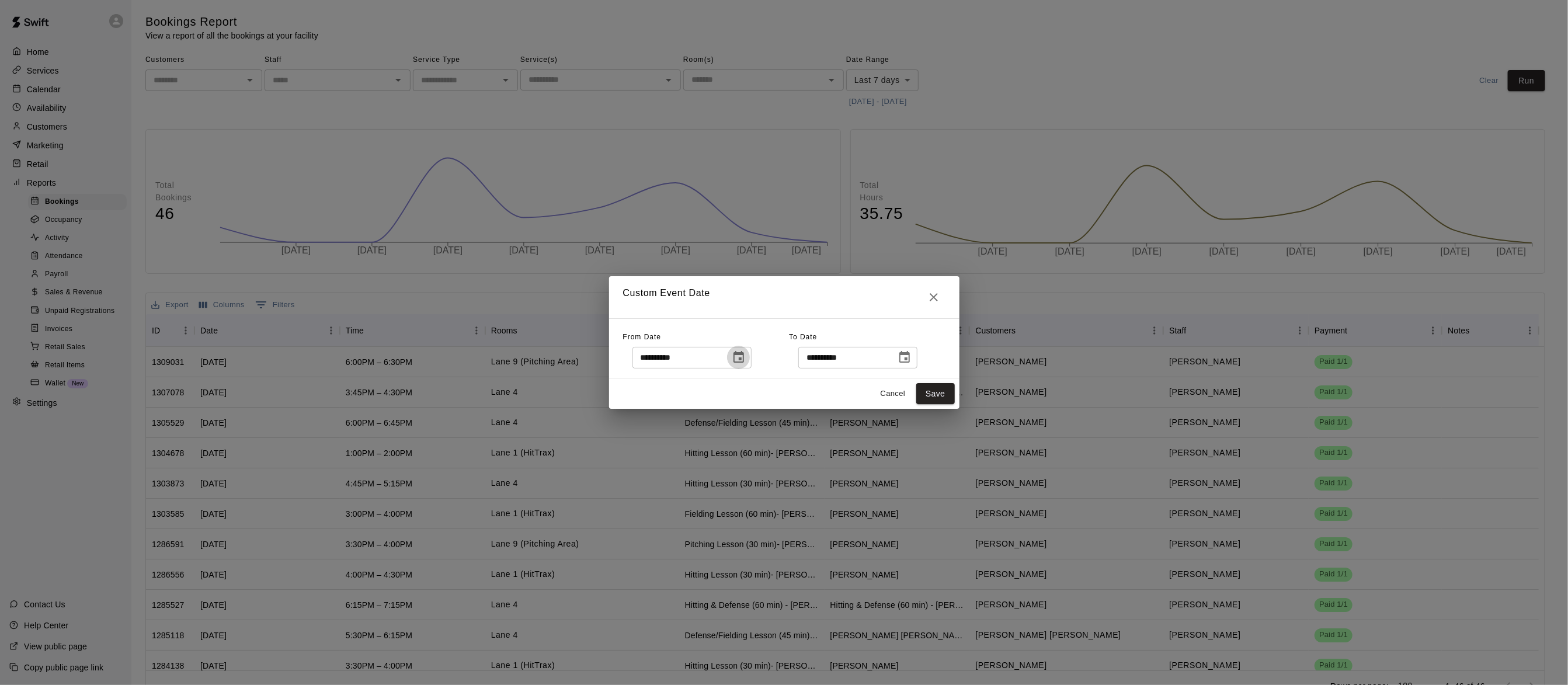
click at [746, 351] on icon "Choose date, selected date is Aug 8, 2025" at bounding box center [739, 357] width 14 height 14
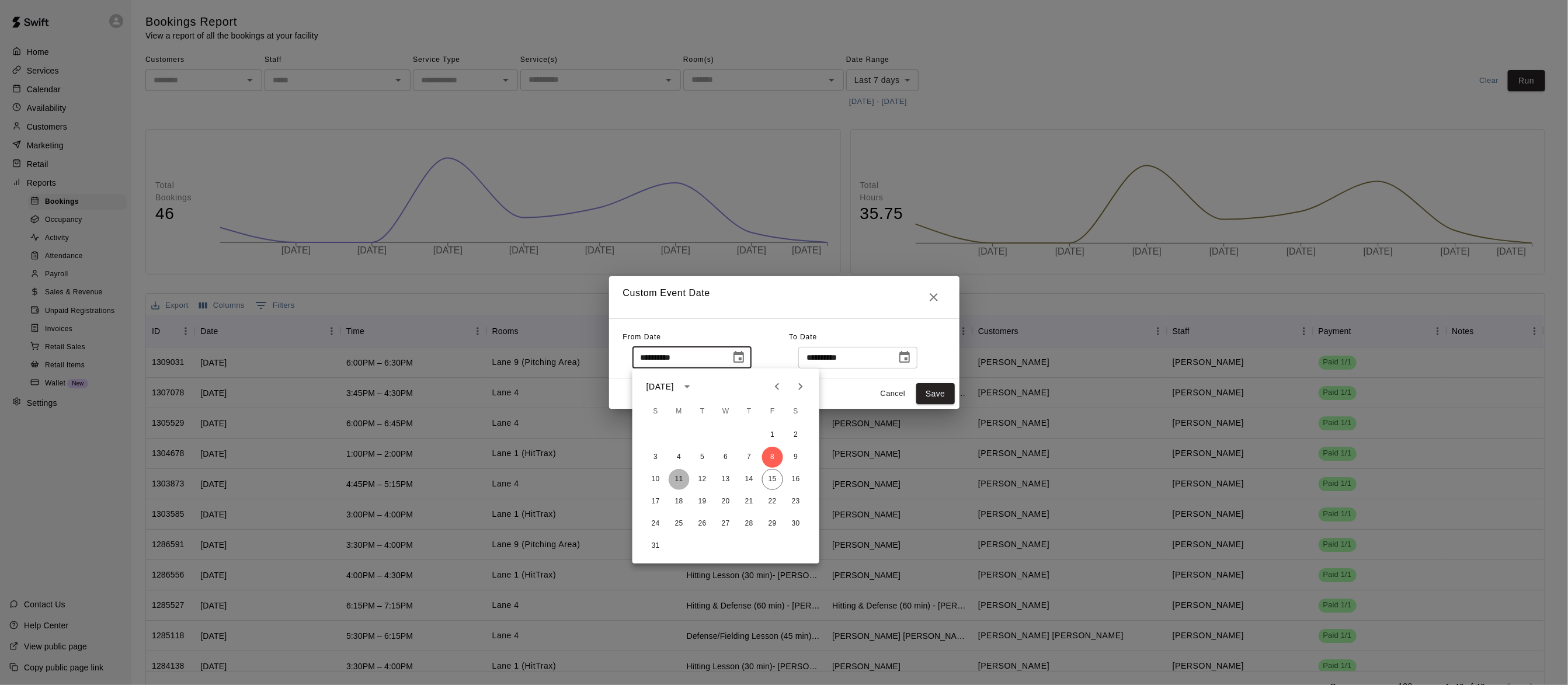
click at [678, 484] on button "11" at bounding box center [679, 479] width 21 height 21
type input "**********"
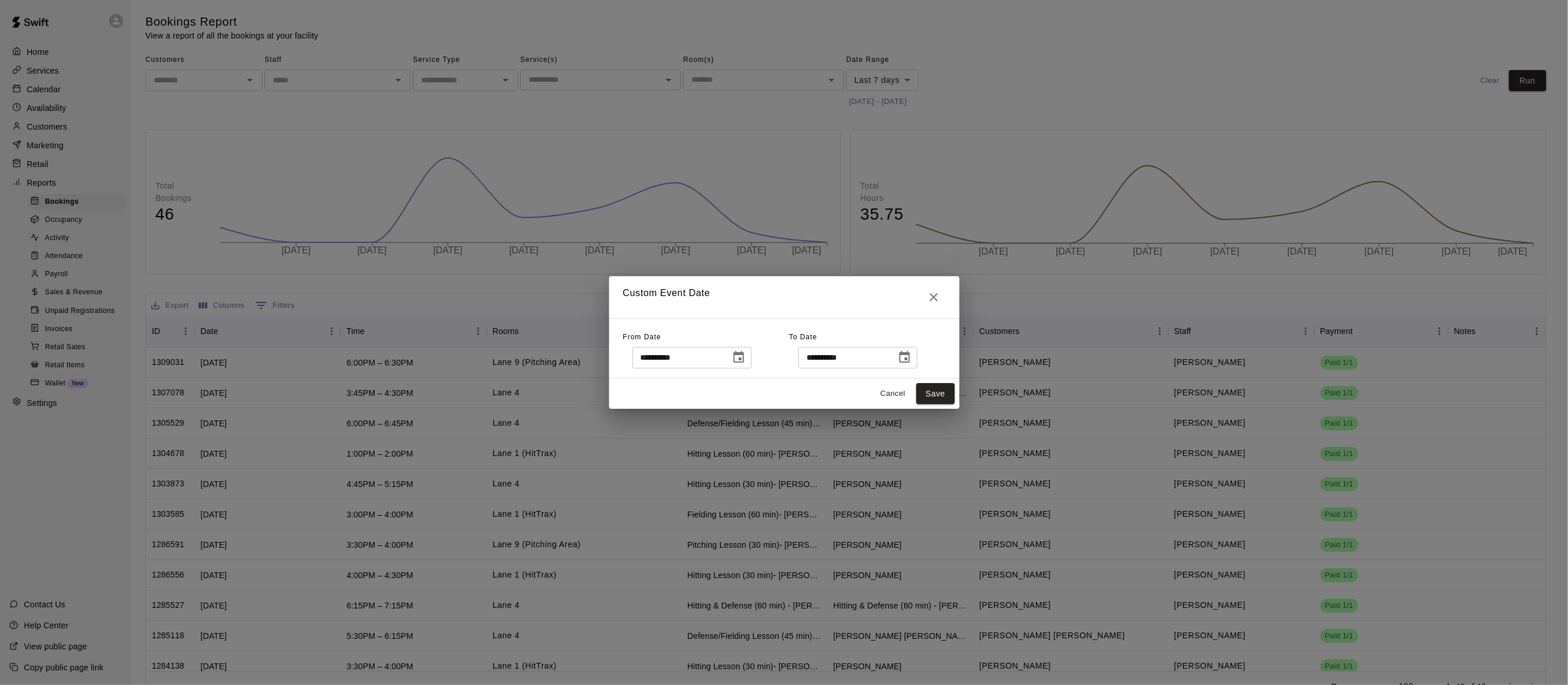
click at [911, 357] on icon "Choose date, selected date is Aug 15, 2025" at bounding box center [904, 357] width 14 height 14
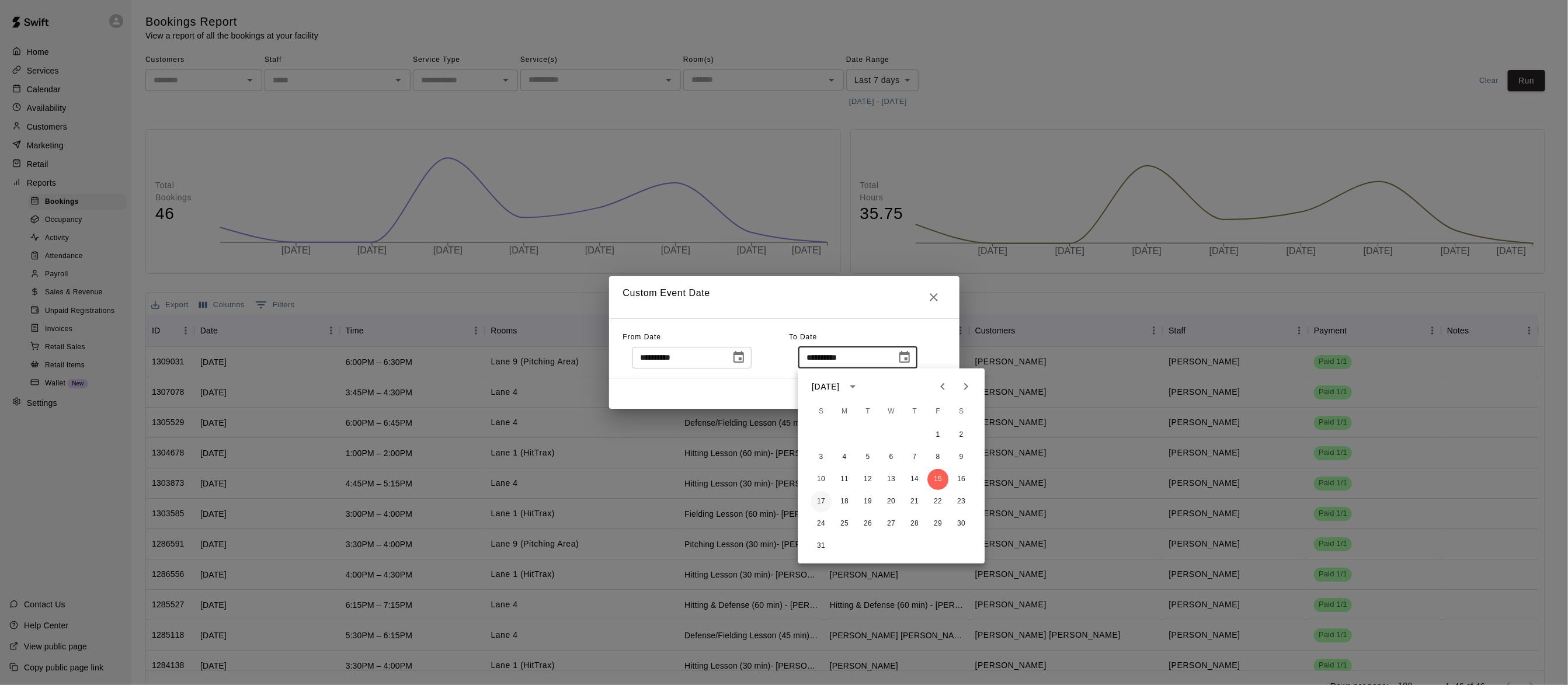
click at [815, 502] on button "17" at bounding box center [821, 501] width 21 height 21
type input "**********"
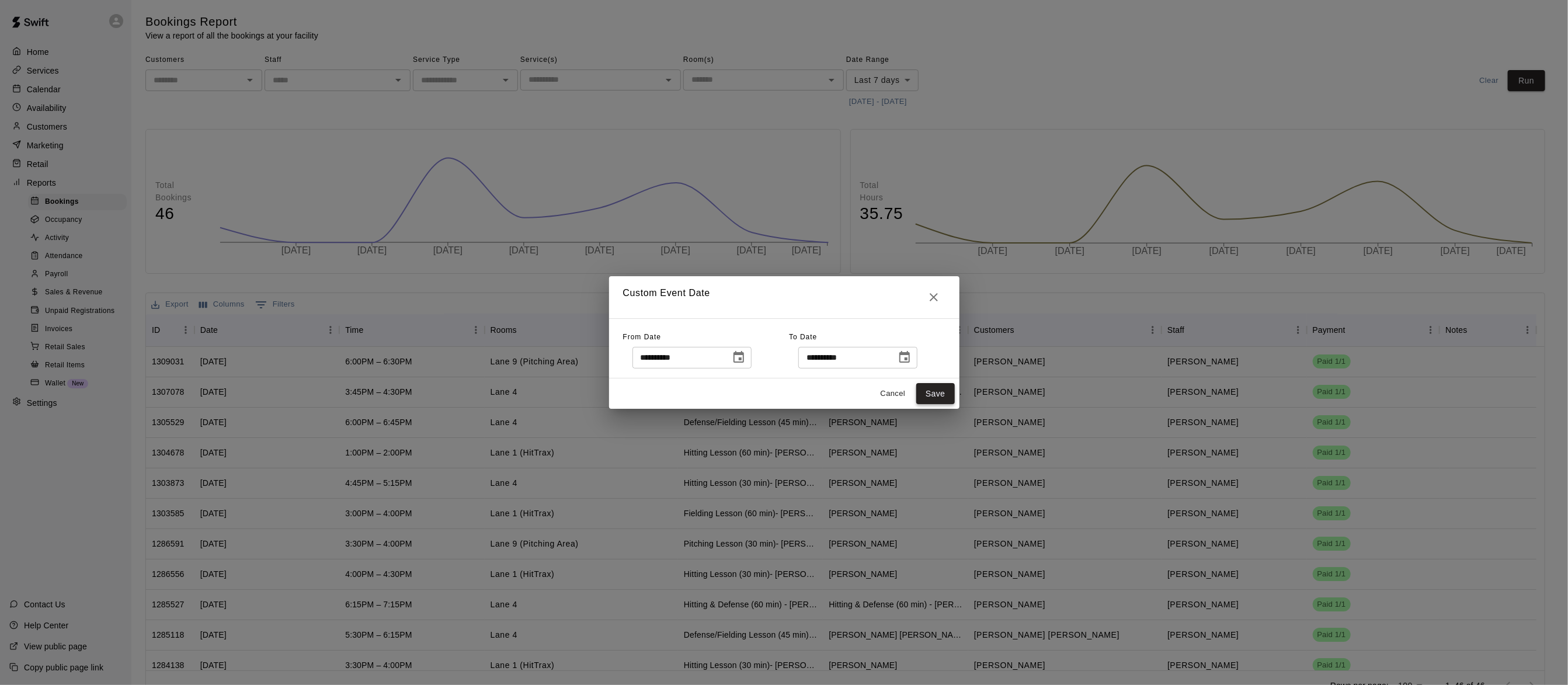
click at [928, 385] on button "Save" at bounding box center [935, 394] width 39 height 22
type input "******"
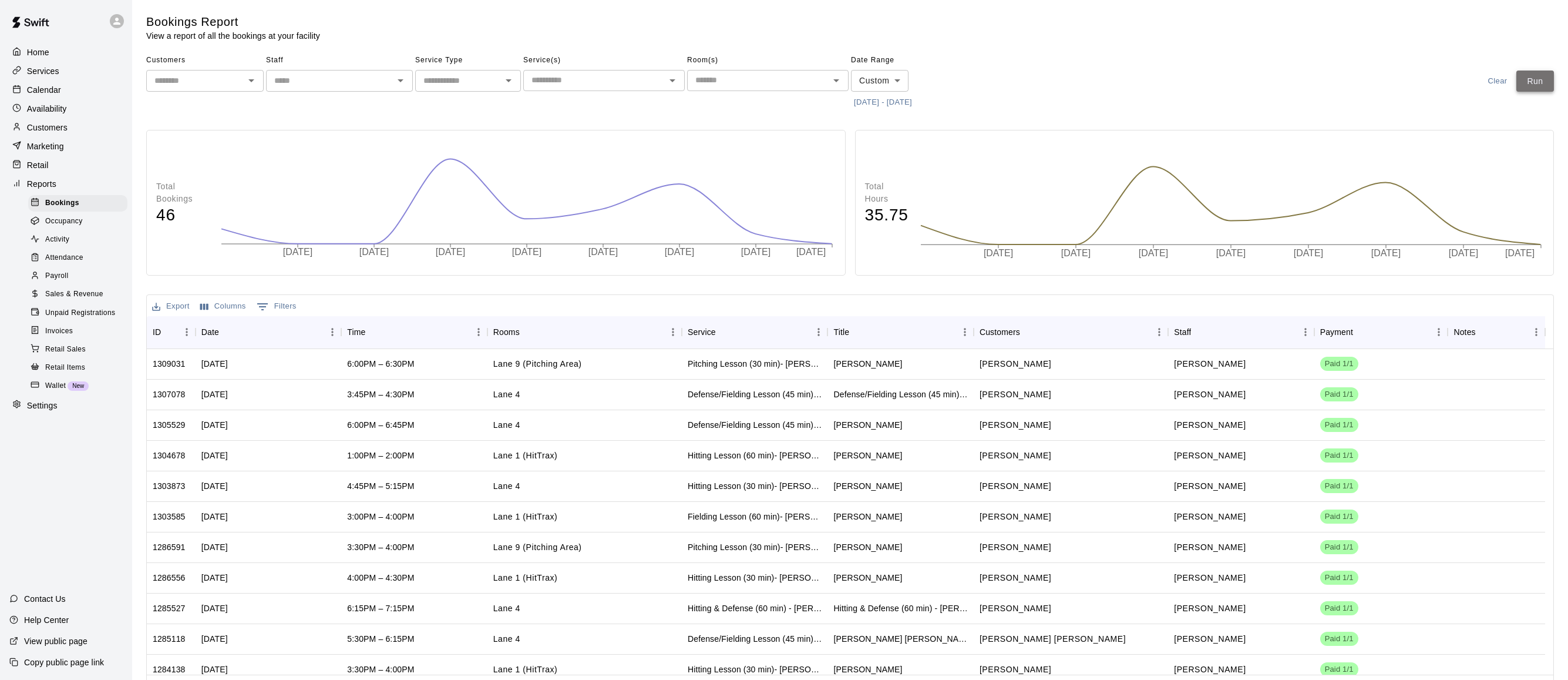
click at [1525, 79] on button "Run" at bounding box center [1535, 81] width 38 height 22
